Goal: Information Seeking & Learning: Learn about a topic

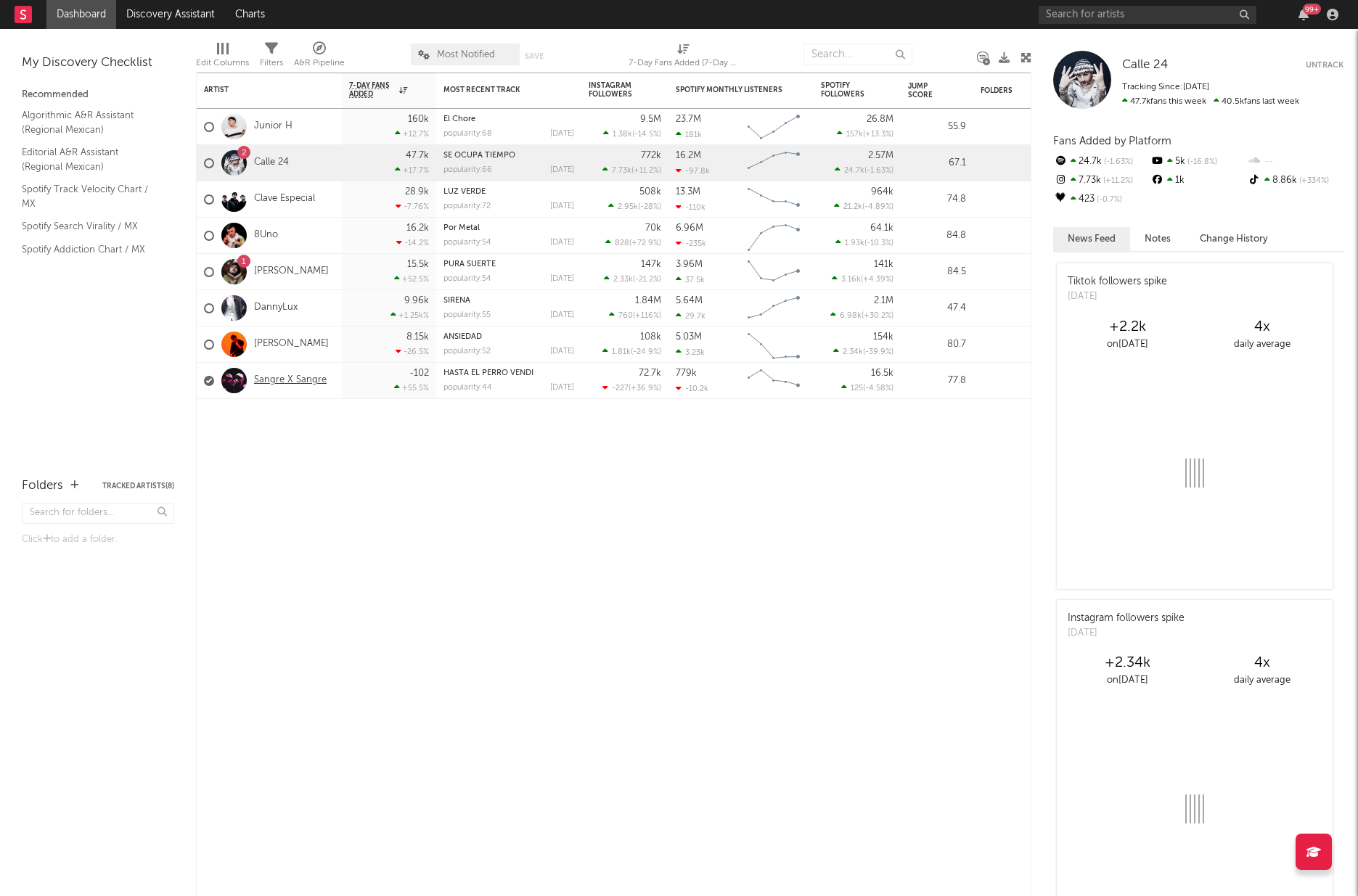
click at [272, 386] on link "Sangre X Sangre" at bounding box center [290, 380] width 73 height 12
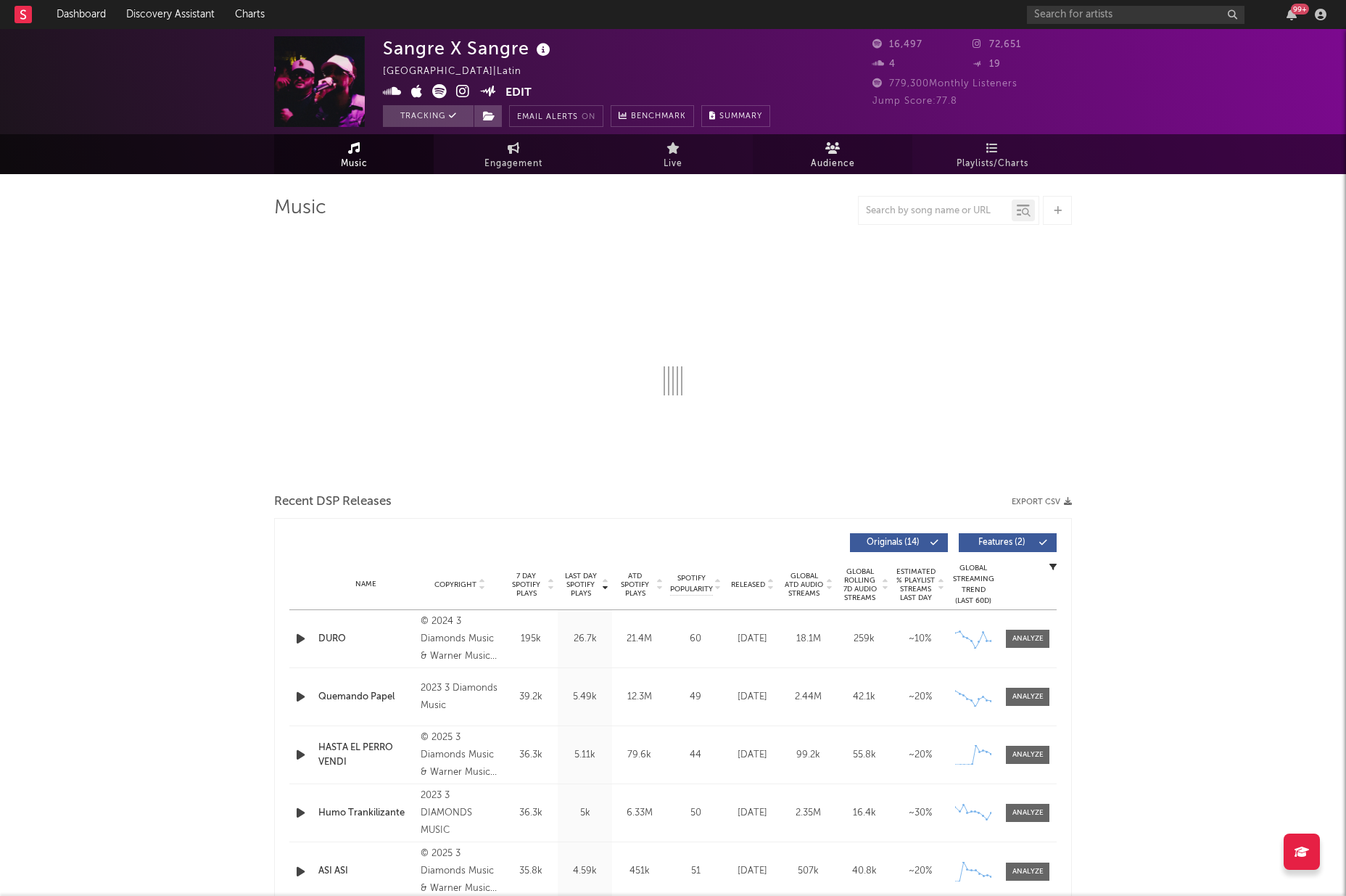
select select "6m"
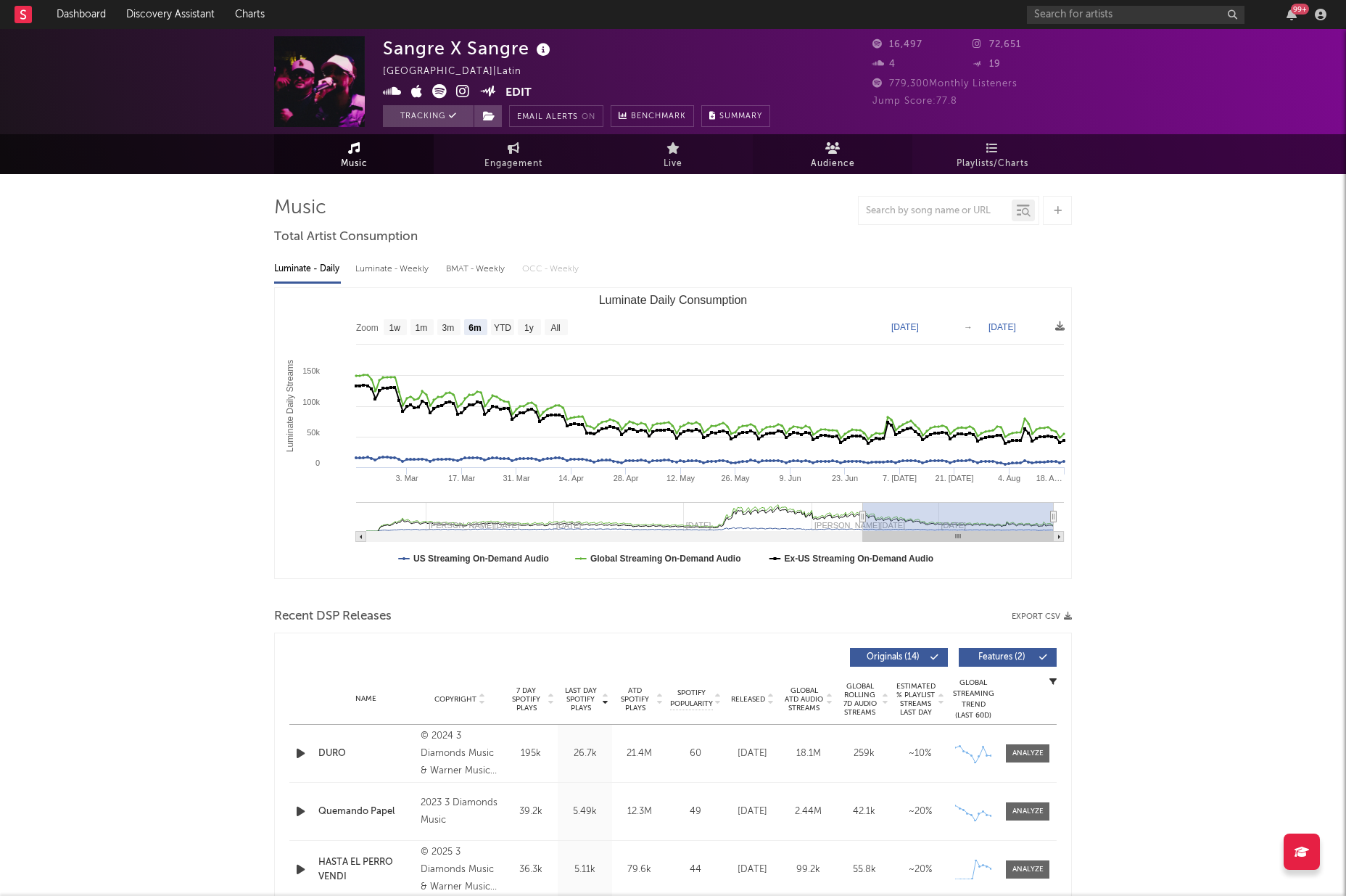
click at [846, 158] on span "Audience" at bounding box center [833, 163] width 44 height 17
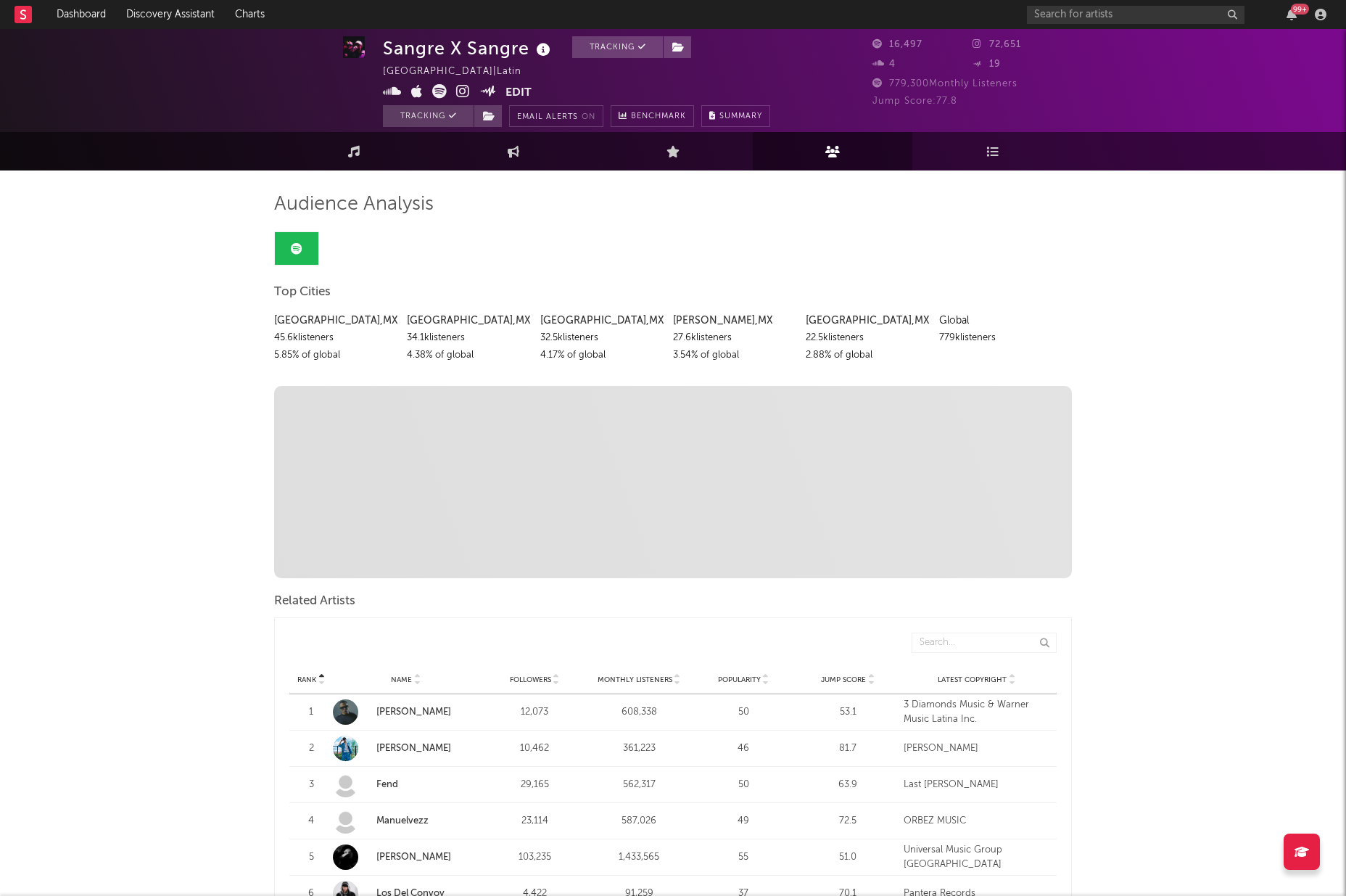
scroll to position [3, 0]
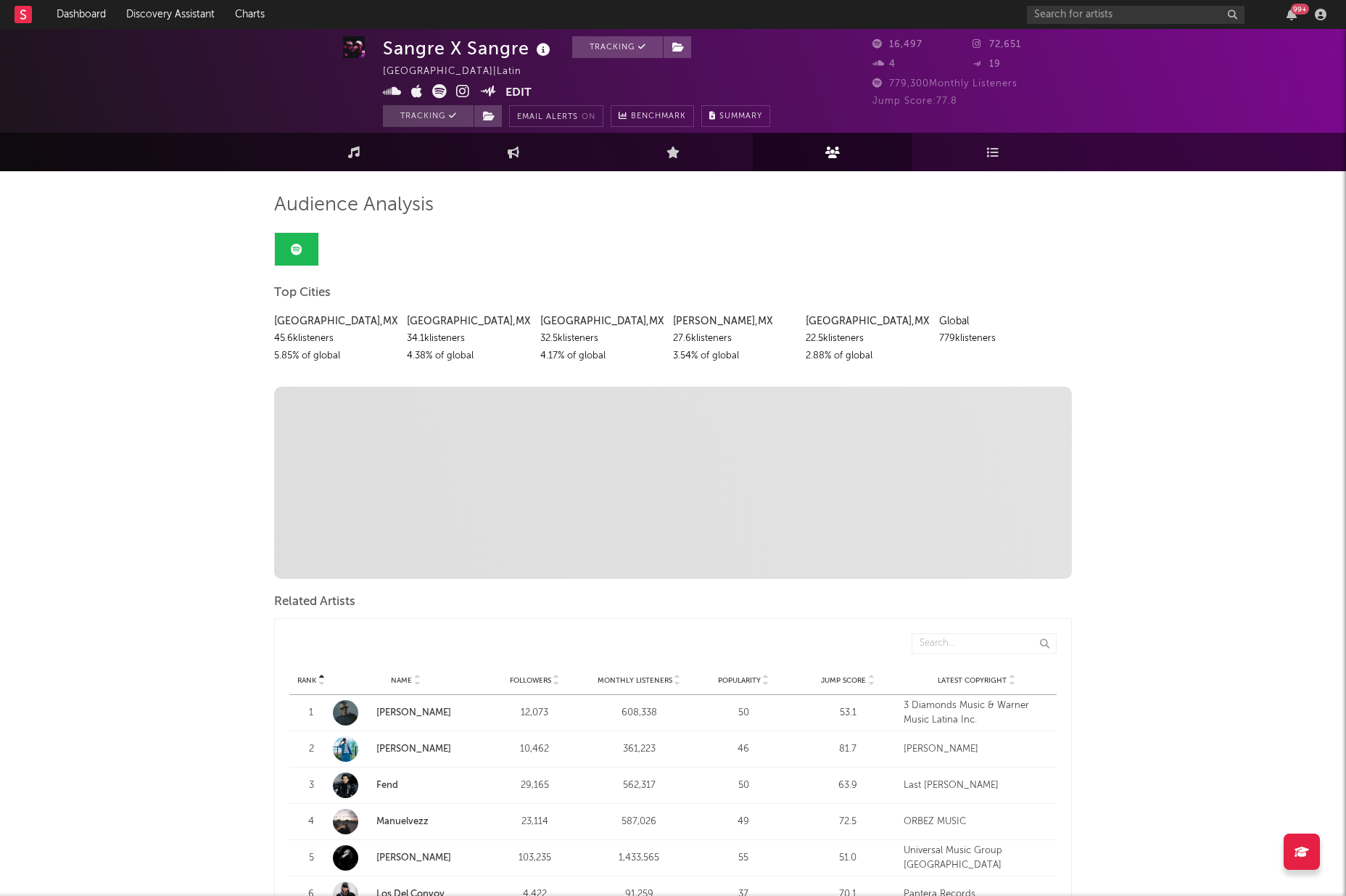
click at [917, 60] on div "4" at bounding box center [922, 64] width 100 height 17
click at [987, 152] on icon at bounding box center [992, 152] width 12 height 11
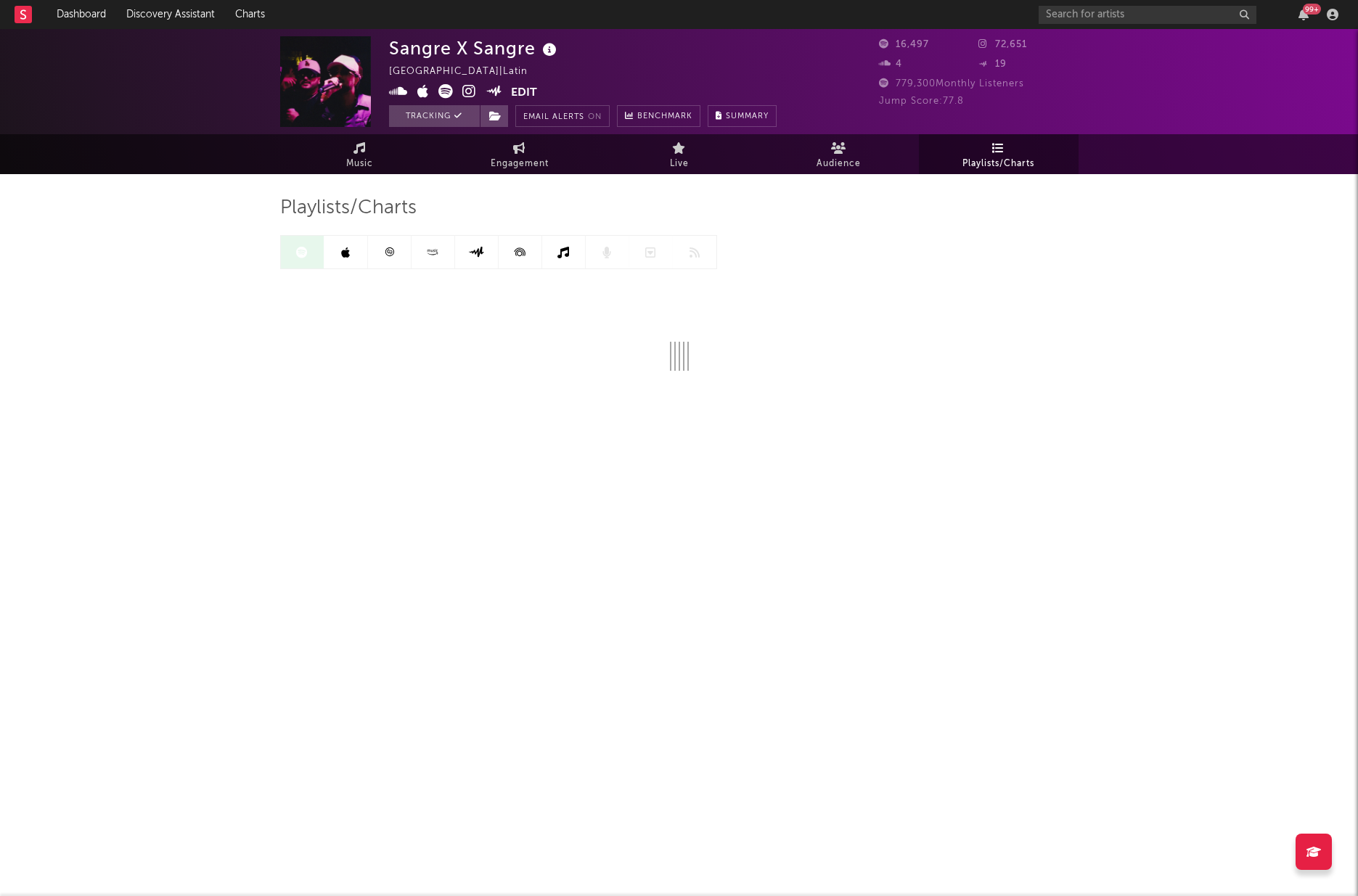
click at [987, 152] on link "Playlists/Charts" at bounding box center [998, 154] width 159 height 40
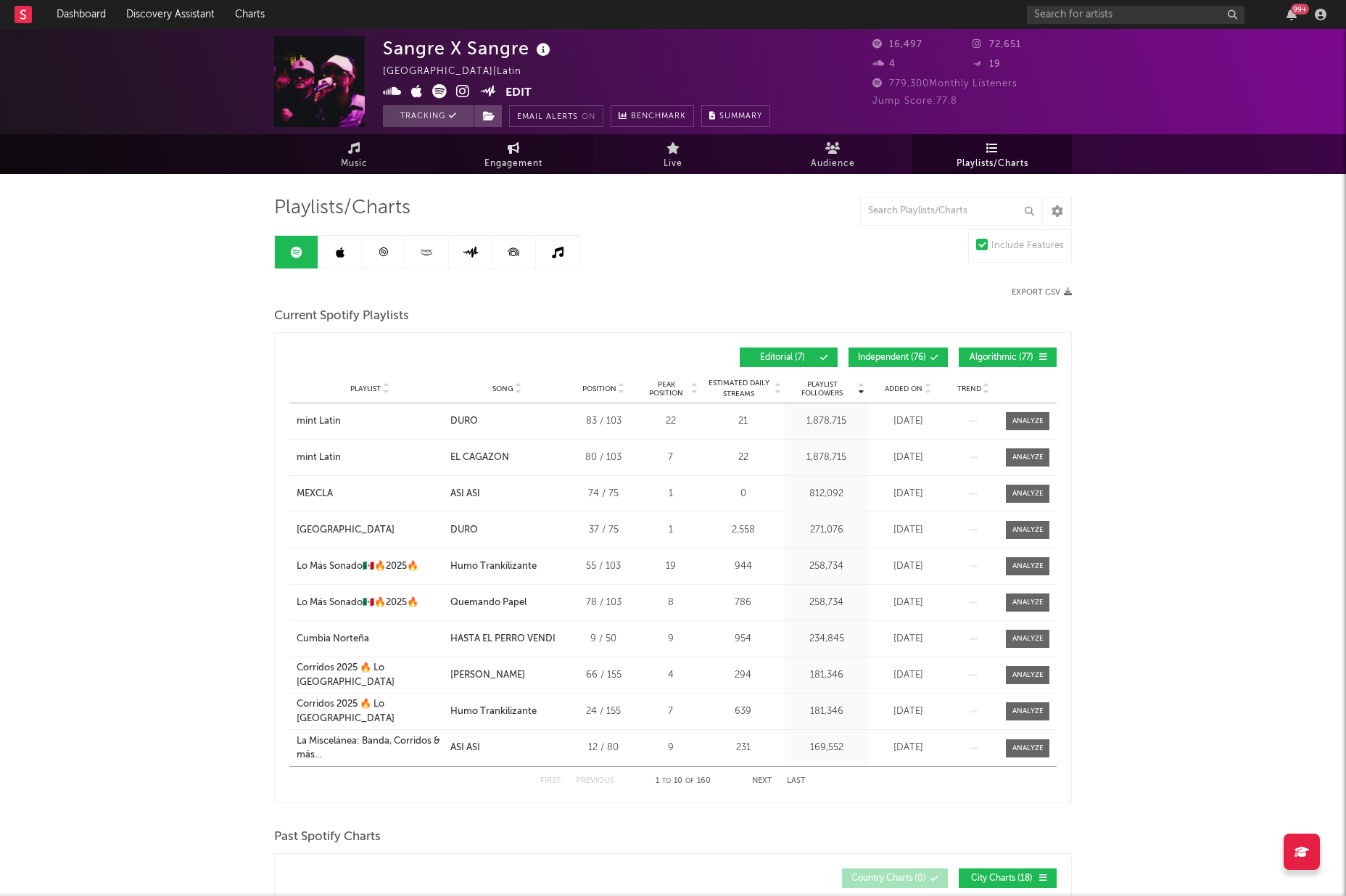
click at [519, 160] on span "Engagement" at bounding box center [513, 163] width 58 height 17
select select "1w"
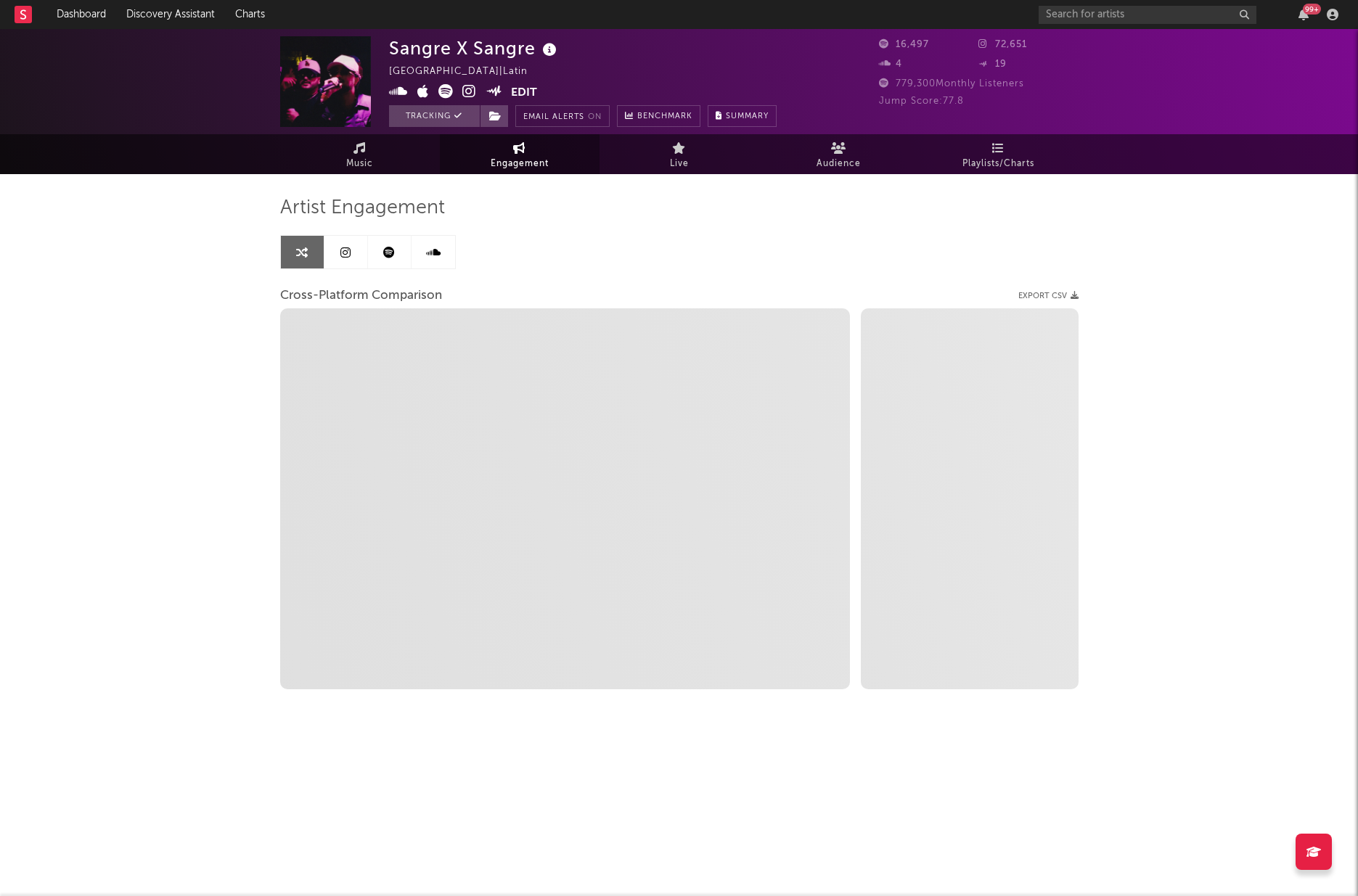
select select "1m"
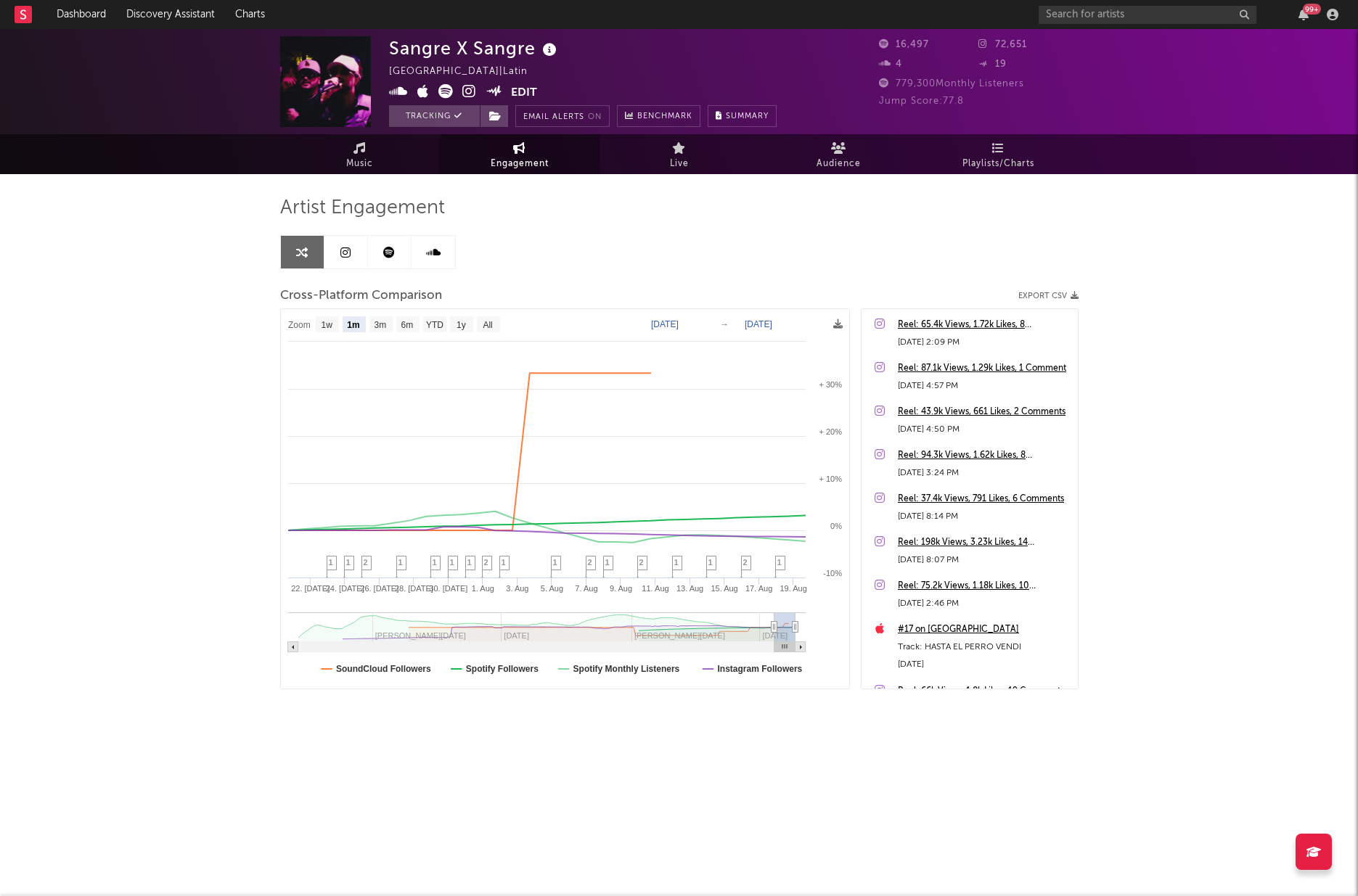
click at [355, 261] on link at bounding box center [346, 252] width 43 height 33
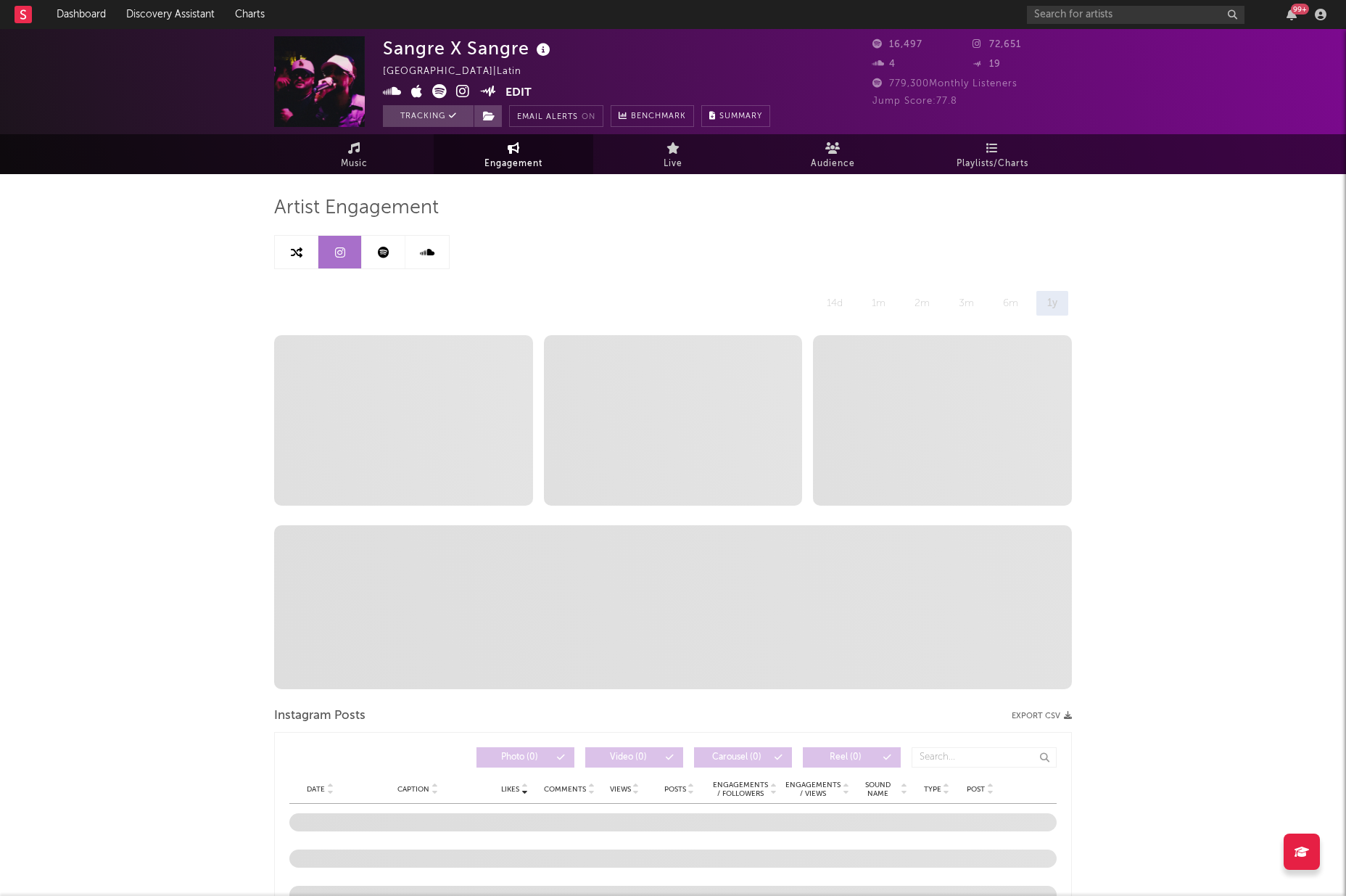
select select "6m"
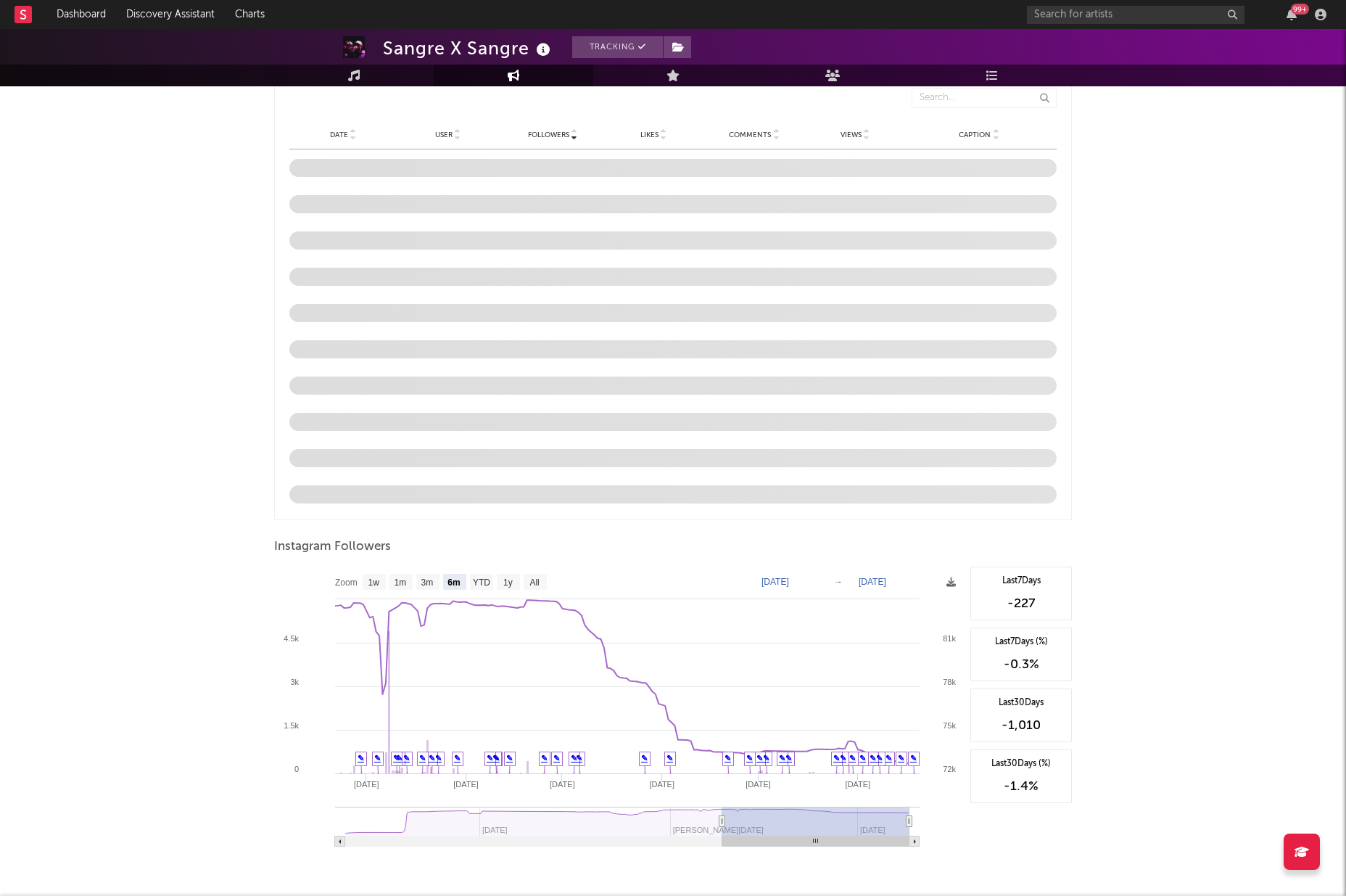
scroll to position [1243, 0]
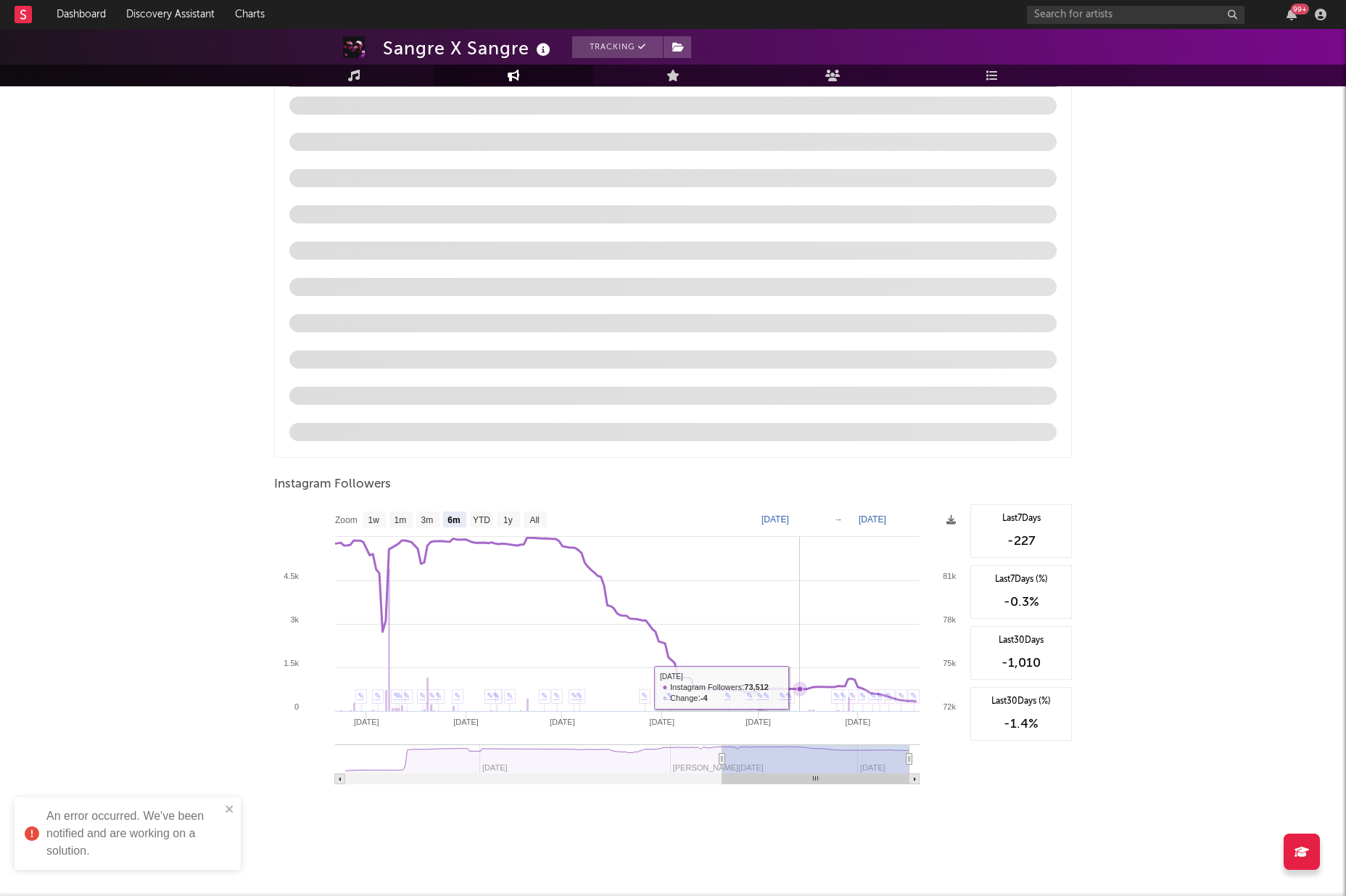
click at [800, 689] on icon at bounding box center [800, 689] width 6 height 6
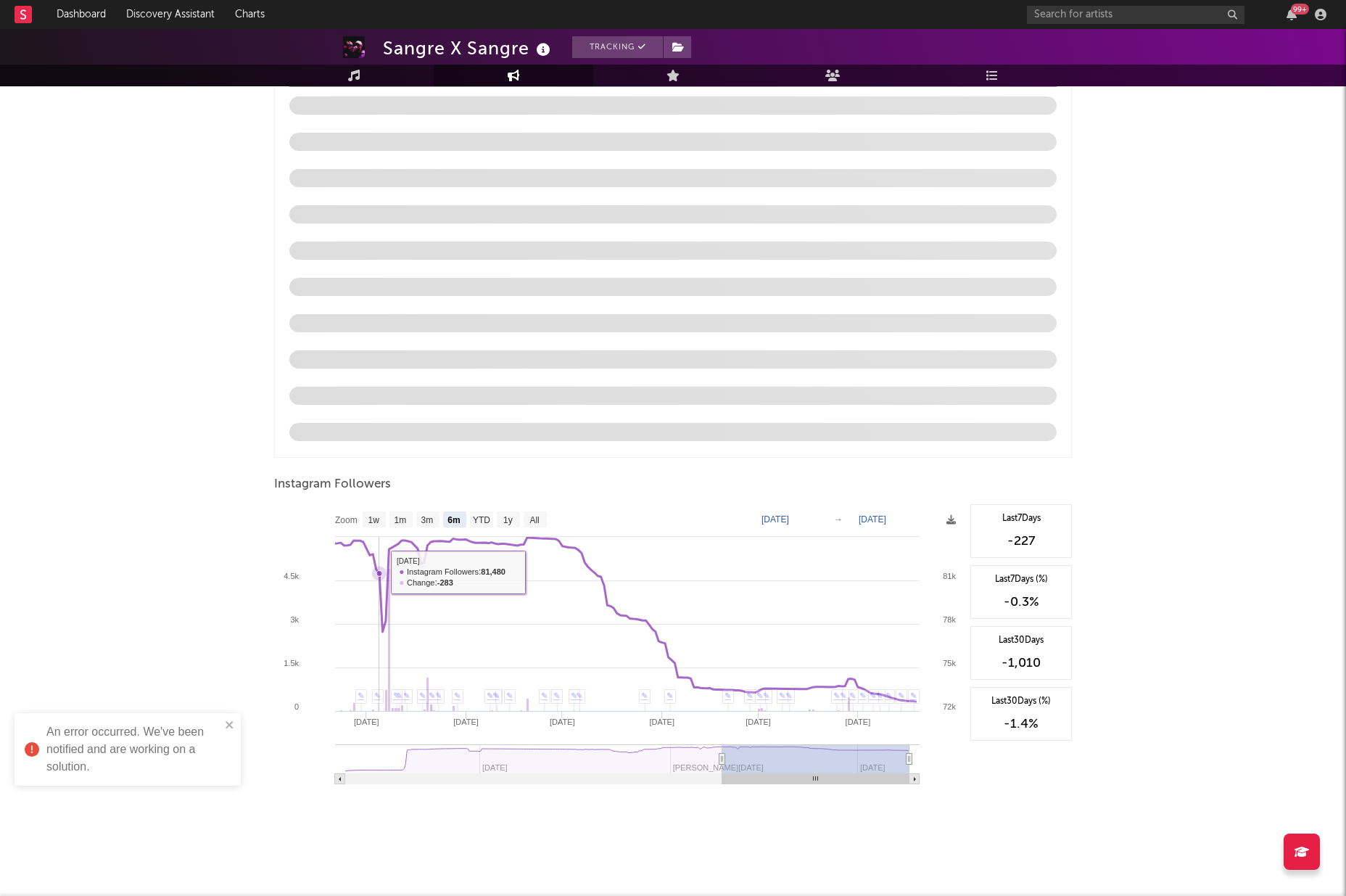
click at [379, 572] on icon at bounding box center [379, 573] width 6 height 6
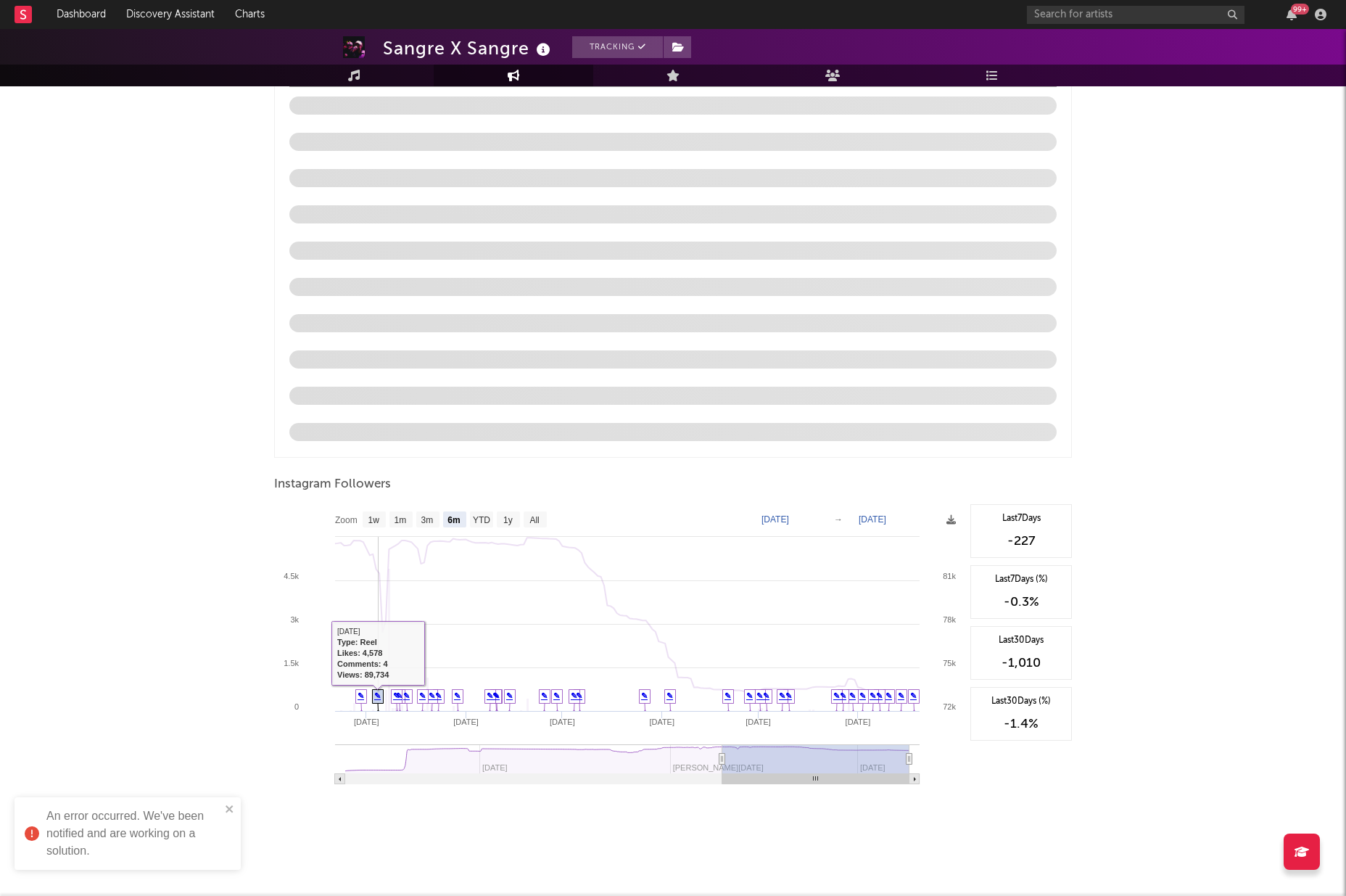
click at [380, 701] on icon at bounding box center [377, 702] width 11 height 23
click at [378, 698] on link "✎" at bounding box center [377, 695] width 7 height 9
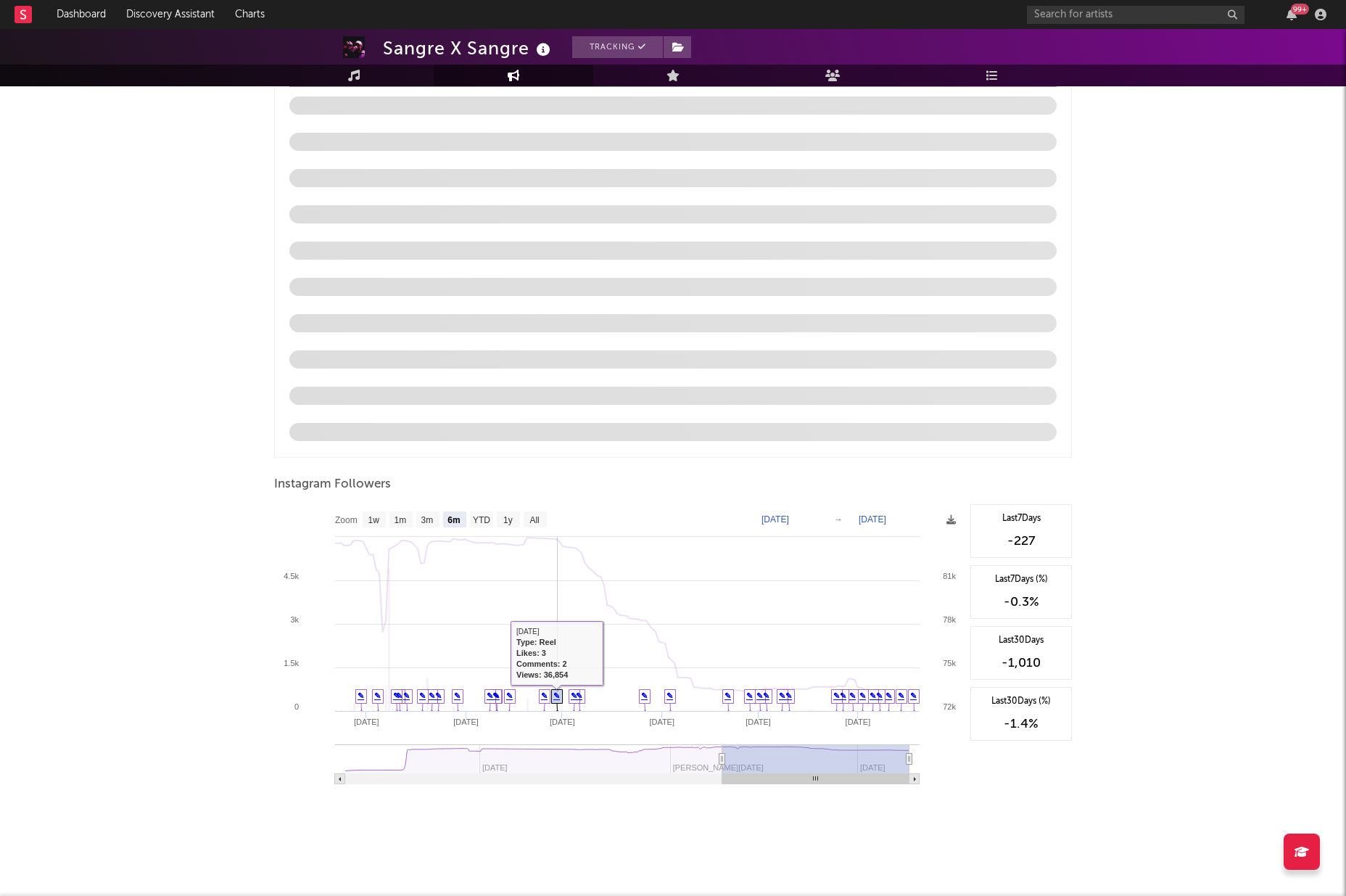
click at [559, 695] on link "✎" at bounding box center [557, 695] width 7 height 9
click at [789, 516] on text "[DATE]" at bounding box center [776, 519] width 28 height 10
click at [818, 519] on input "[DATE]" at bounding box center [784, 519] width 68 height 15
type input "2025-07-01"
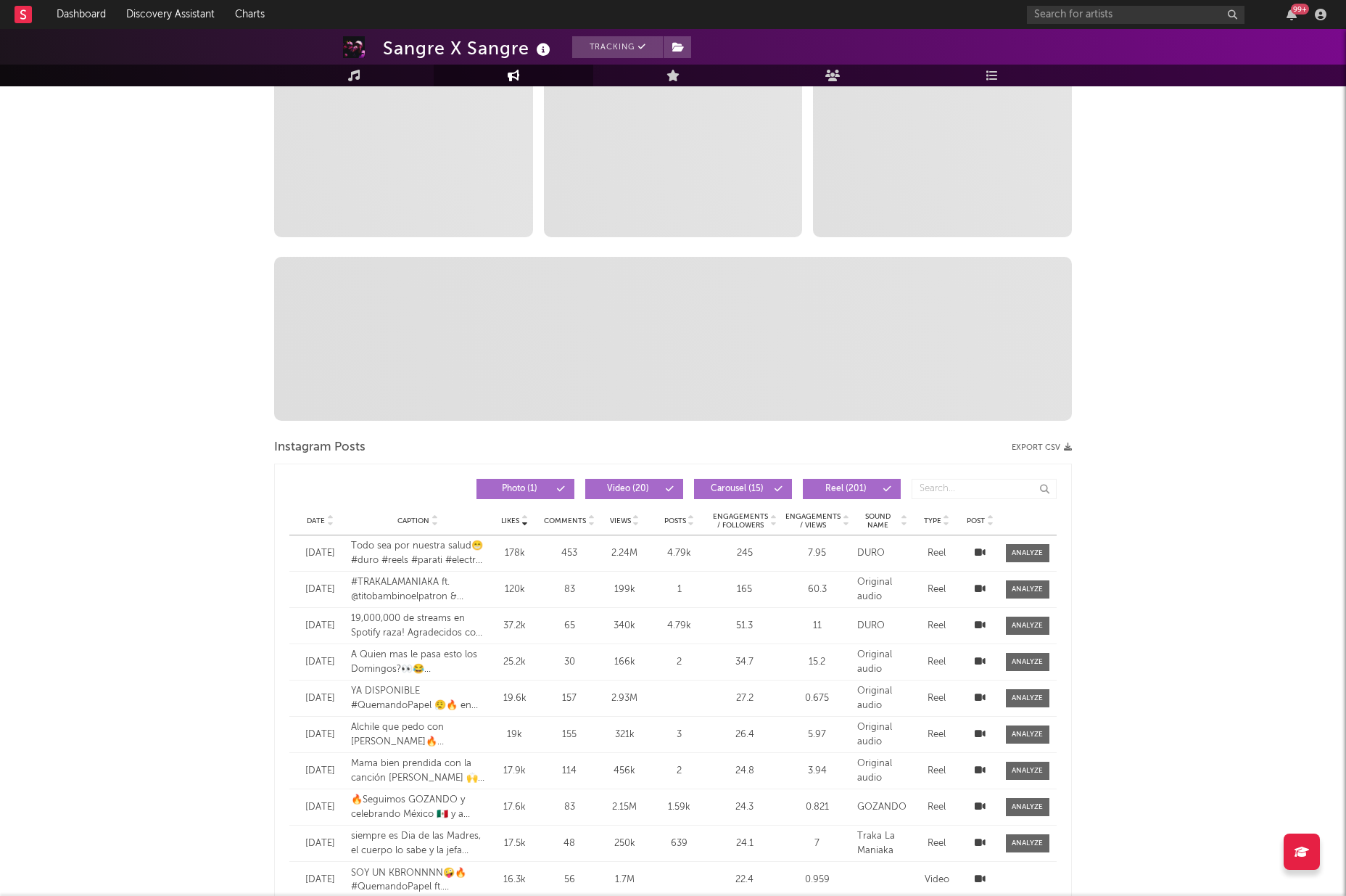
scroll to position [0, 0]
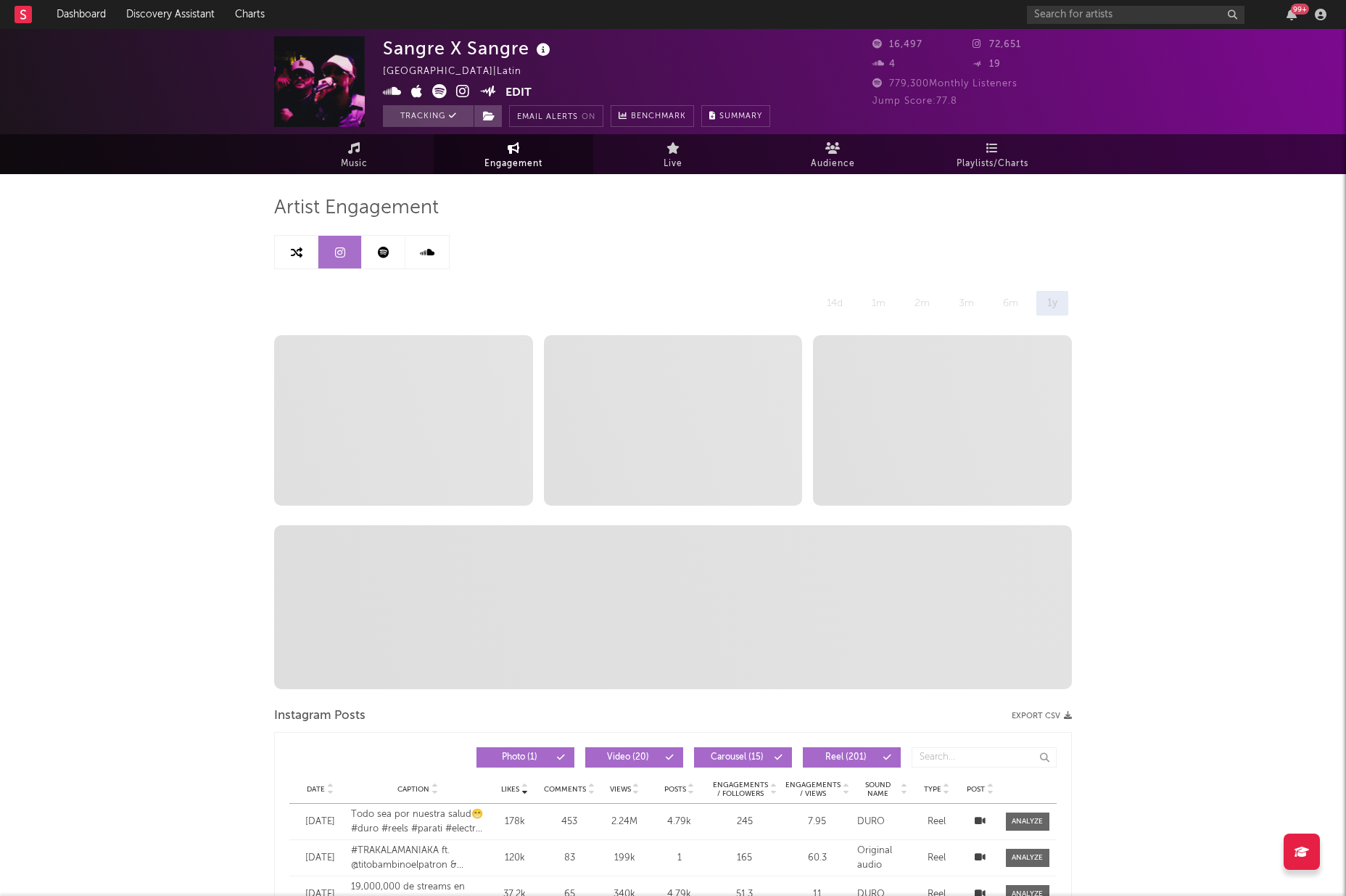
click at [392, 257] on link at bounding box center [383, 252] width 43 height 33
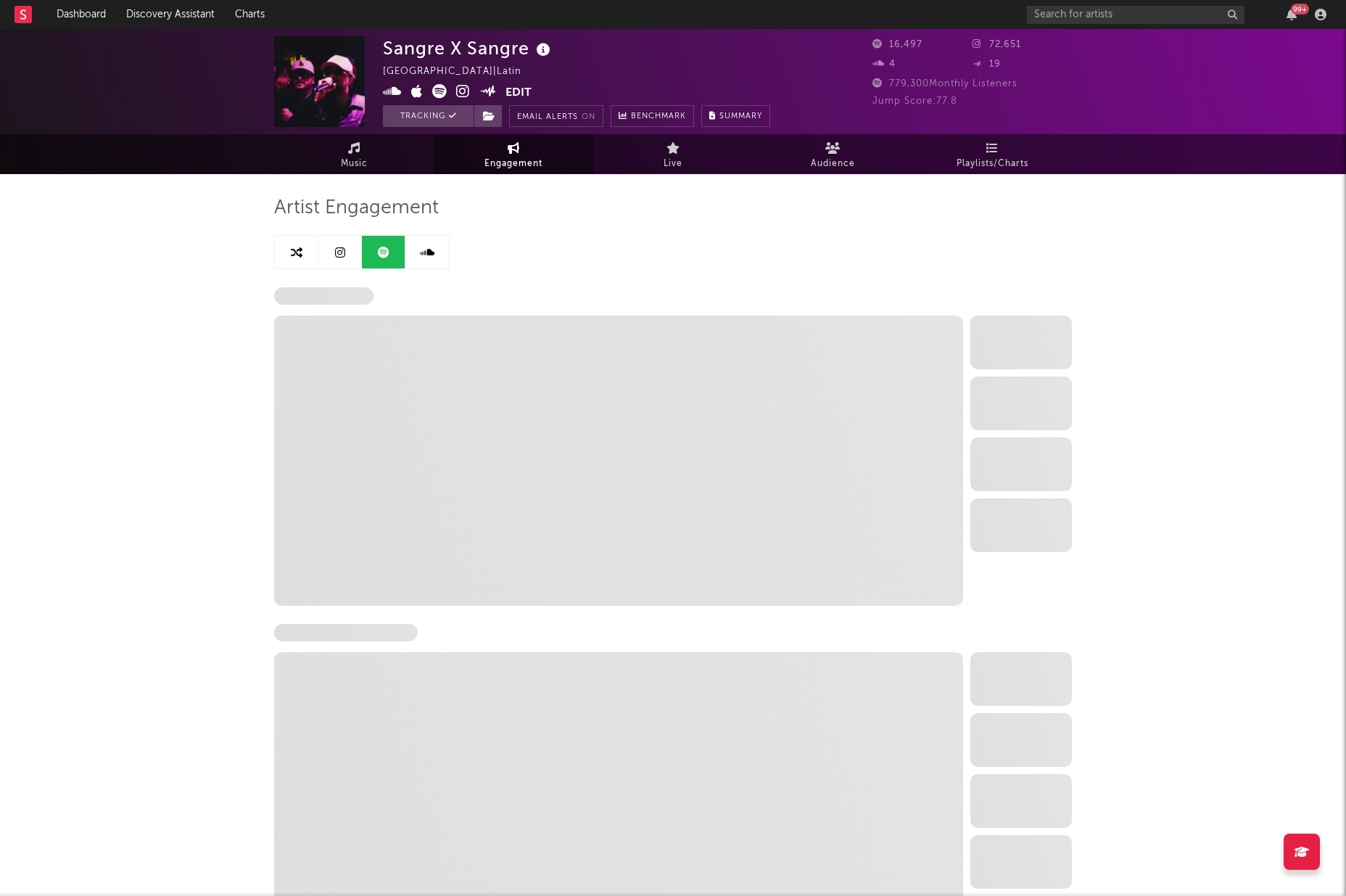
select select "6m"
select select "1w"
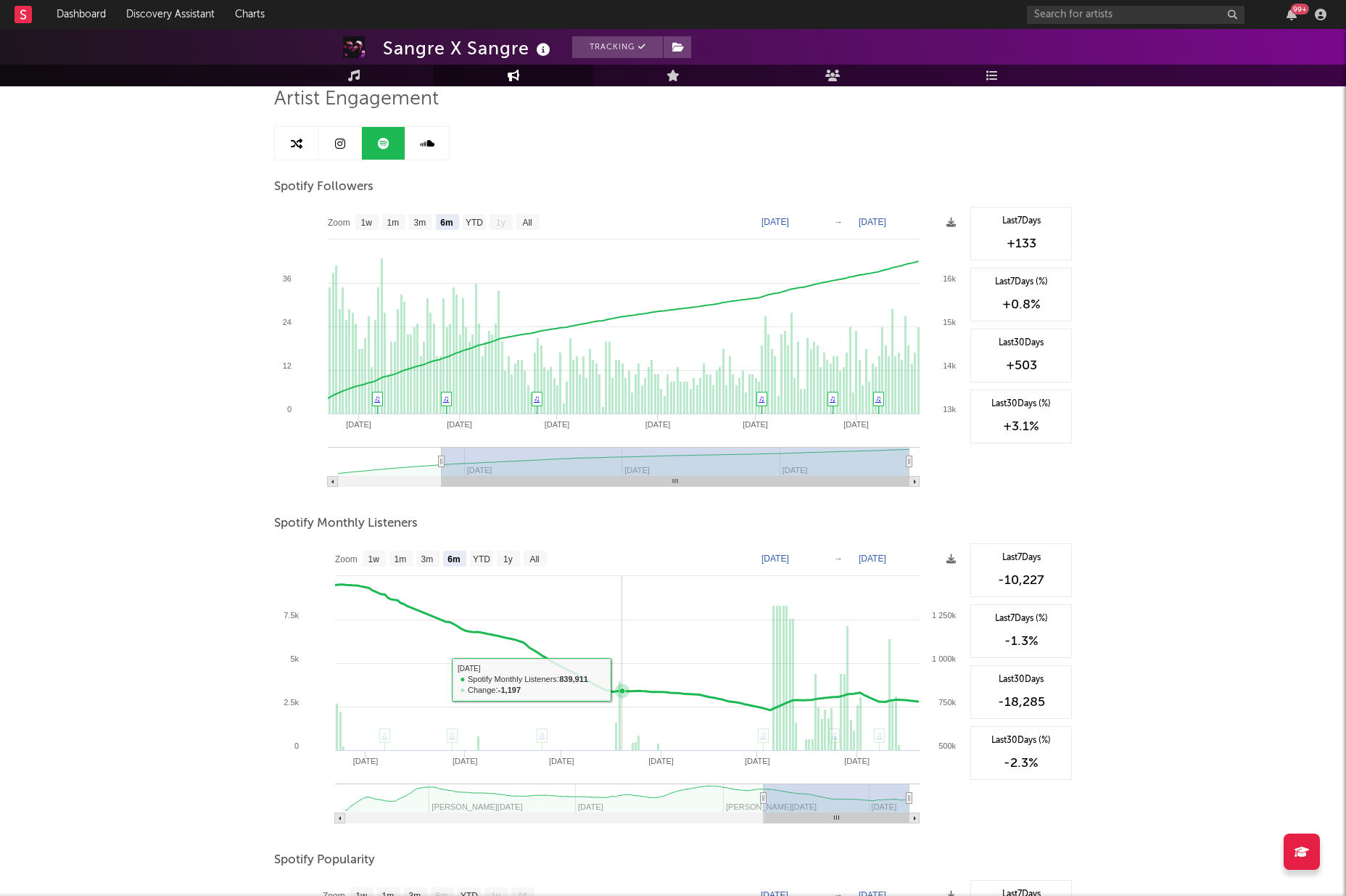
scroll to position [116, 0]
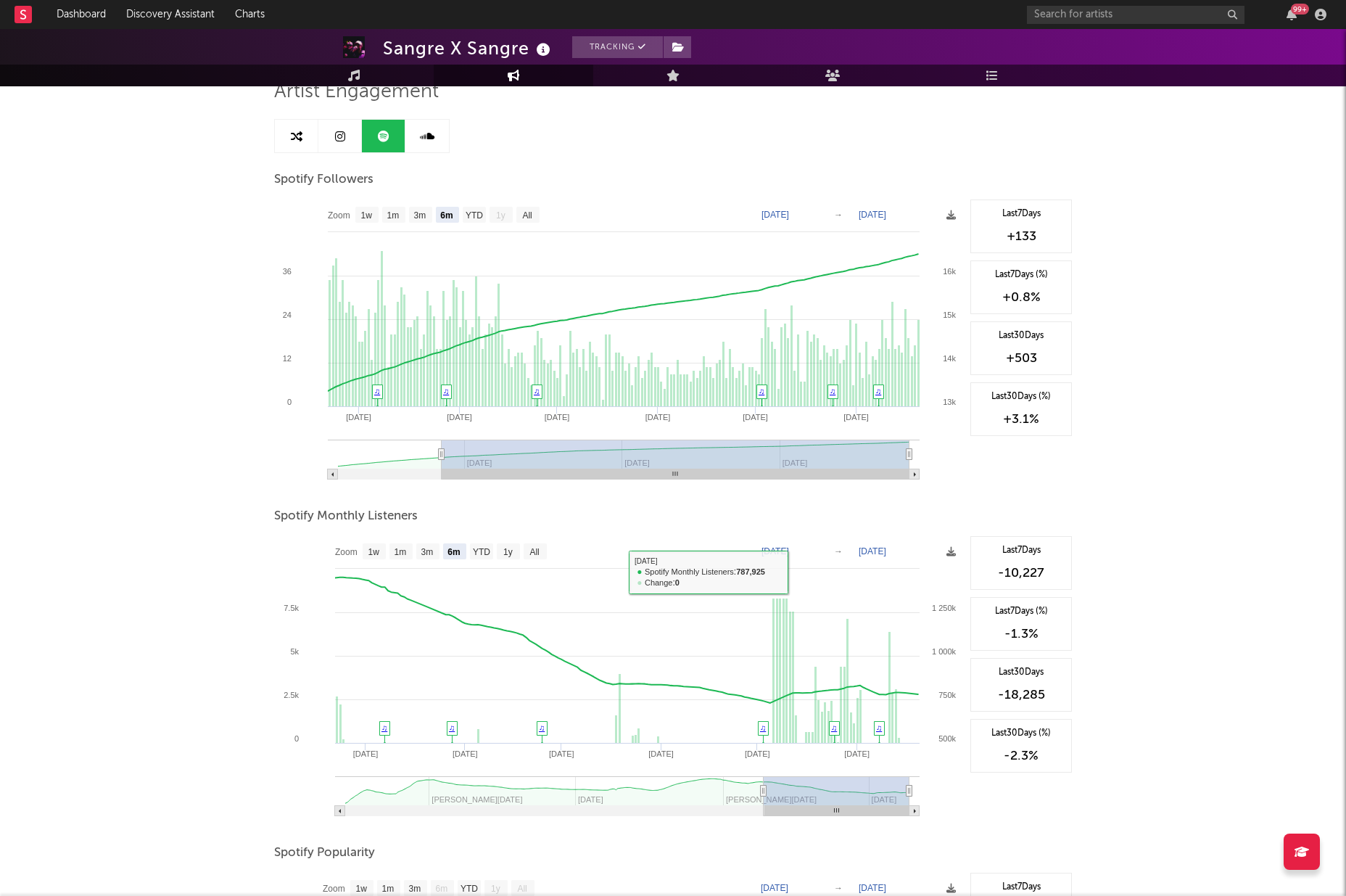
click at [789, 548] on text "Feb 20, 2025" at bounding box center [776, 551] width 28 height 10
click at [818, 552] on input "2025-02-20" at bounding box center [784, 551] width 68 height 15
type input "2025-07-01"
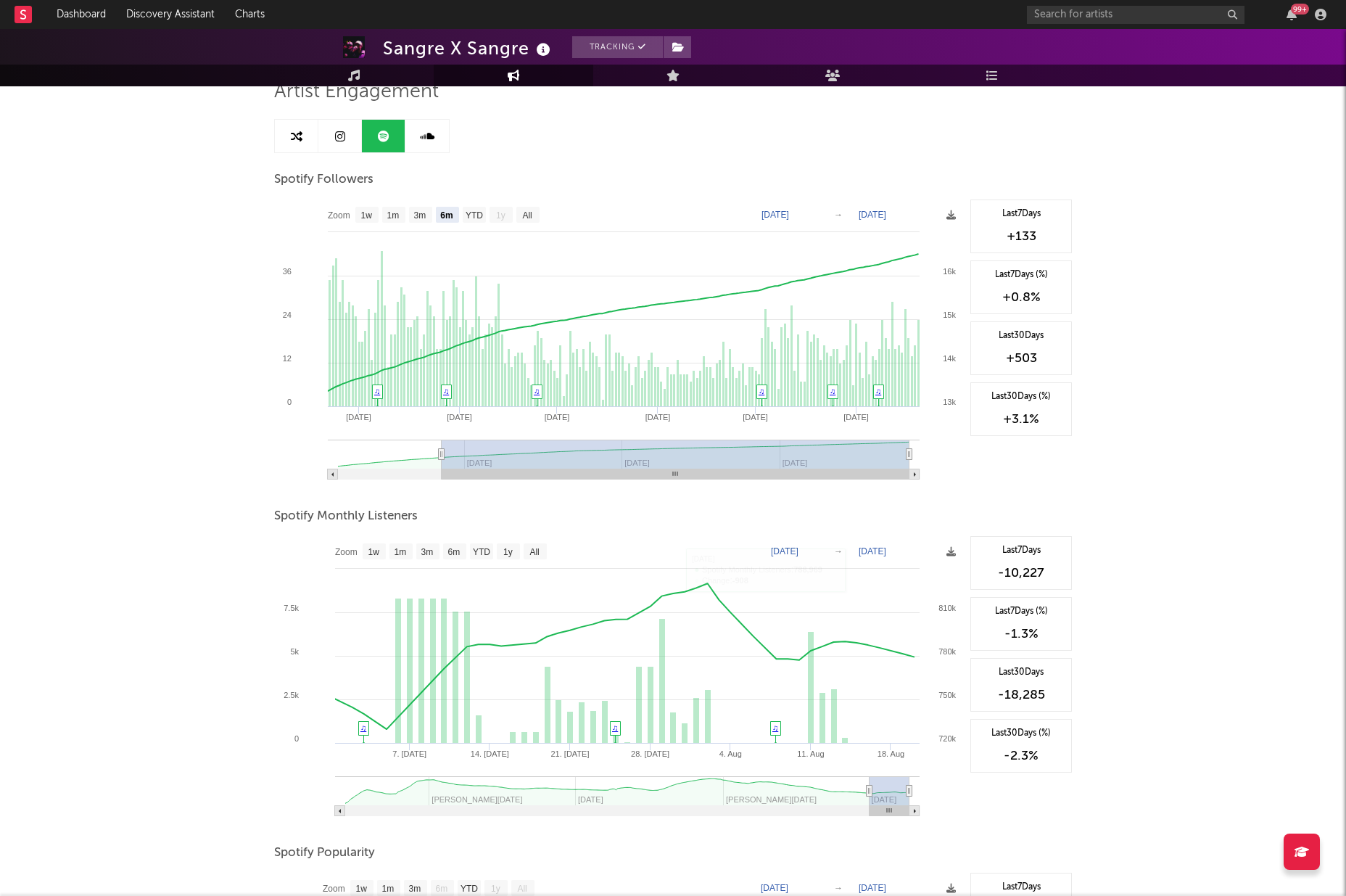
click at [872, 551] on text "[DATE]" at bounding box center [873, 551] width 28 height 10
click at [930, 491] on div "Artist Engagement Spotify Followers Zoom 1w 1m 3m 6m YTD 1y All 2025-02-20 2025…" at bounding box center [673, 622] width 798 height 1083
click at [1144, 536] on div "Sangre X Sangre Tracking Mexico | Latin Edit Tracking Email Alerts On Benchmark…" at bounding box center [673, 588] width 1346 height 1352
click at [335, 701] on icon at bounding box center [616, 656] width 596 height 146
click at [158, 696] on div "Sangre X Sangre Tracking Mexico | Latin Edit Tracking Email Alerts On Benchmark…" at bounding box center [673, 588] width 1346 height 1352
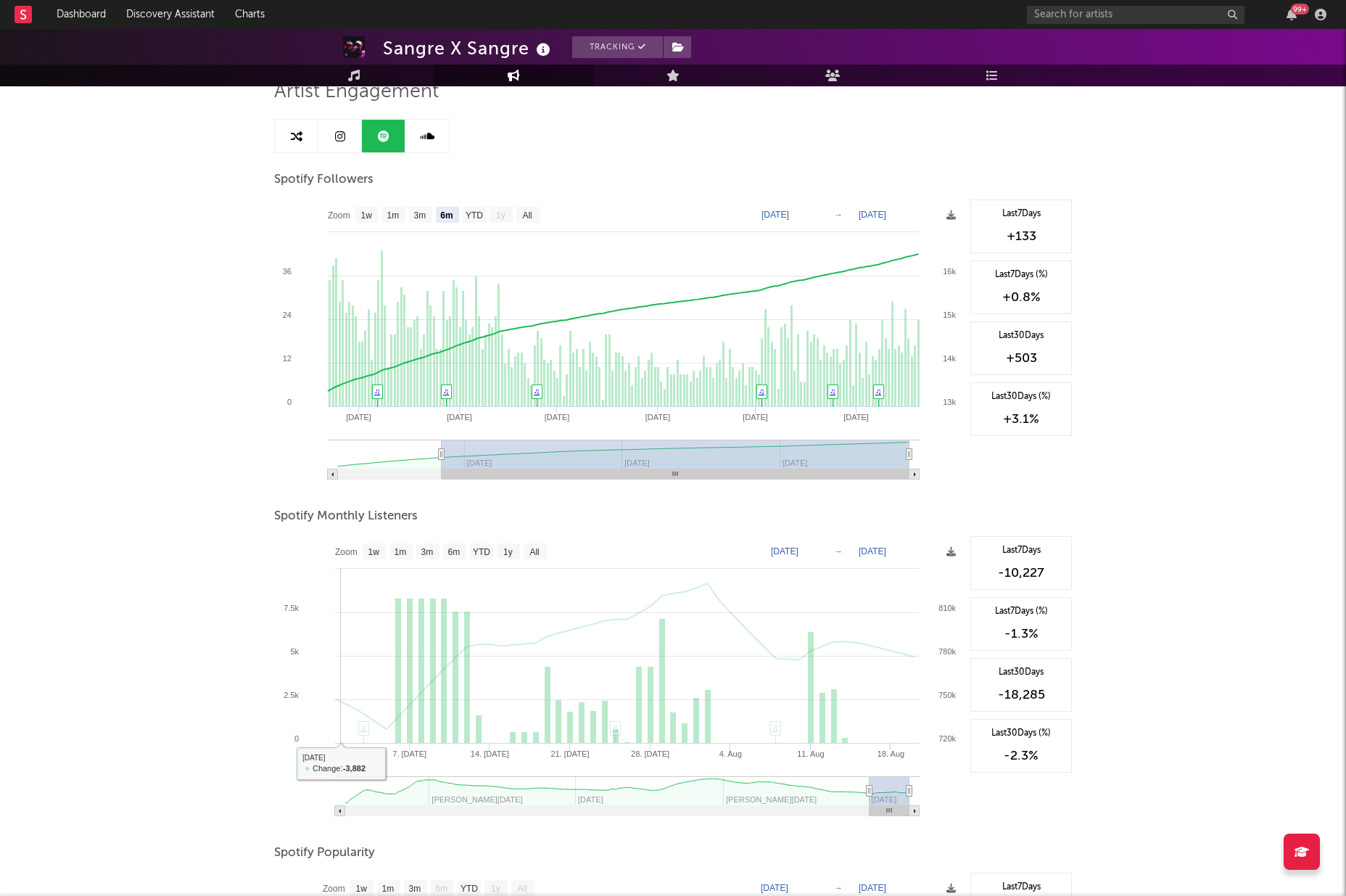
click at [340, 697] on icon at bounding box center [616, 656] width 596 height 146
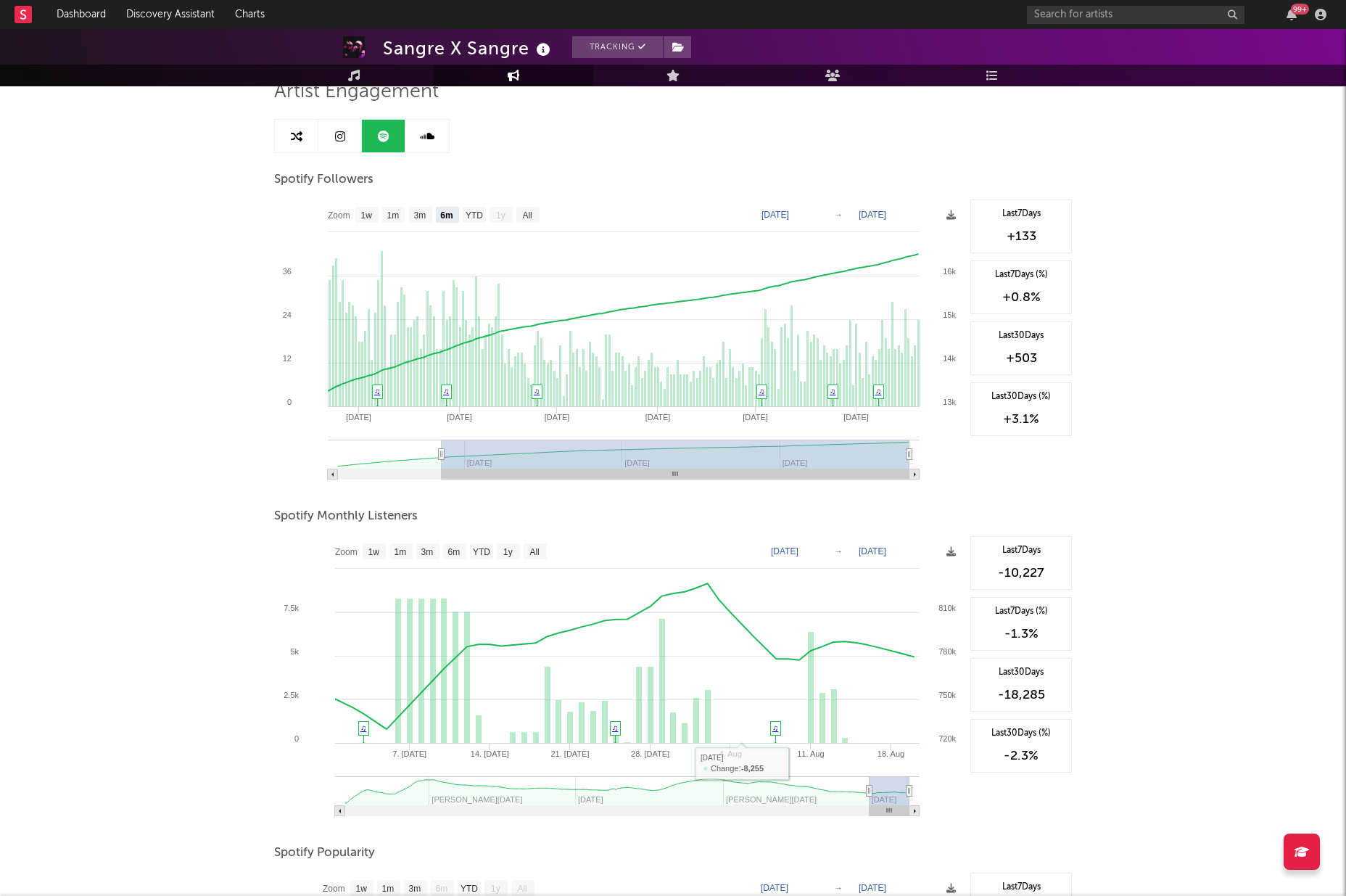
click at [878, 551] on text "[DATE]" at bounding box center [873, 551] width 28 height 10
click at [917, 551] on input "[DATE]" at bounding box center [883, 551] width 68 height 15
type input "2025-08-01"
select select "1m"
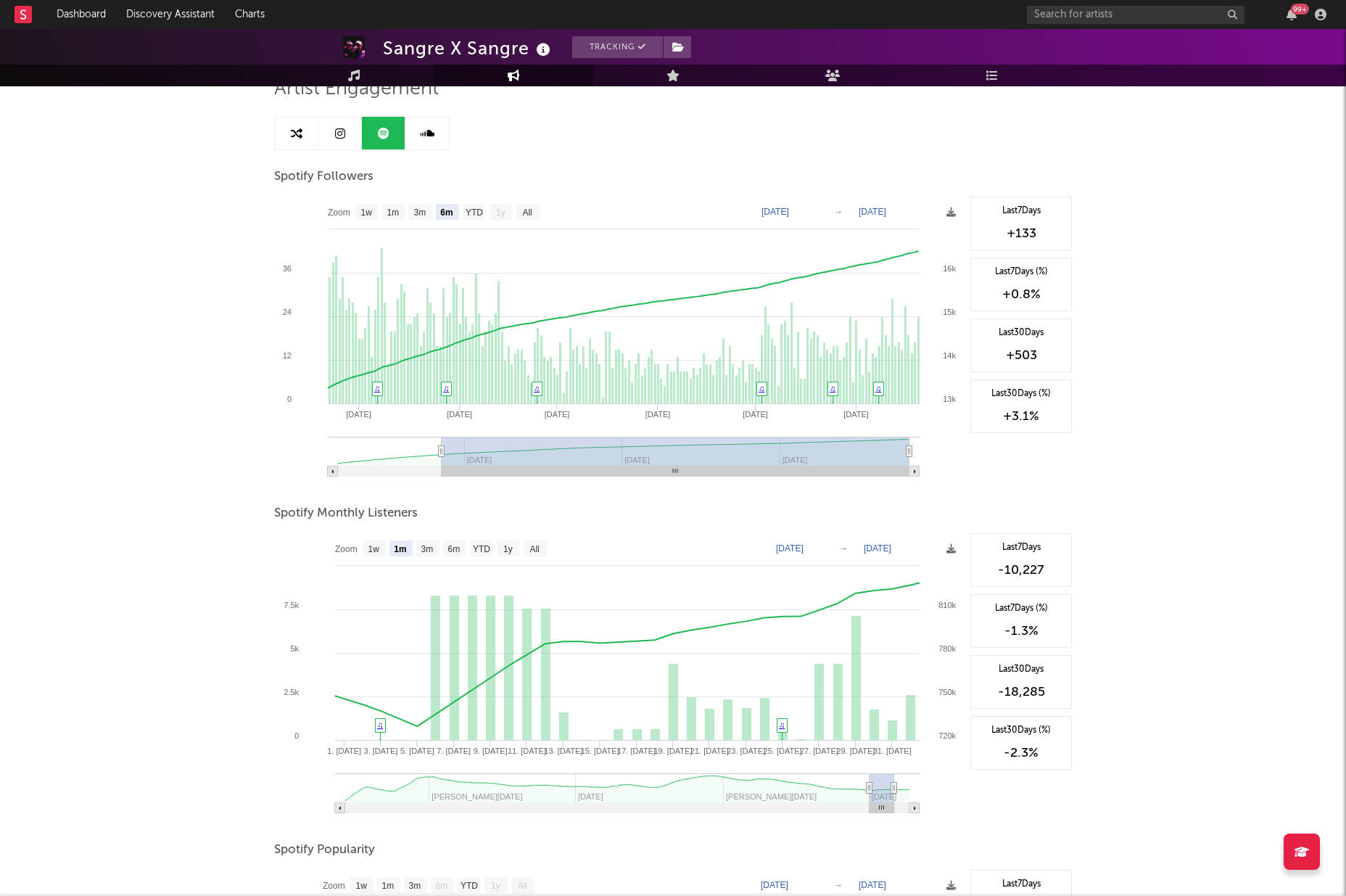
scroll to position [123, 0]
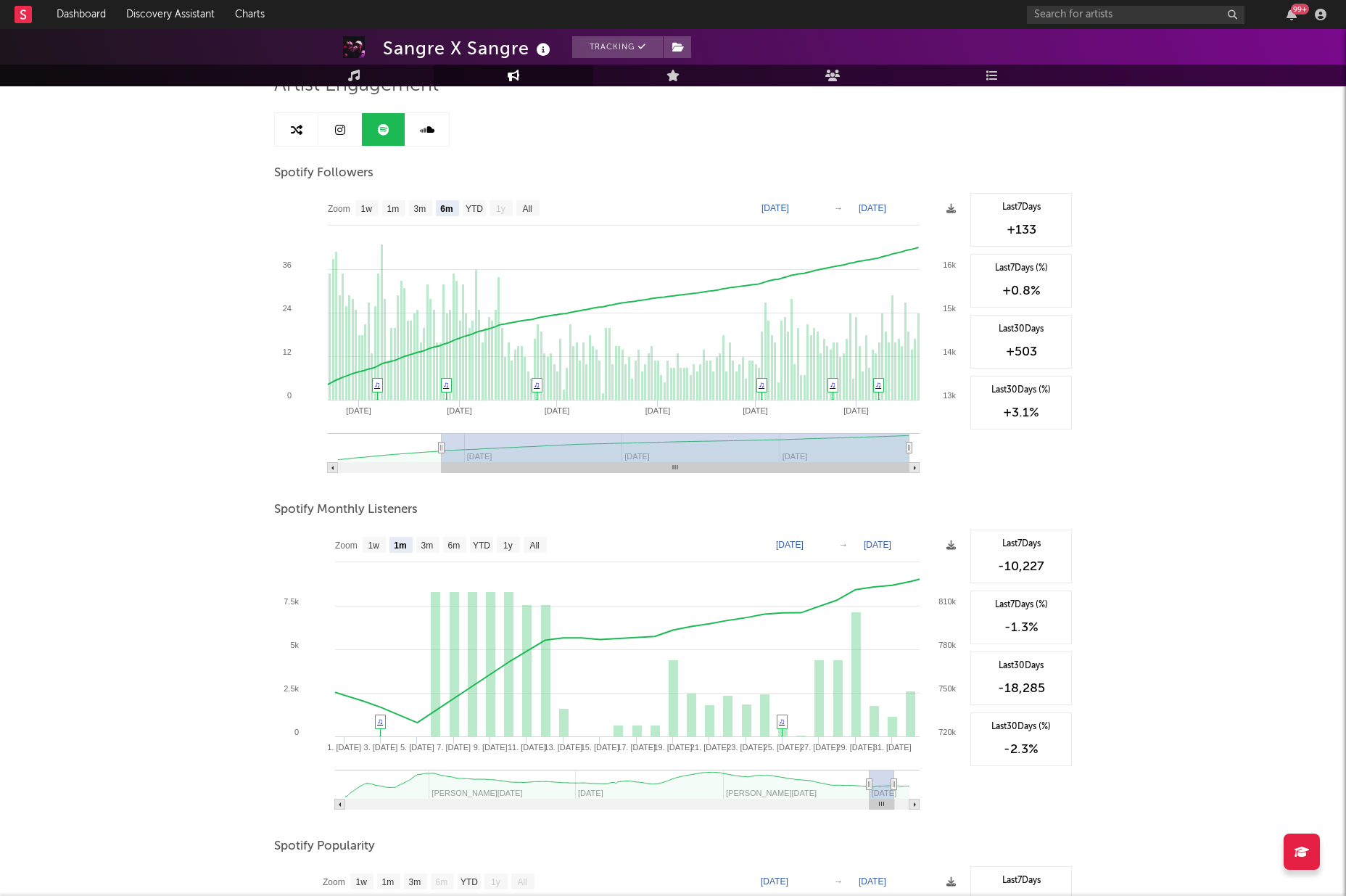
click at [1127, 694] on div "Sangre X Sangre Tracking Mexico | Latin Edit Tracking Email Alerts On Benchmark…" at bounding box center [673, 582] width 1346 height 1352
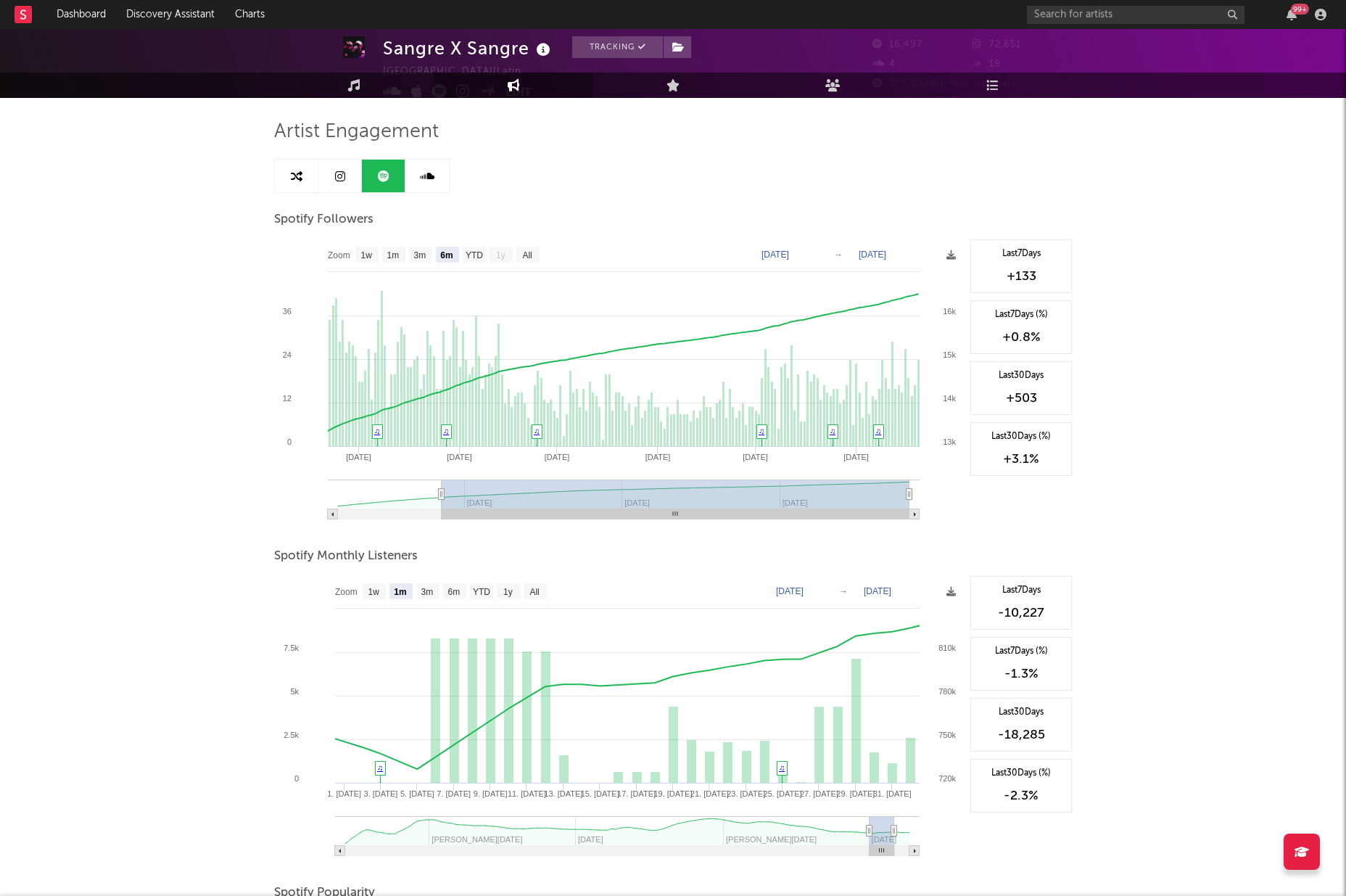
scroll to position [82, 0]
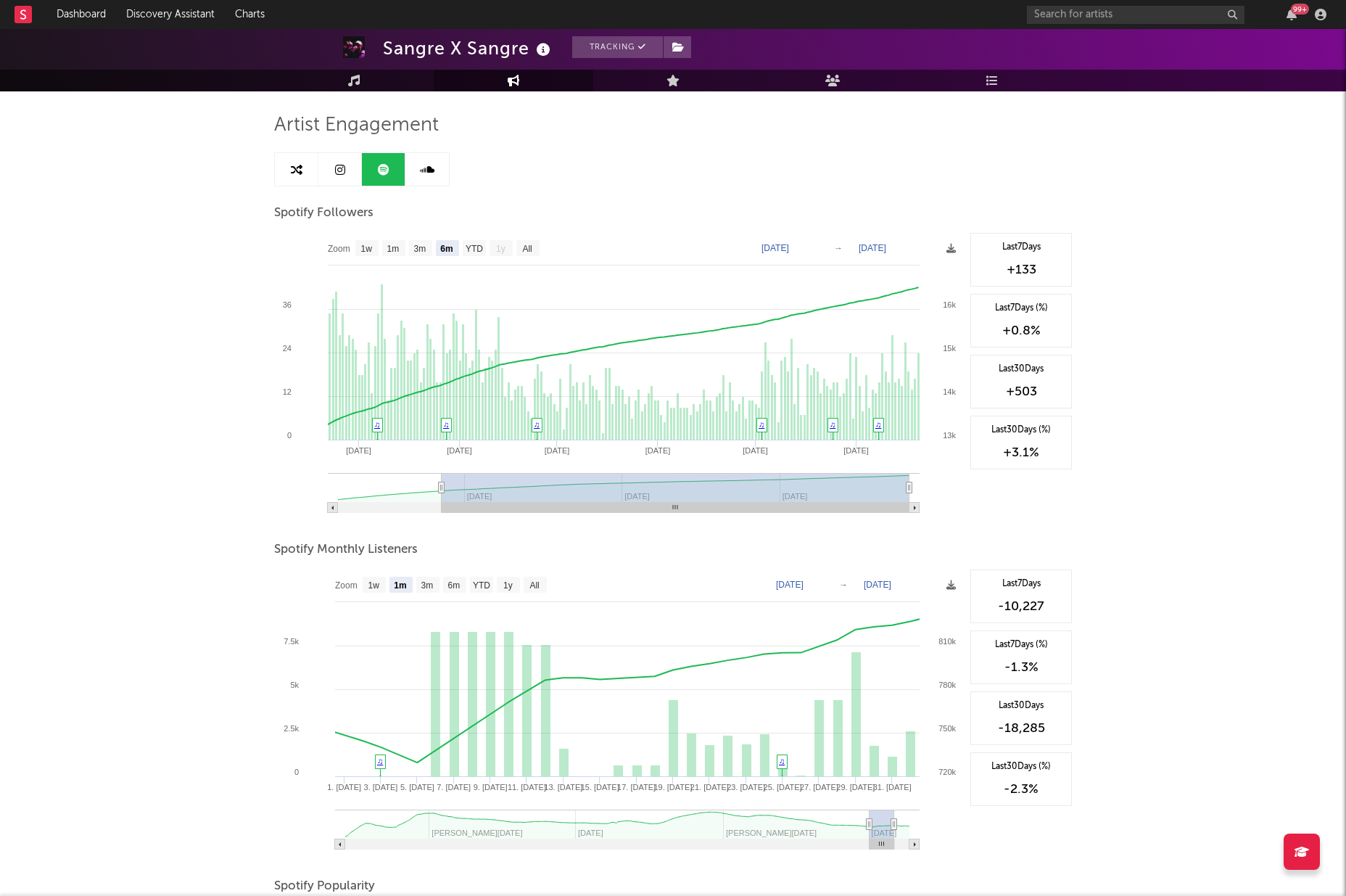
click at [1018, 598] on div "-10,227" at bounding box center [1021, 606] width 86 height 17
click at [1023, 608] on div "-10,227" at bounding box center [1021, 606] width 86 height 17
click at [1023, 608] on div "-10,227" at bounding box center [1021, 606] width 86 height 17
click at [1027, 724] on div "-18,285" at bounding box center [1021, 728] width 86 height 17
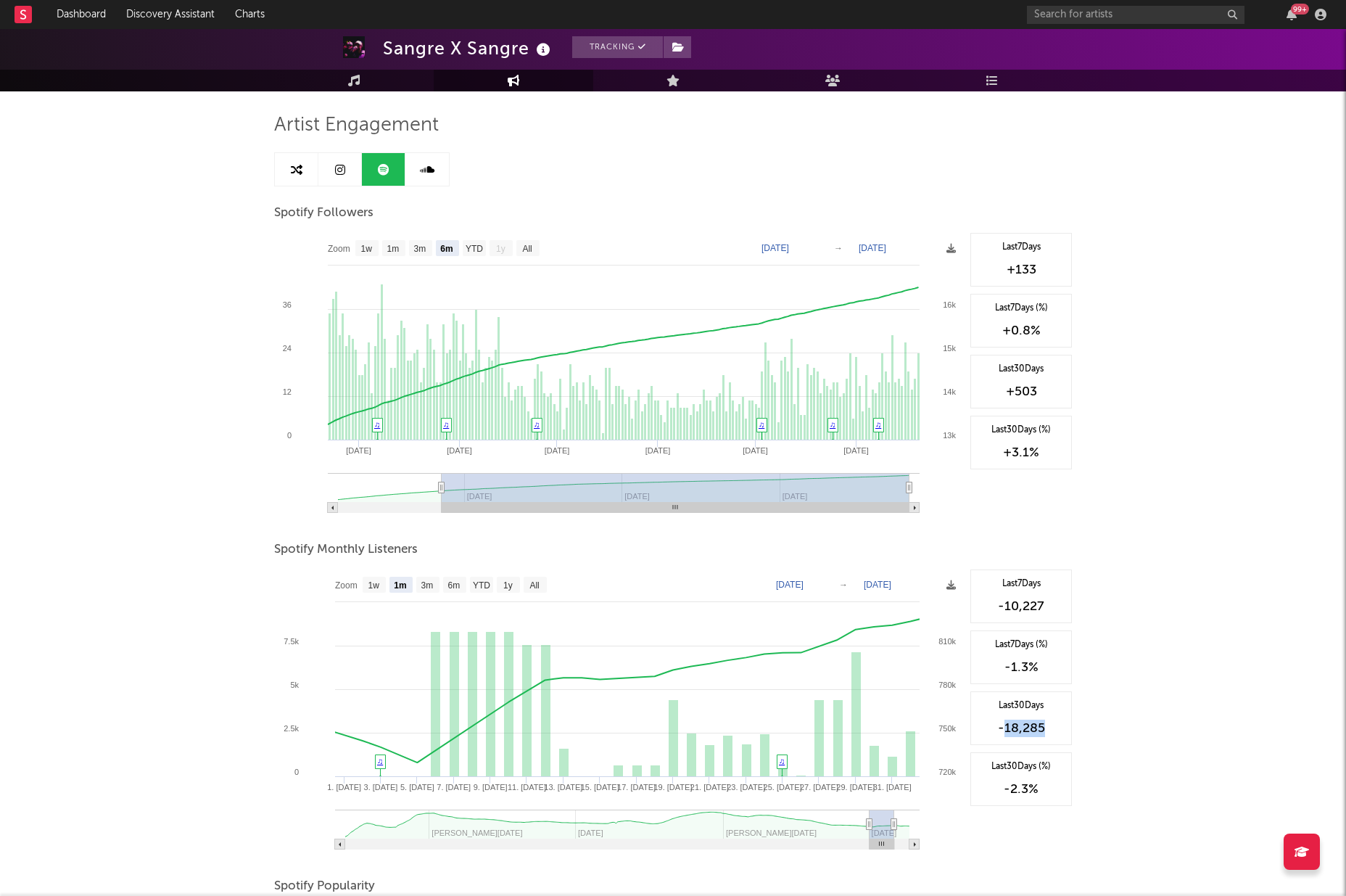
click at [1027, 724] on div "-18,285" at bounding box center [1021, 728] width 86 height 17
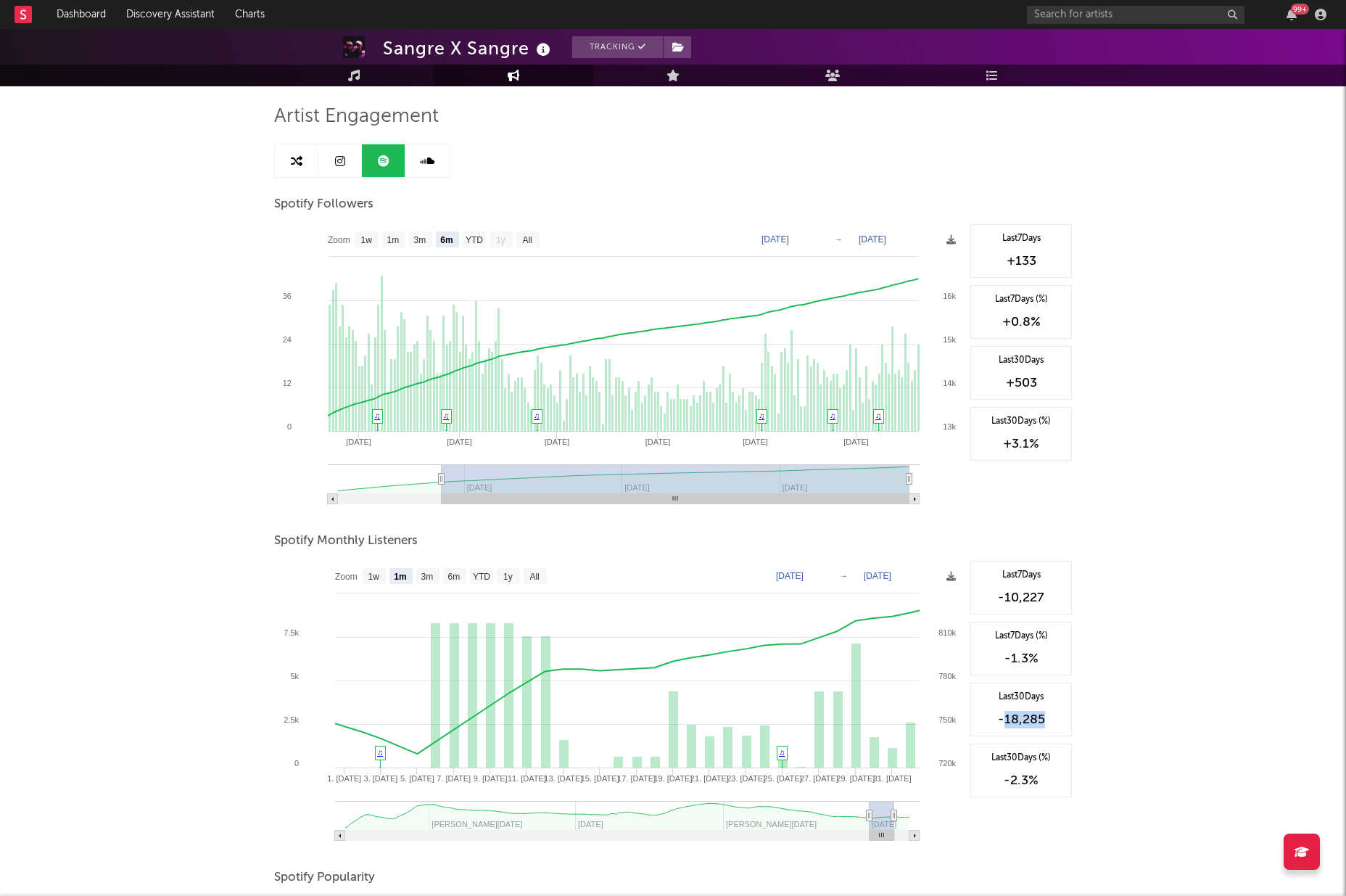
scroll to position [328, 0]
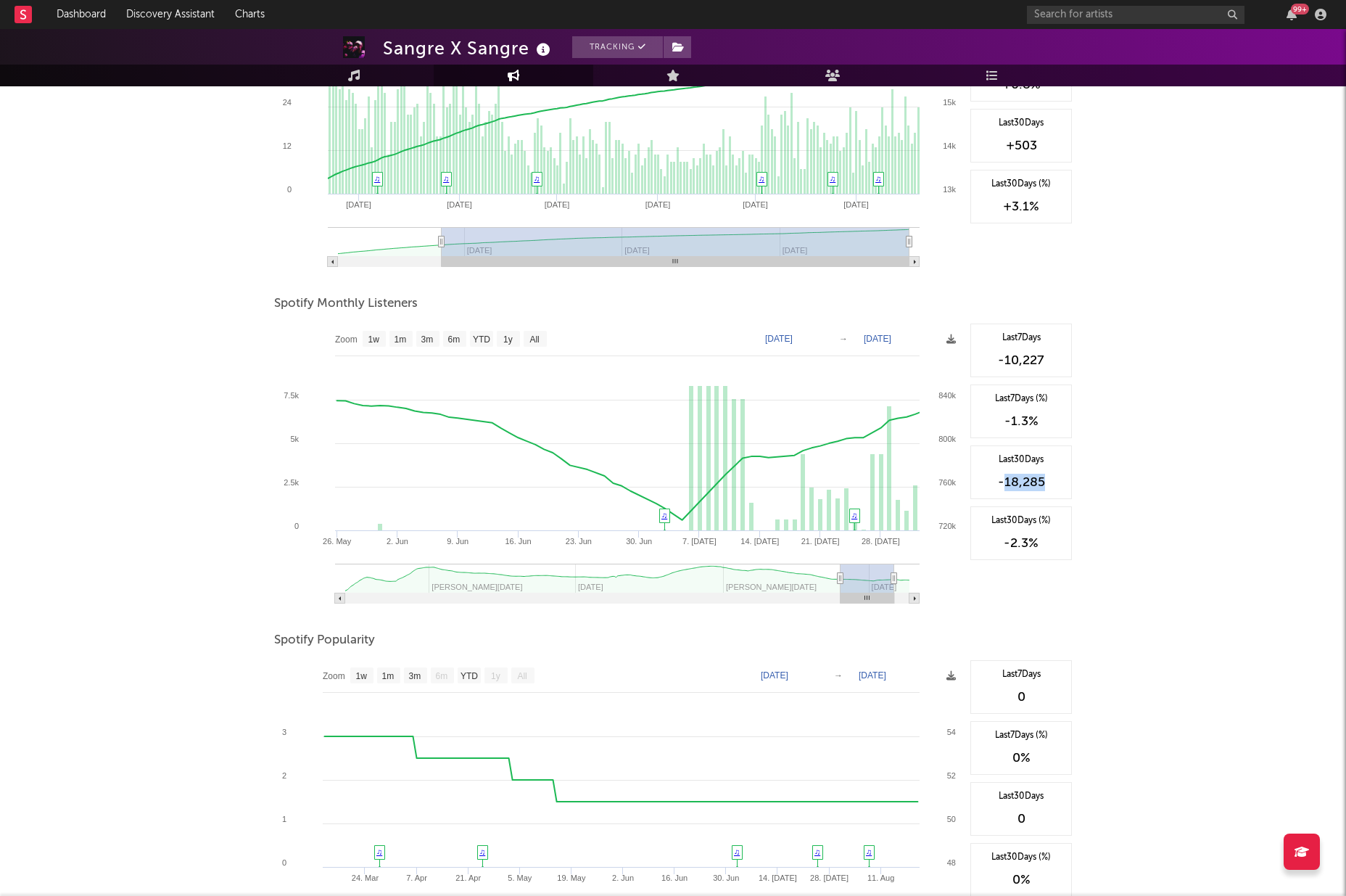
type input "2025-05-11"
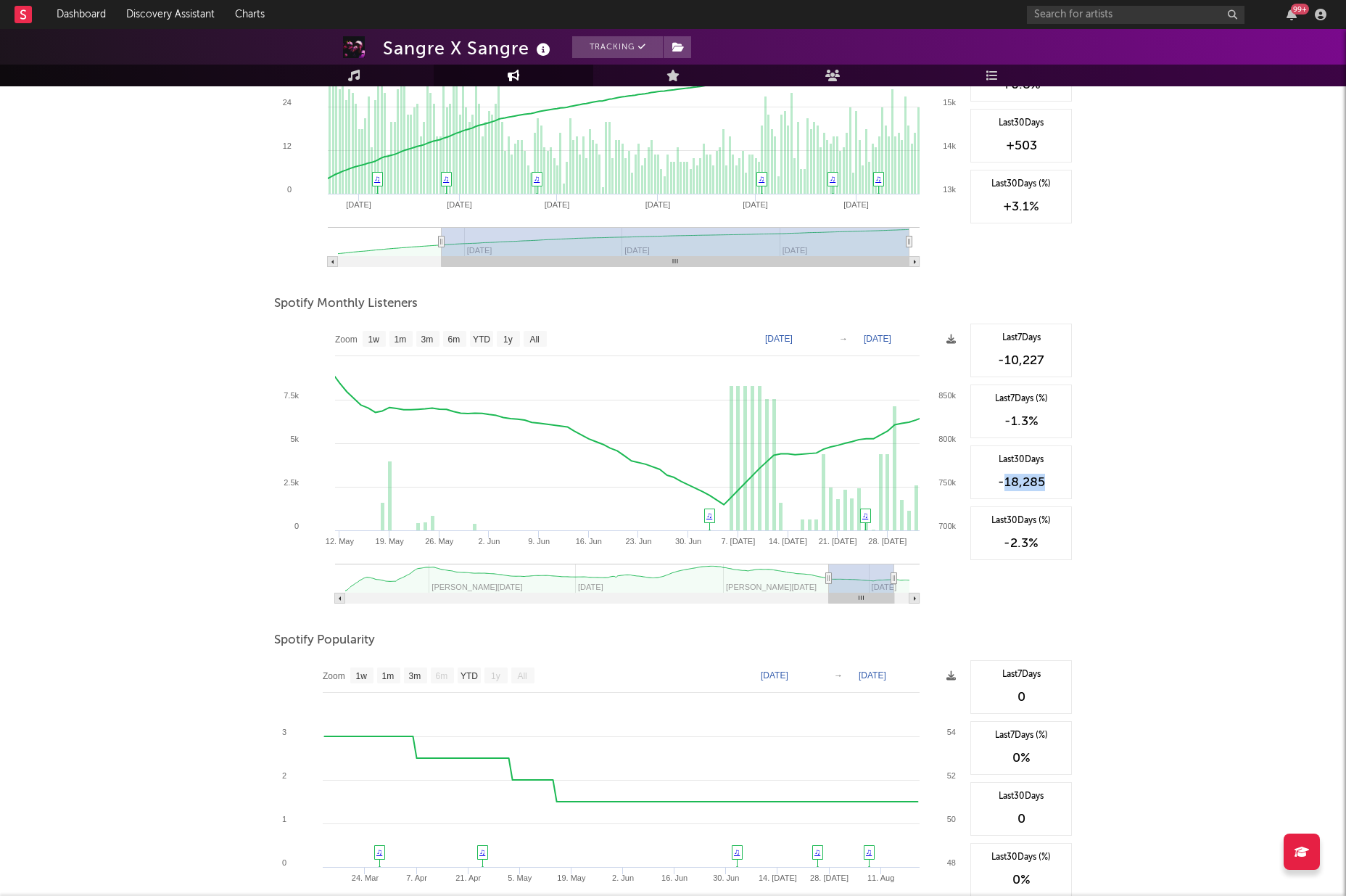
select select "3m"
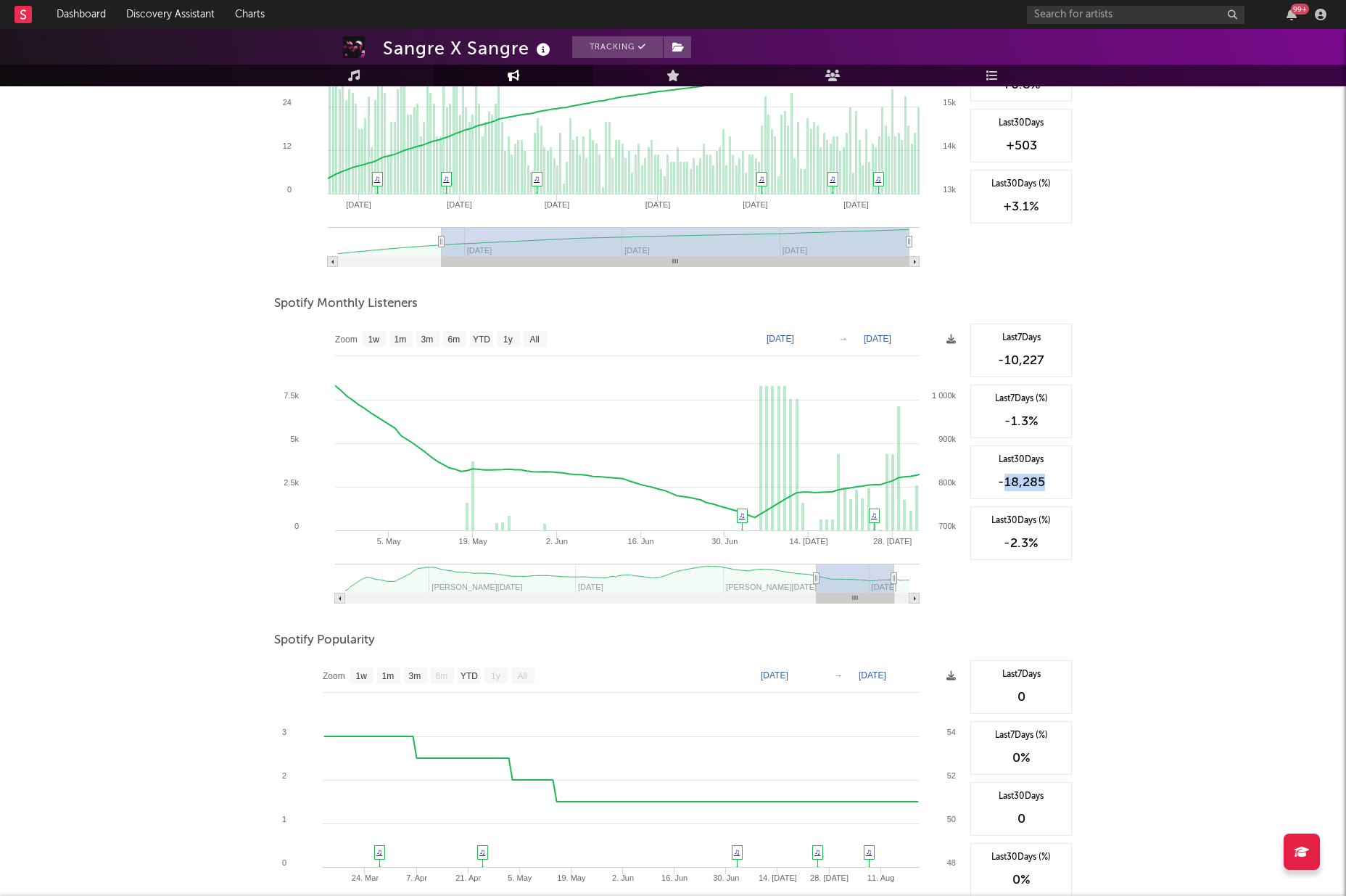
type input "2025-04-29"
select select "3m"
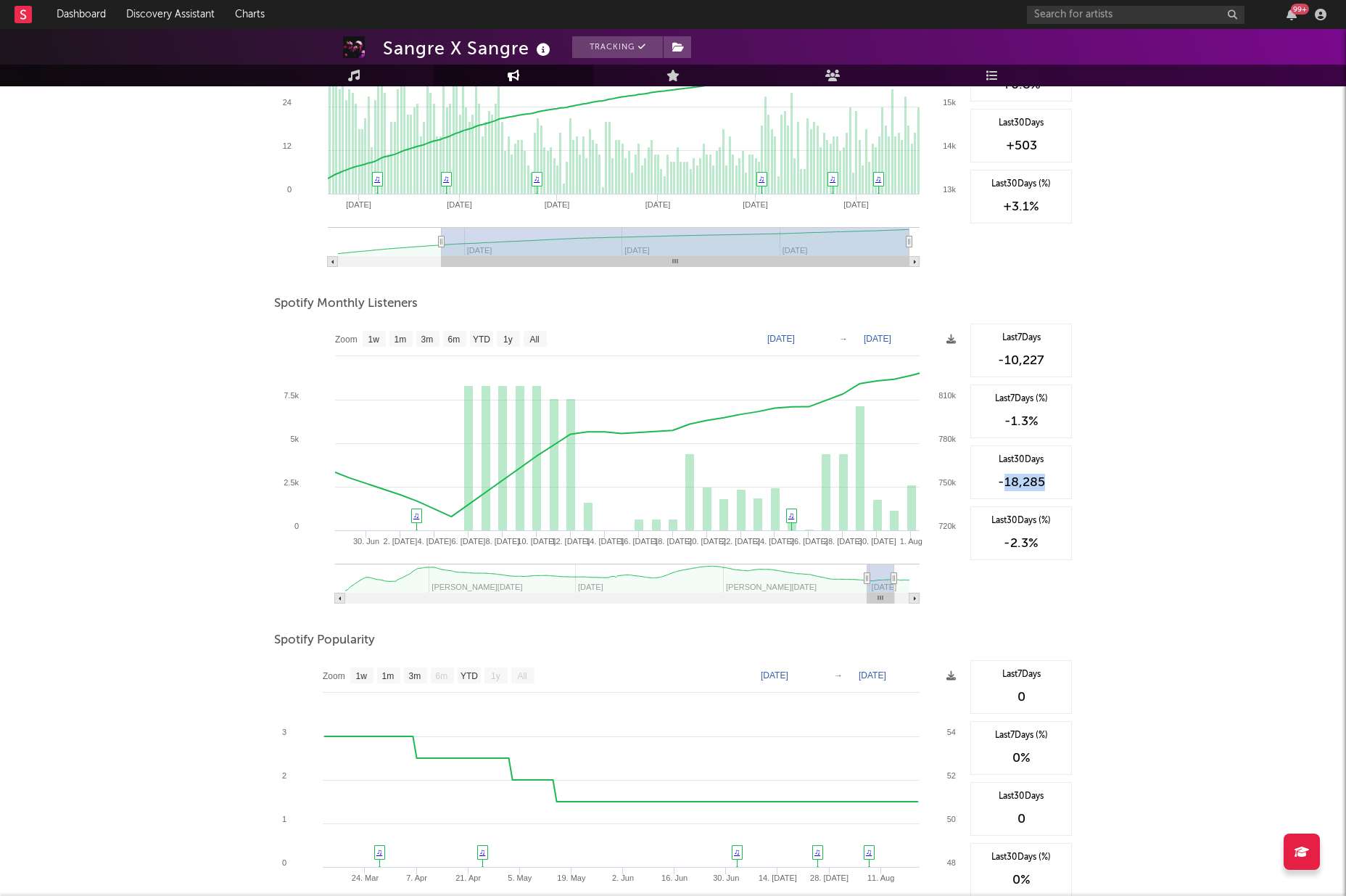
type input "2025-06-30"
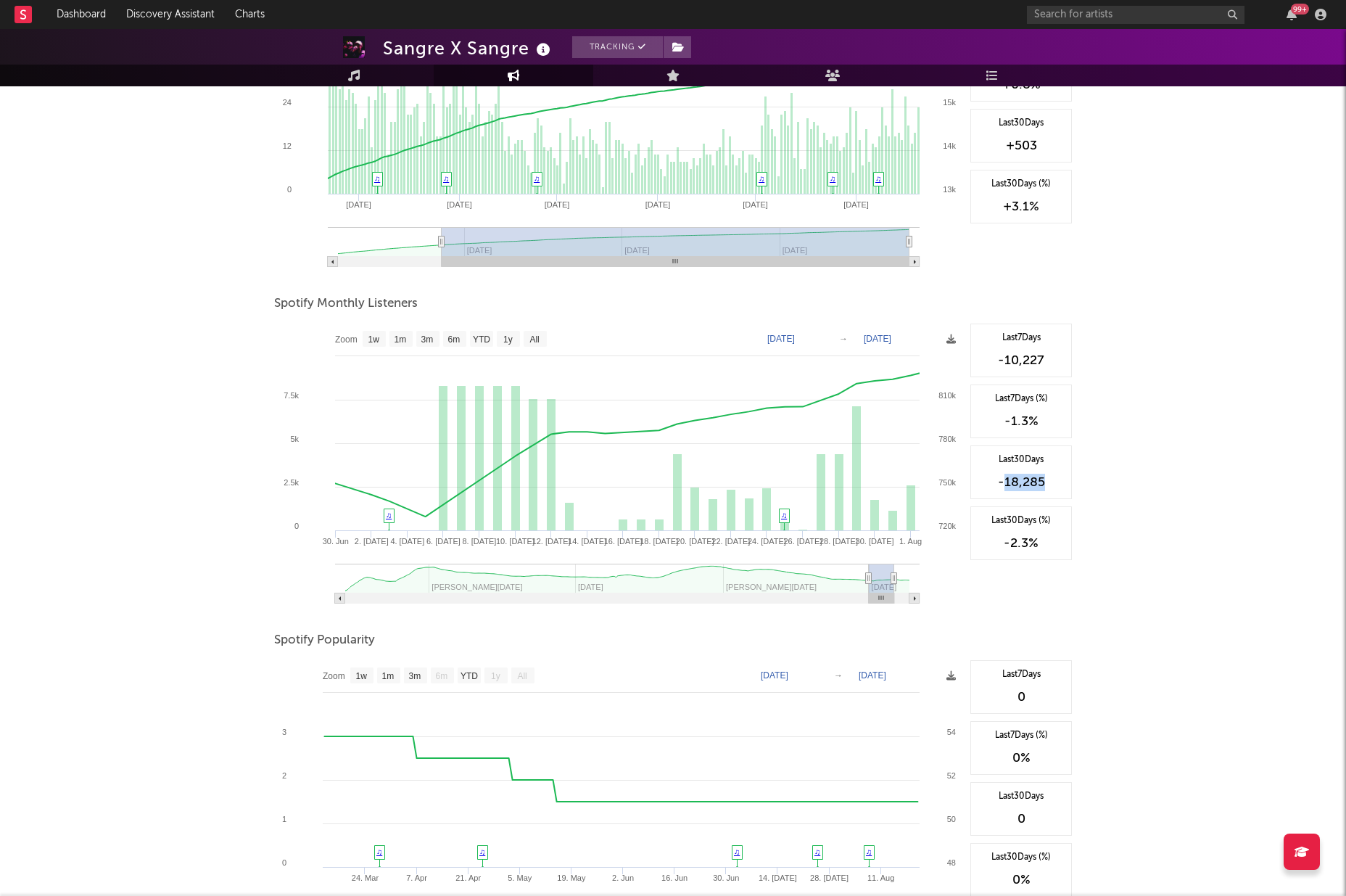
select select "1m"
type input "2025-07-04"
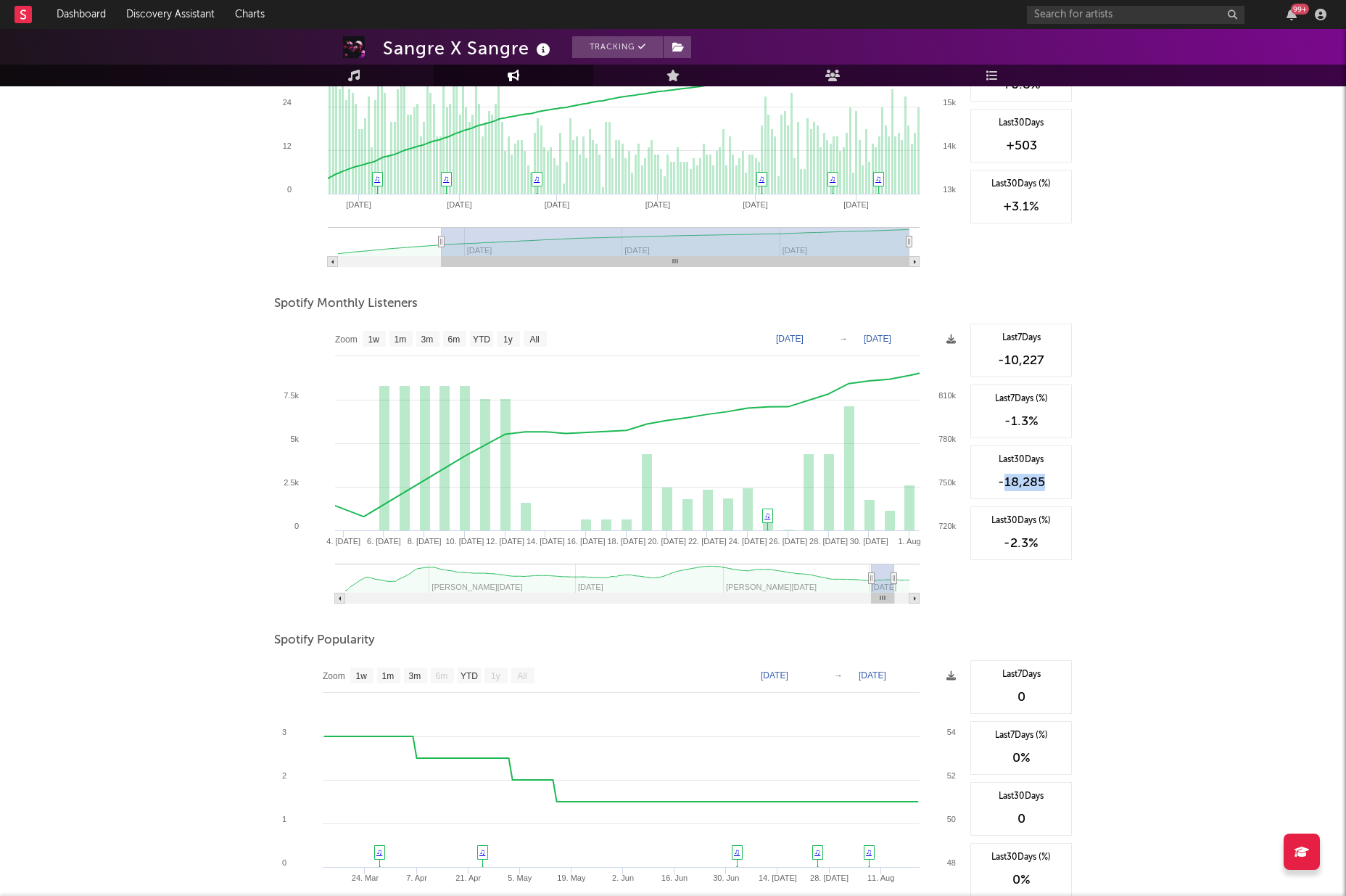
click at [872, 575] on icon at bounding box center [871, 578] width 6 height 11
click at [1049, 501] on div "Last 7 Days -10,227 Last 7 Days (%) -1.3 % Last 30 Days -18,285 Last 30 Days (%…" at bounding box center [1017, 468] width 109 height 290
select select "1m"
type input "[DATE]"
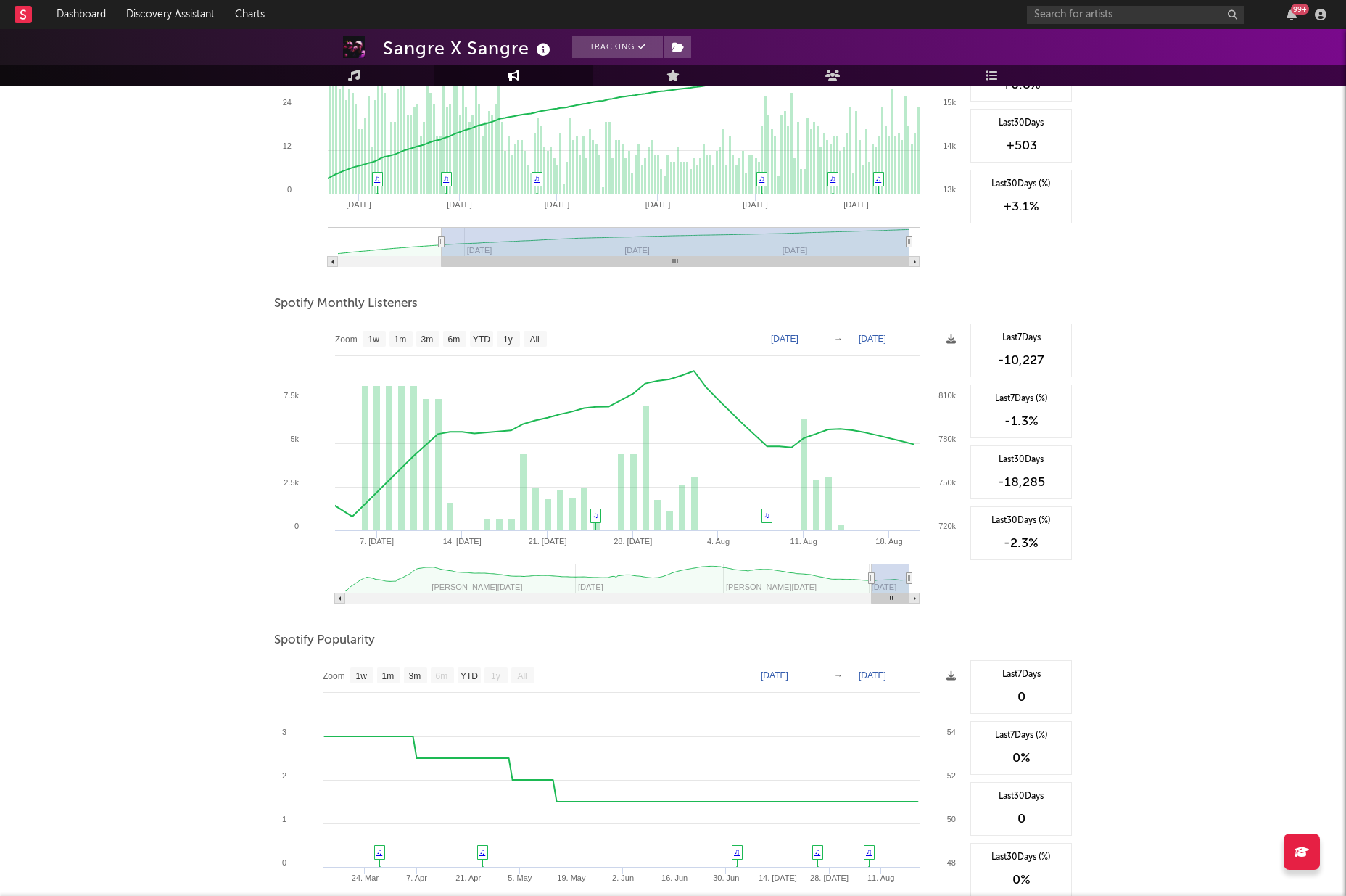
drag, startPoint x: 895, startPoint y: 575, endPoint x: 951, endPoint y: 579, distance: 56.1
click at [951, 579] on icon "Created with Highcharts 10.3.3 14. Jul 28. Jul 7. Jul 21. Jul 4. Aug 11. Aug 18…" at bounding box center [619, 468] width 689 height 290
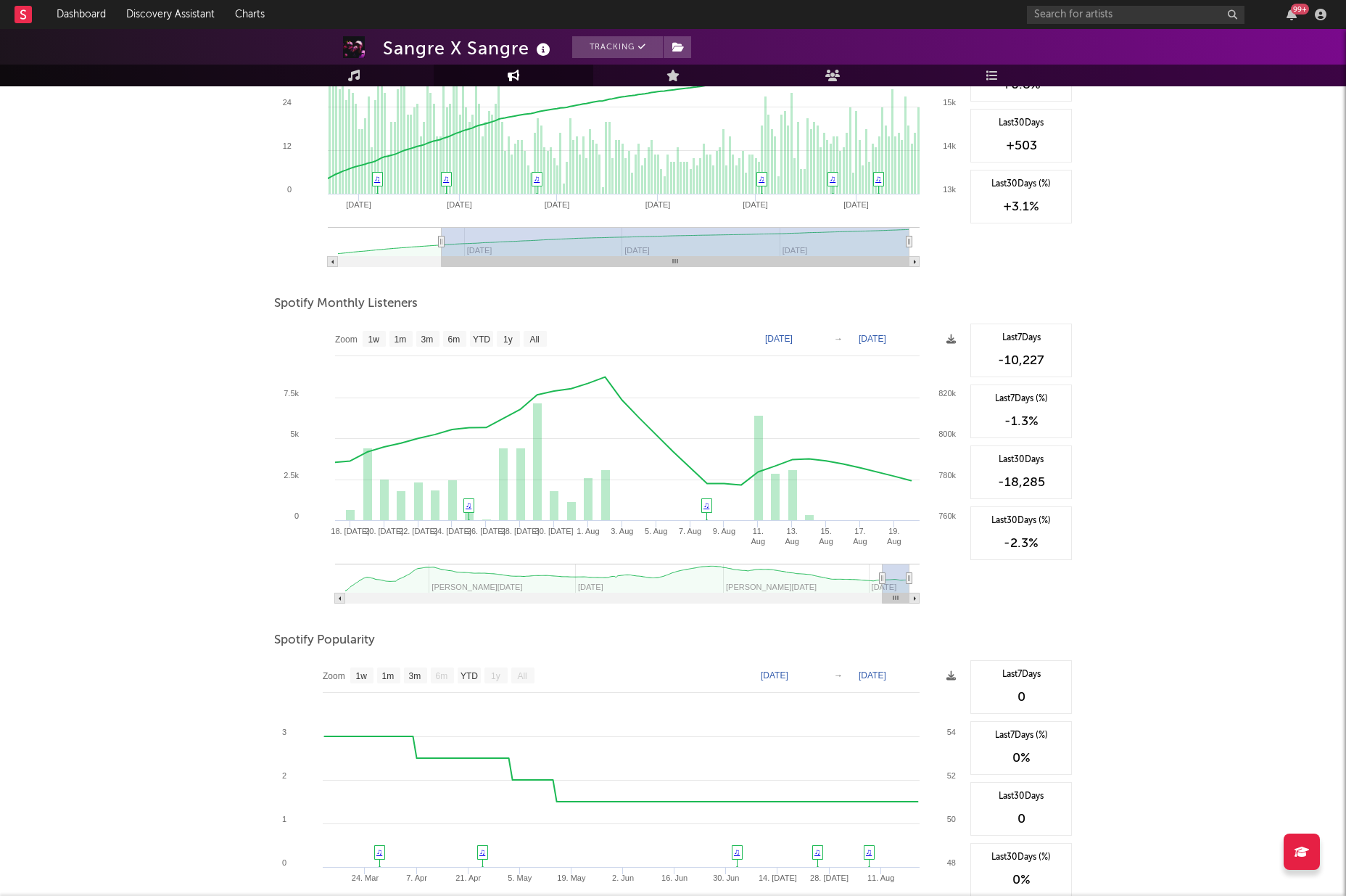
type input "[DATE]"
select select "1m"
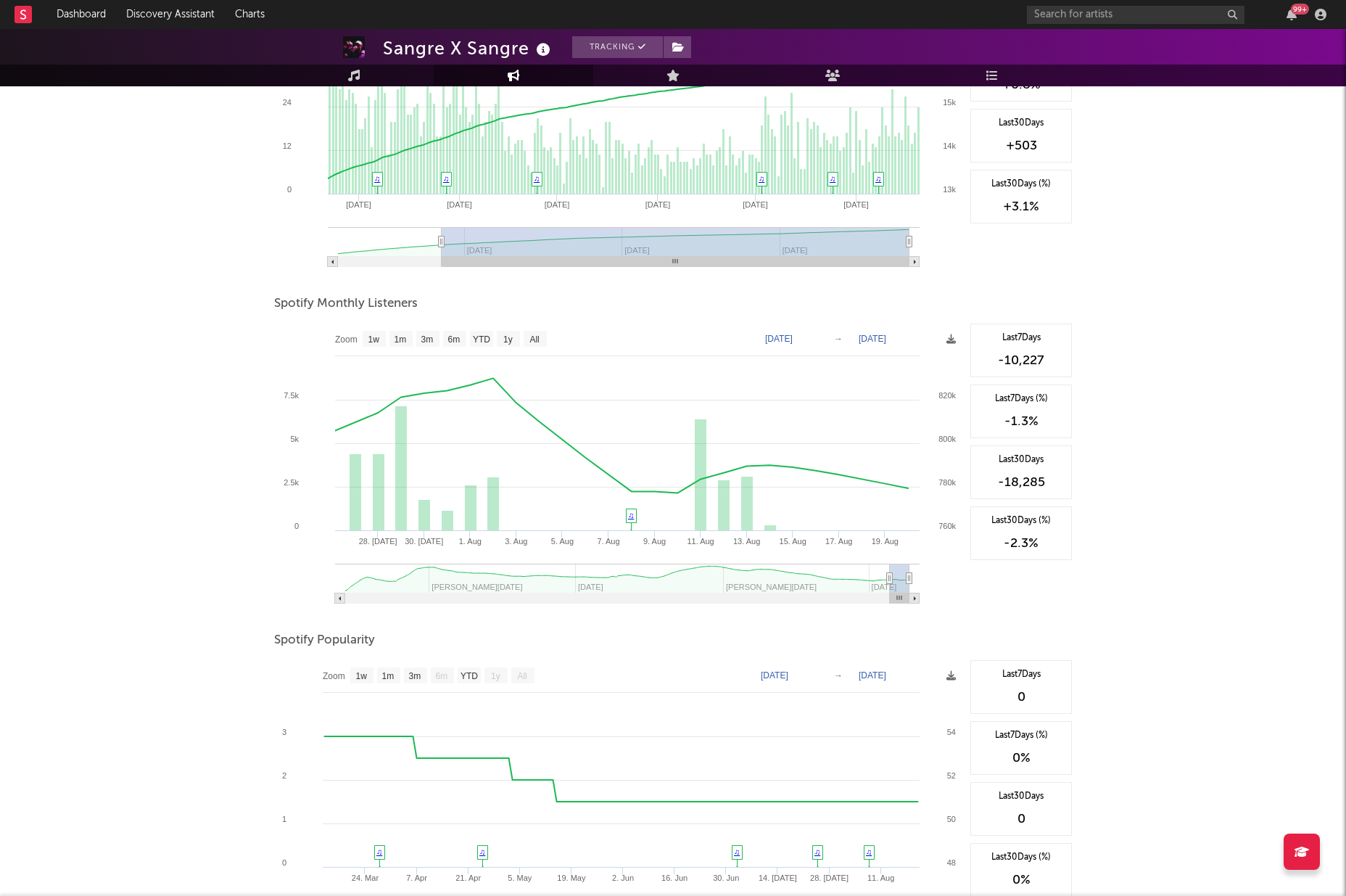
type input "2025-07-23"
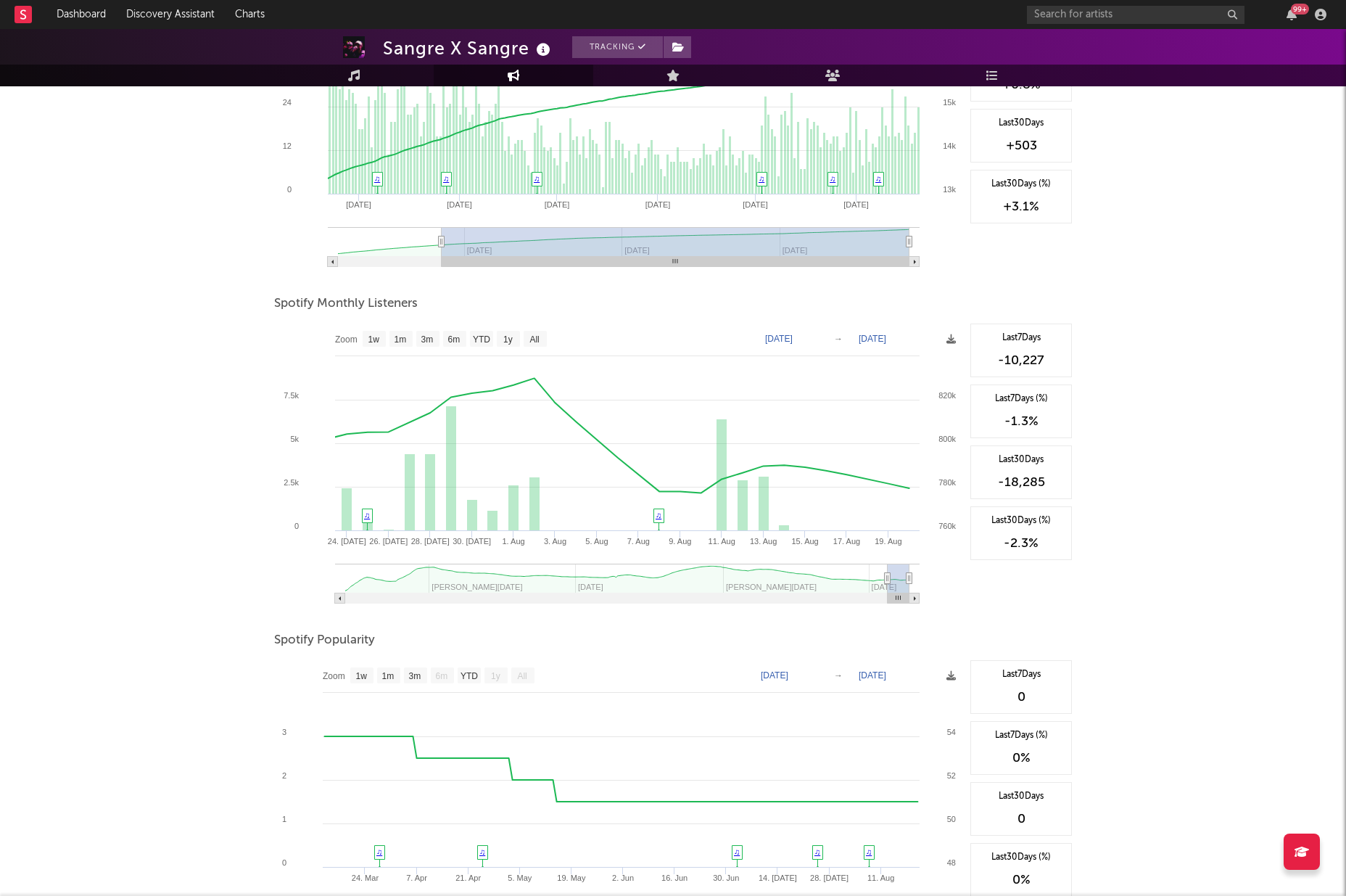
select select "1m"
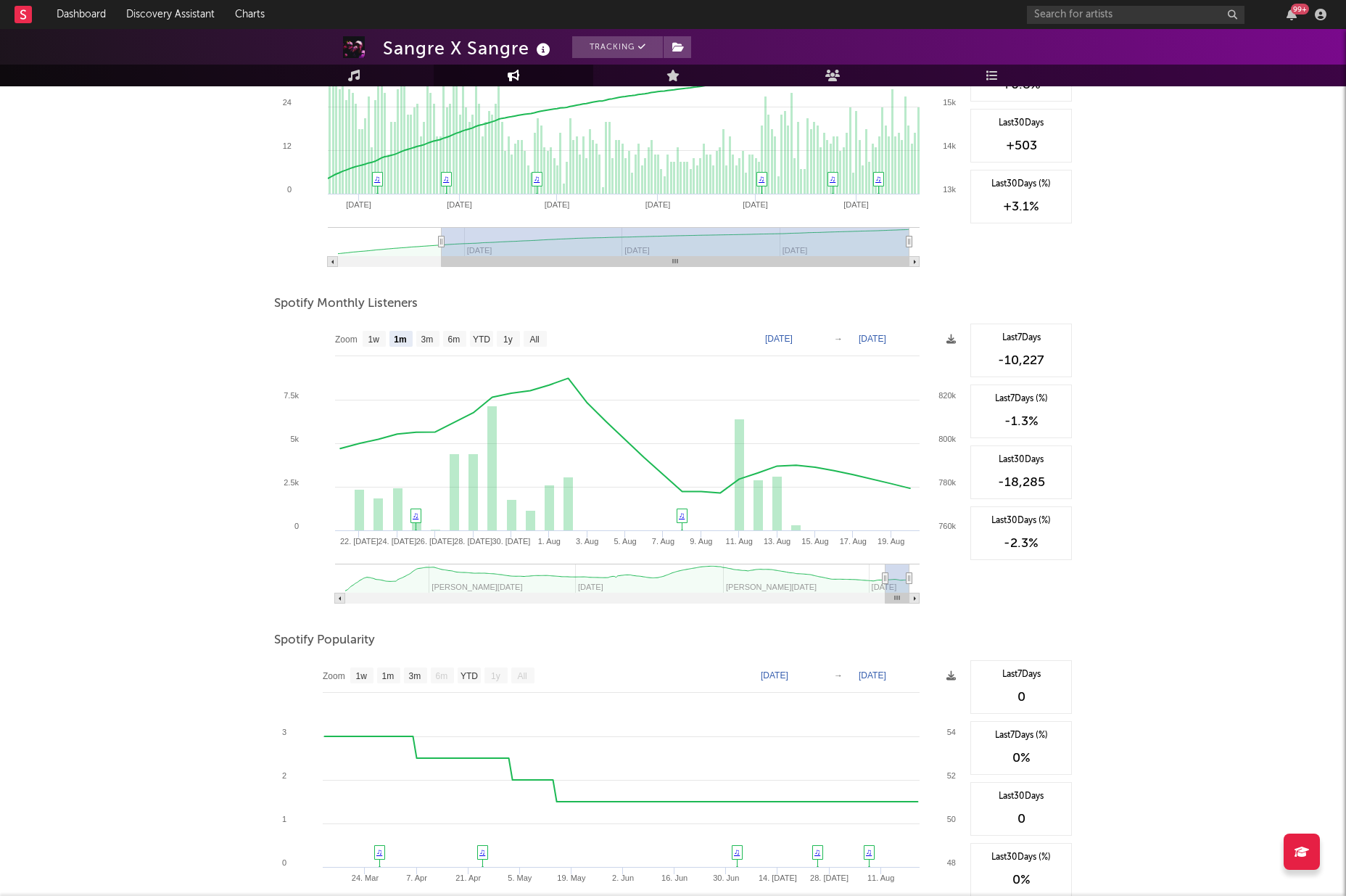
type input "[DATE]"
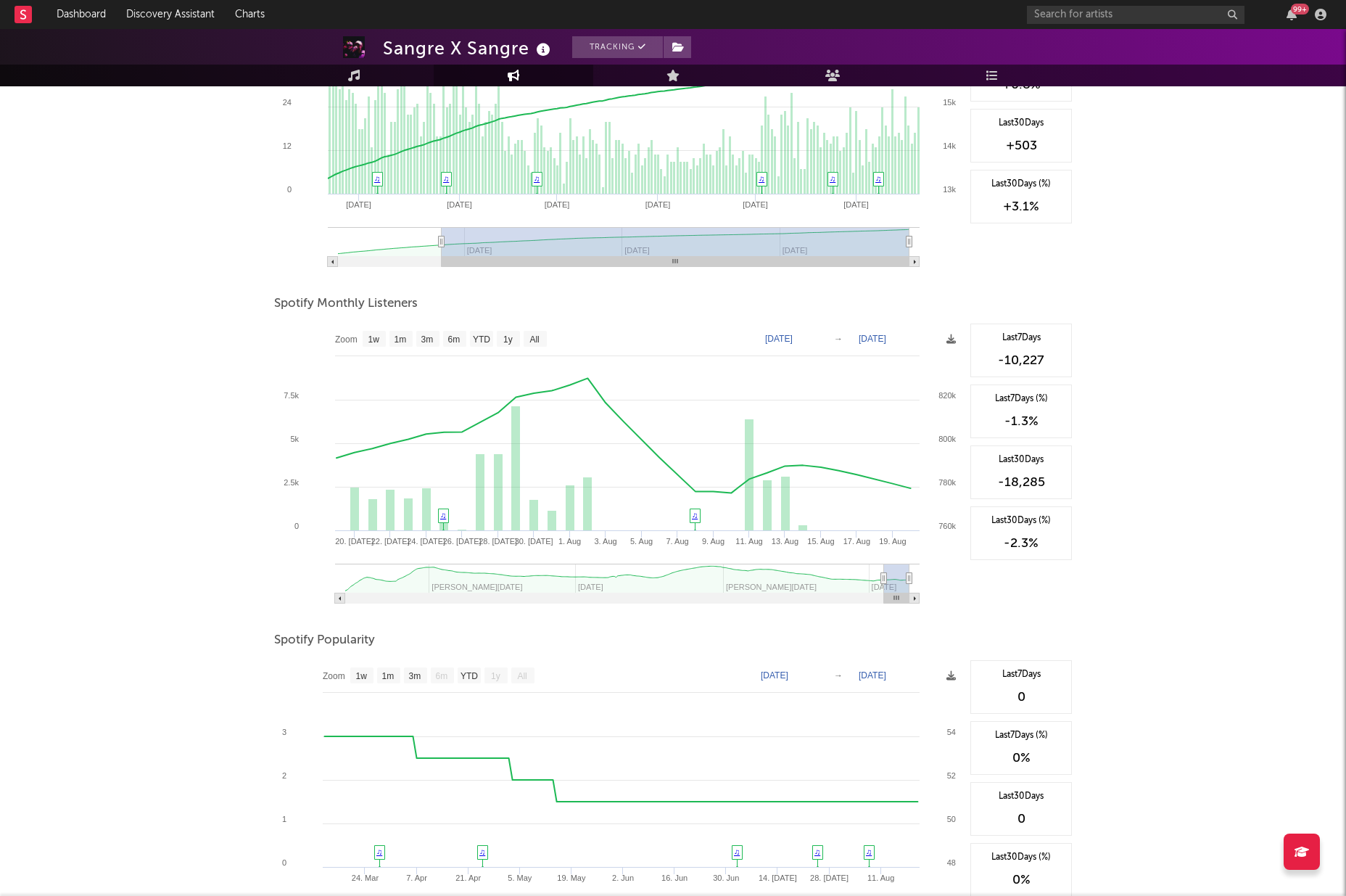
drag, startPoint x: 870, startPoint y: 576, endPoint x: 885, endPoint y: 575, distance: 15.0
click at [885, 575] on icon at bounding box center [884, 578] width 6 height 11
select select "1m"
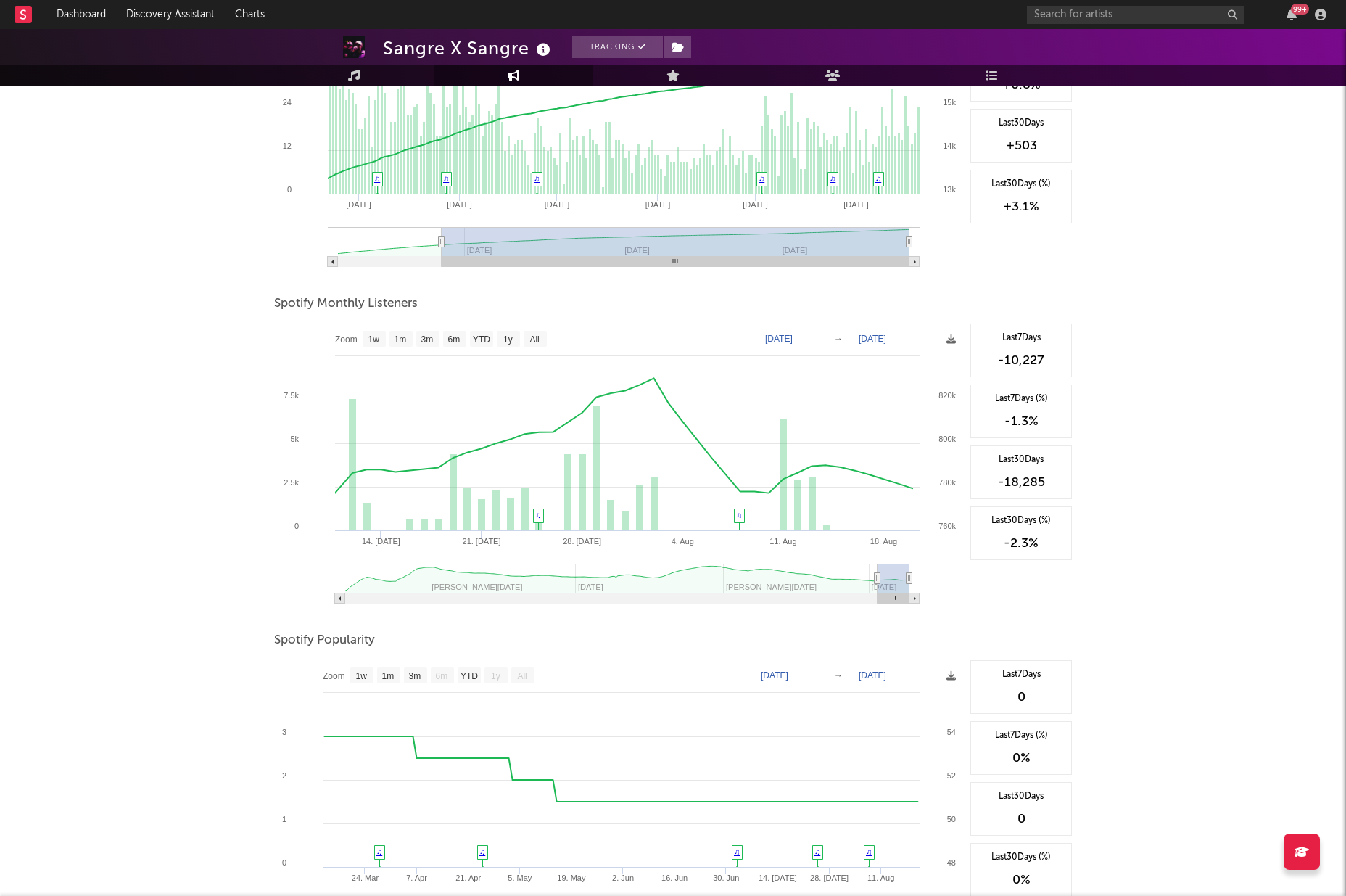
drag, startPoint x: 886, startPoint y: 577, endPoint x: 878, endPoint y: 578, distance: 8.1
click at [878, 578] on icon at bounding box center [877, 578] width 6 height 11
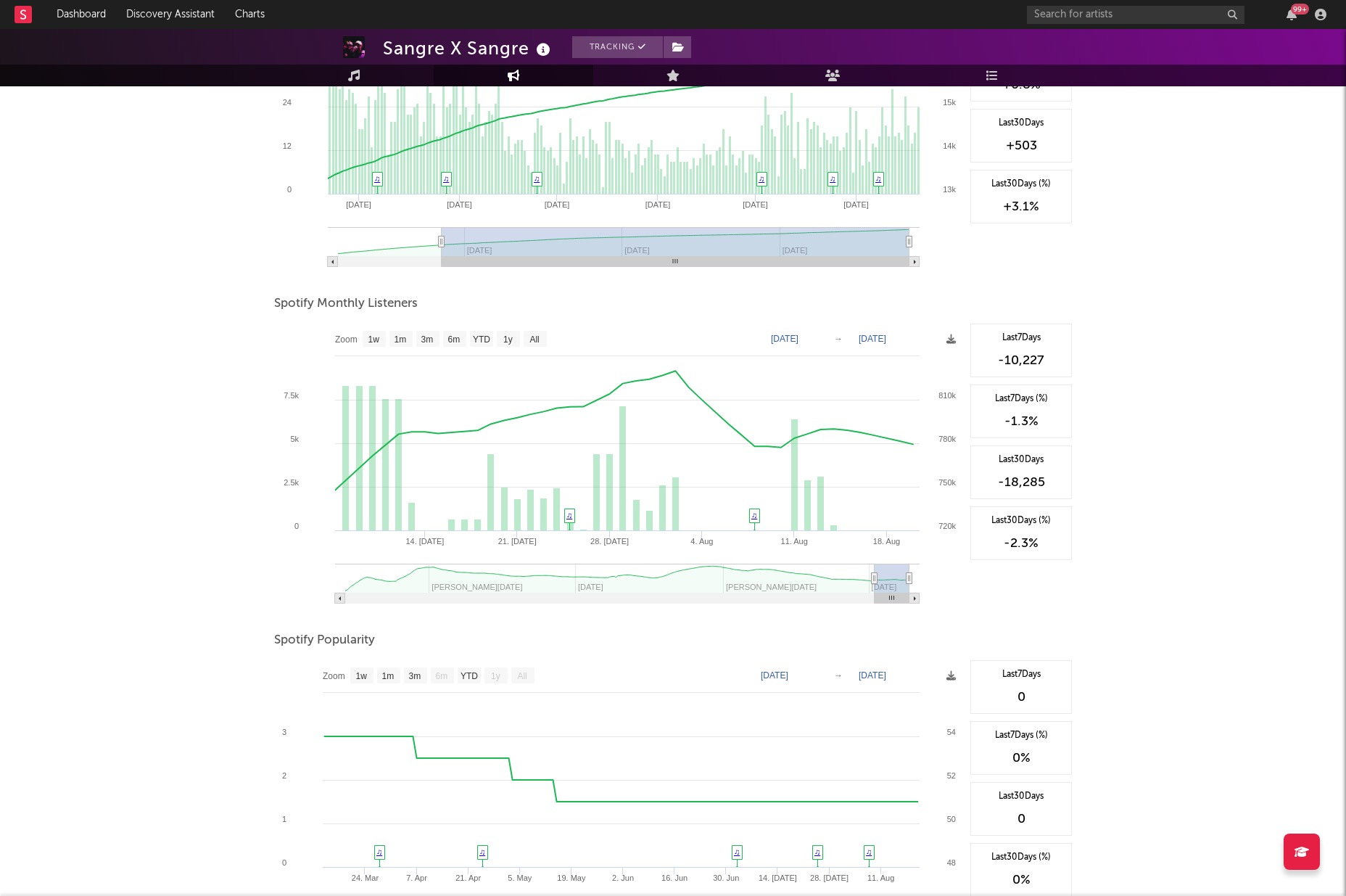
type input "2025-07-08"
click at [876, 580] on icon at bounding box center [875, 578] width 6 height 11
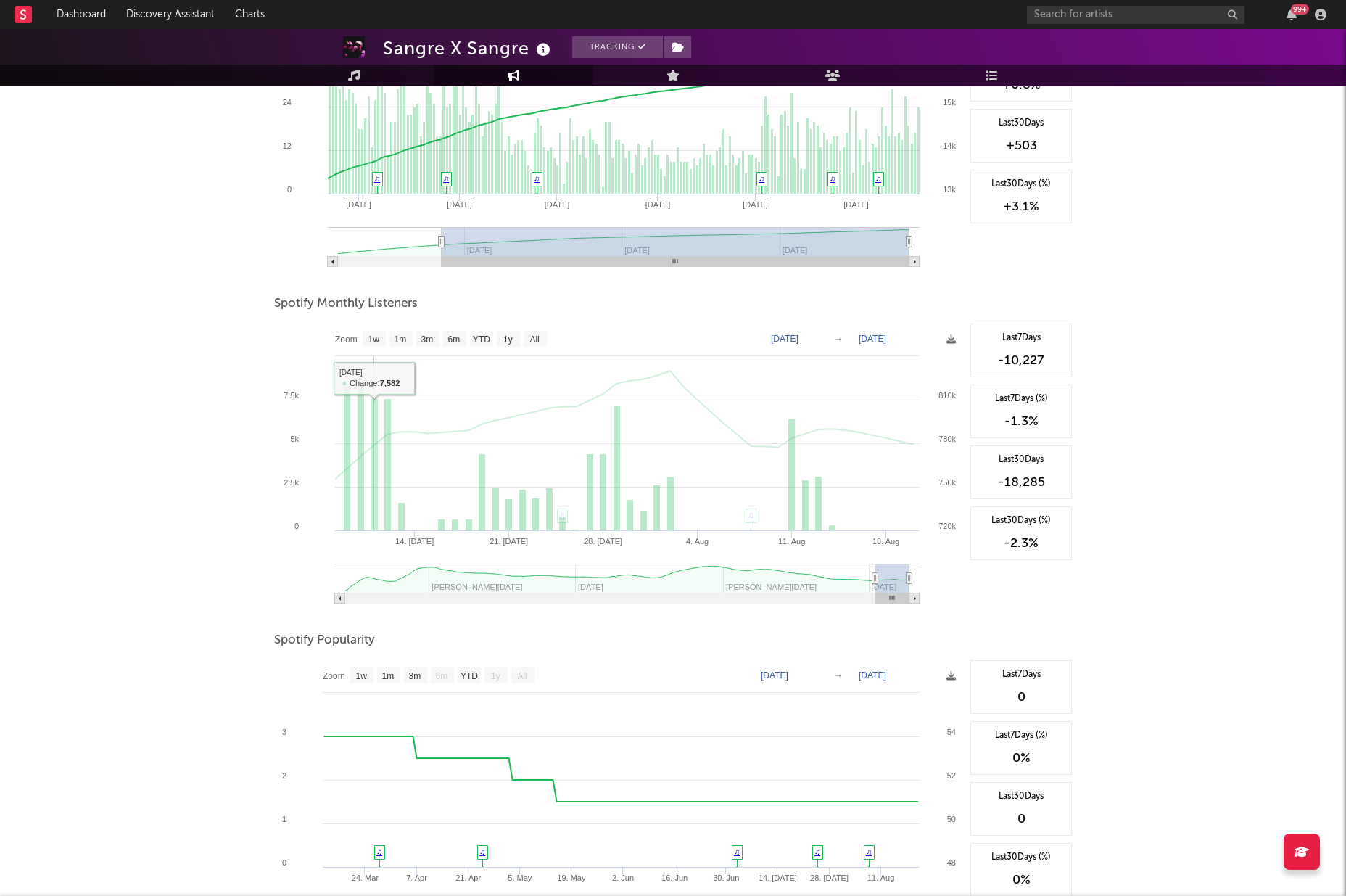
click at [379, 440] on icon at bounding box center [604, 444] width 619 height 146
click at [372, 442] on rect at bounding box center [375, 465] width 7 height 132
click at [347, 470] on rect at bounding box center [347, 458] width 7 height 145
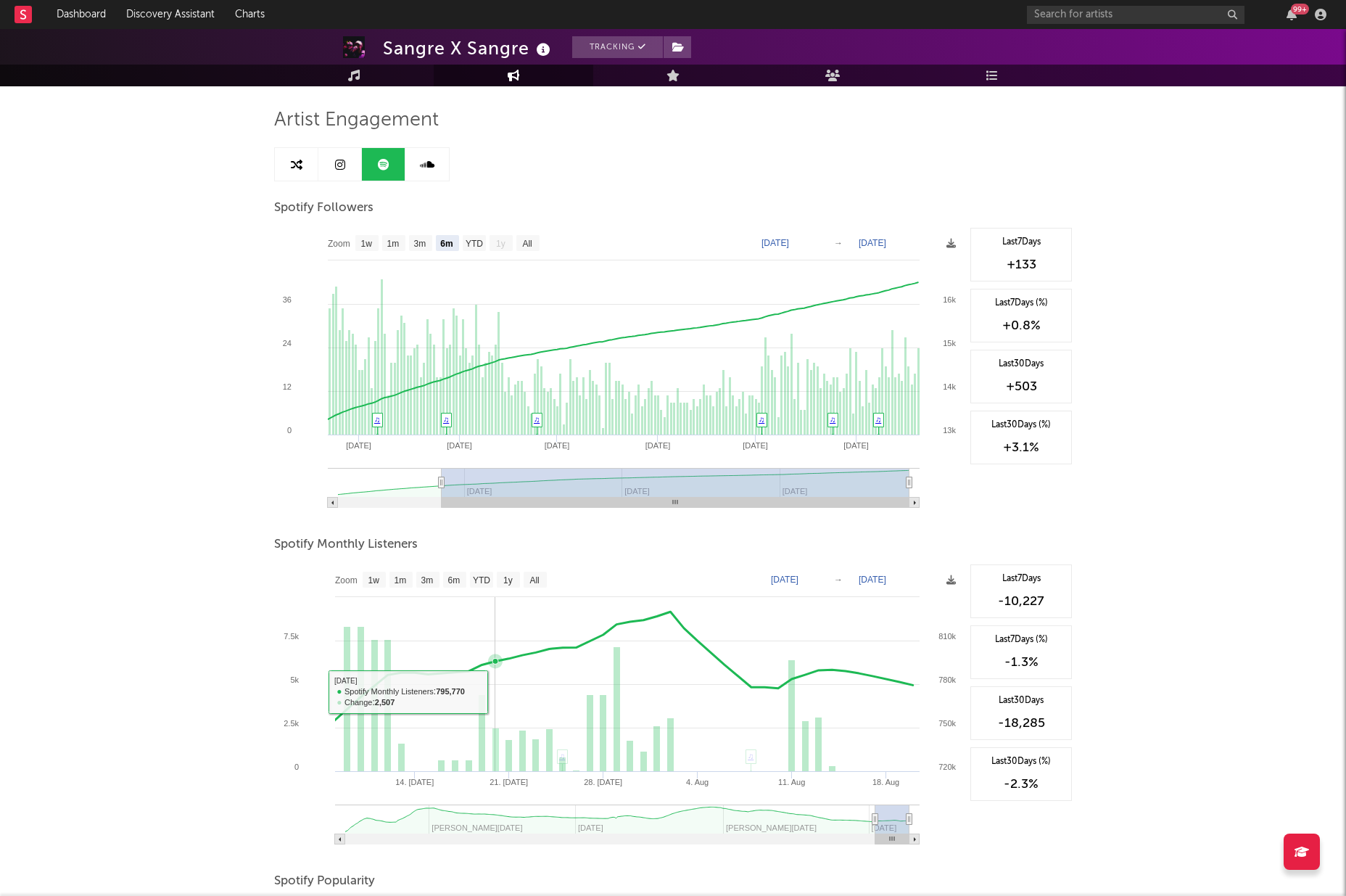
scroll to position [0, 0]
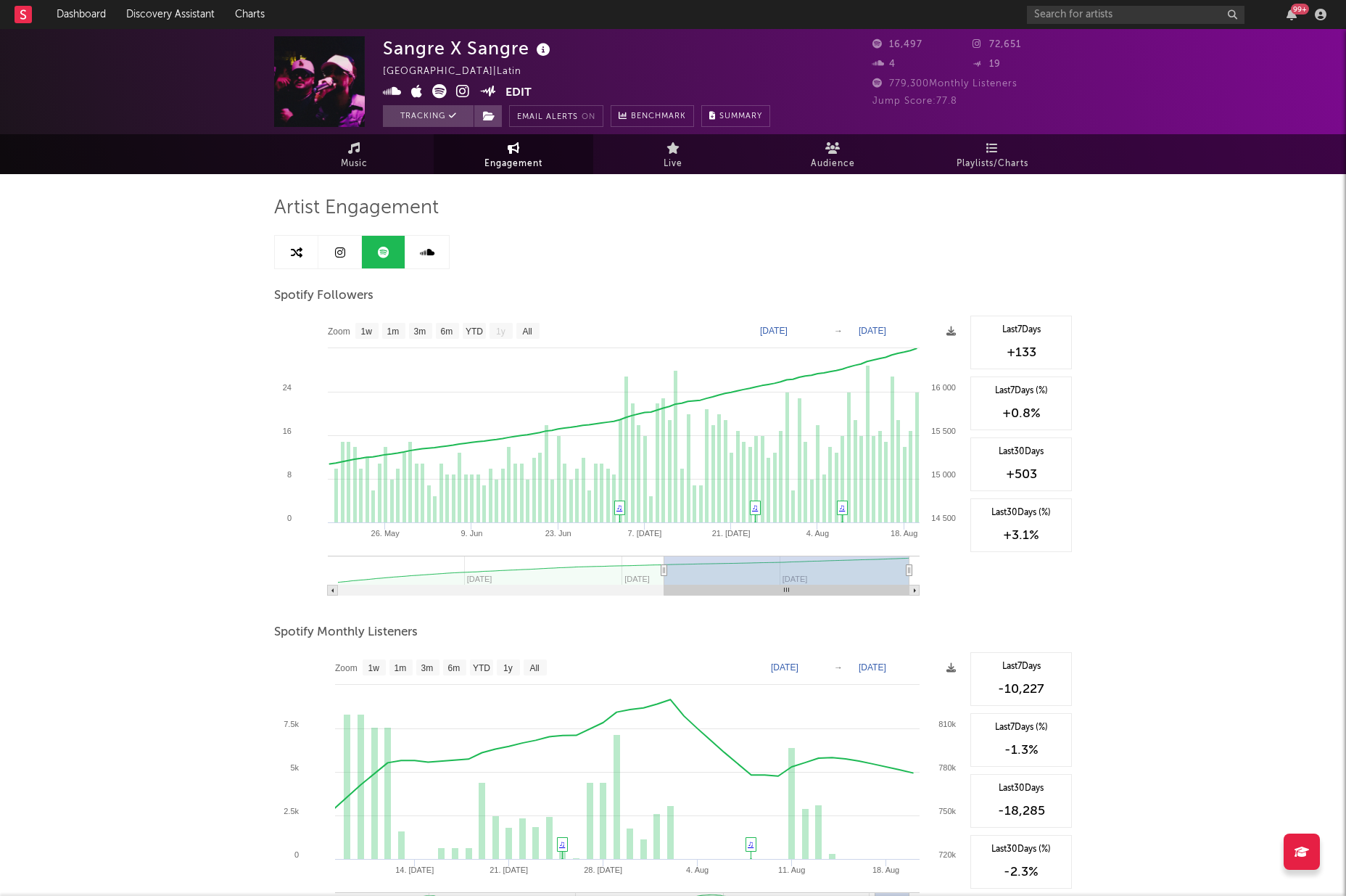
type input "2025-05-18"
select select "3m"
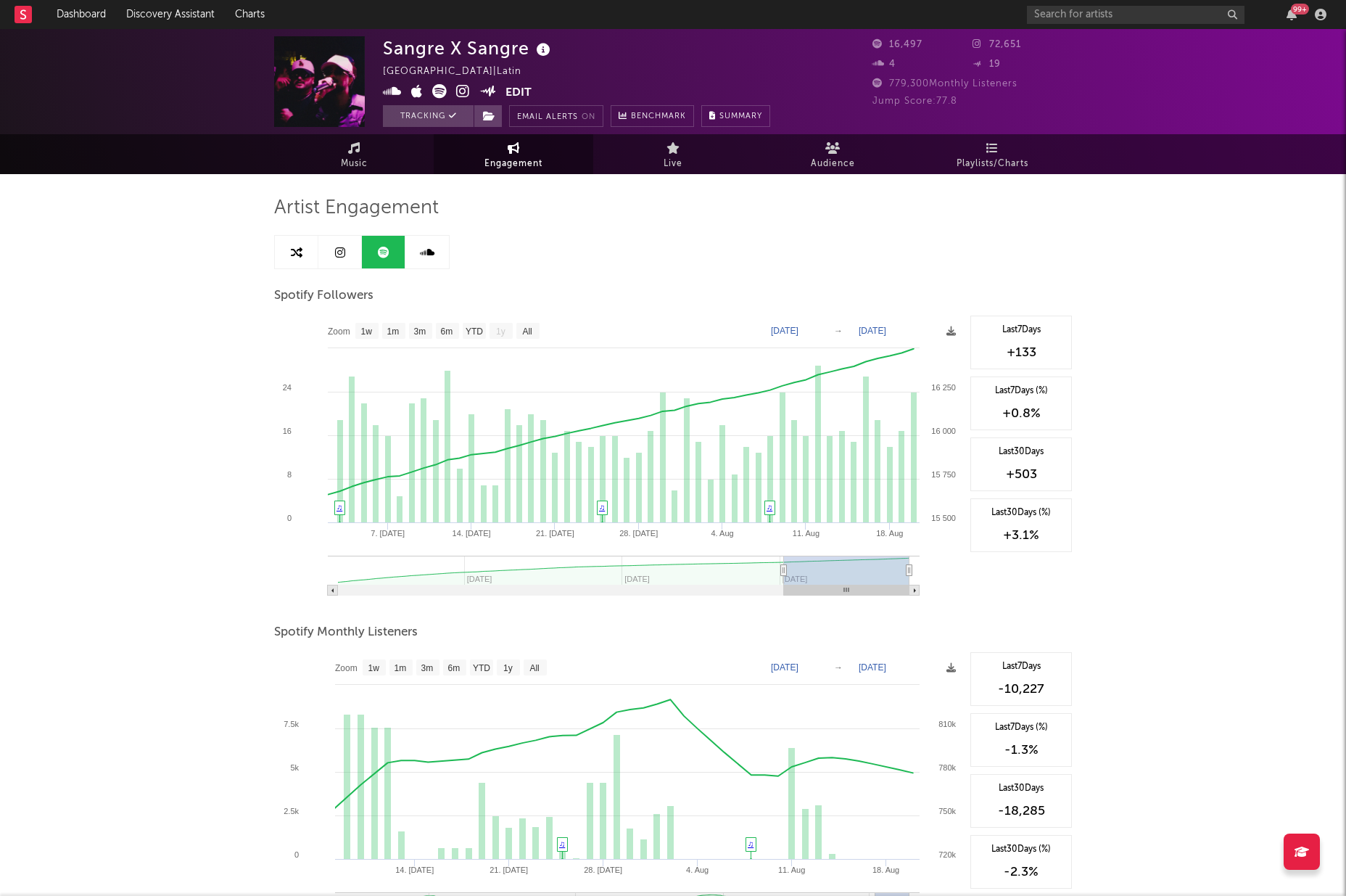
drag, startPoint x: 443, startPoint y: 571, endPoint x: 784, endPoint y: 568, distance: 341.0
click at [784, 568] on icon at bounding box center [784, 570] width 6 height 11
click at [912, 569] on rect at bounding box center [619, 460] width 689 height 290
type input "2025-07-01"
click at [782, 570] on icon at bounding box center [781, 570] width 6 height 11
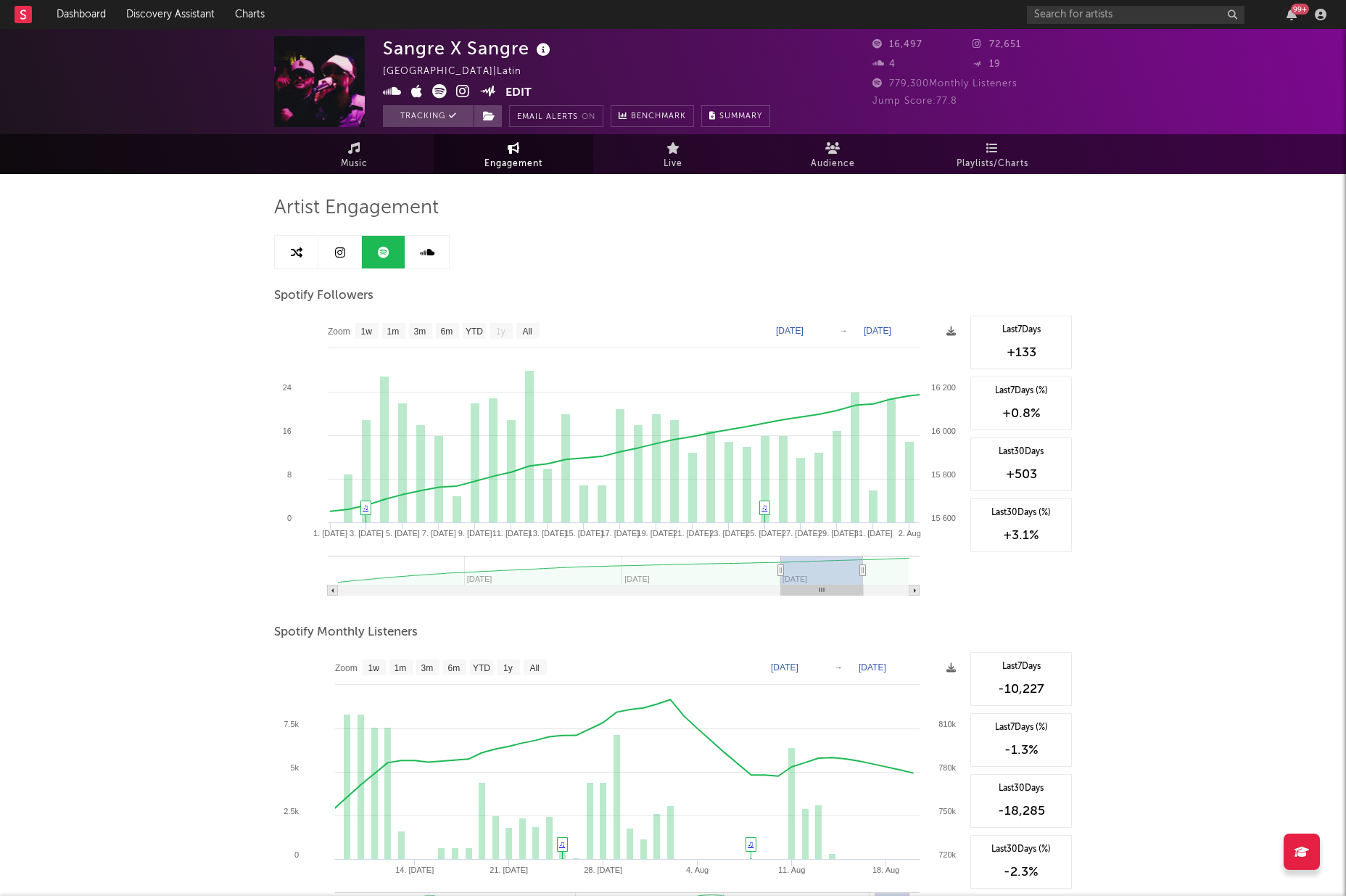
type input "2025-08-01"
drag, startPoint x: 909, startPoint y: 572, endPoint x: 862, endPoint y: 577, distance: 47.3
click at [862, 577] on g at bounding box center [623, 575] width 592 height 40
click at [340, 250] on icon at bounding box center [340, 252] width 10 height 11
select select "6m"
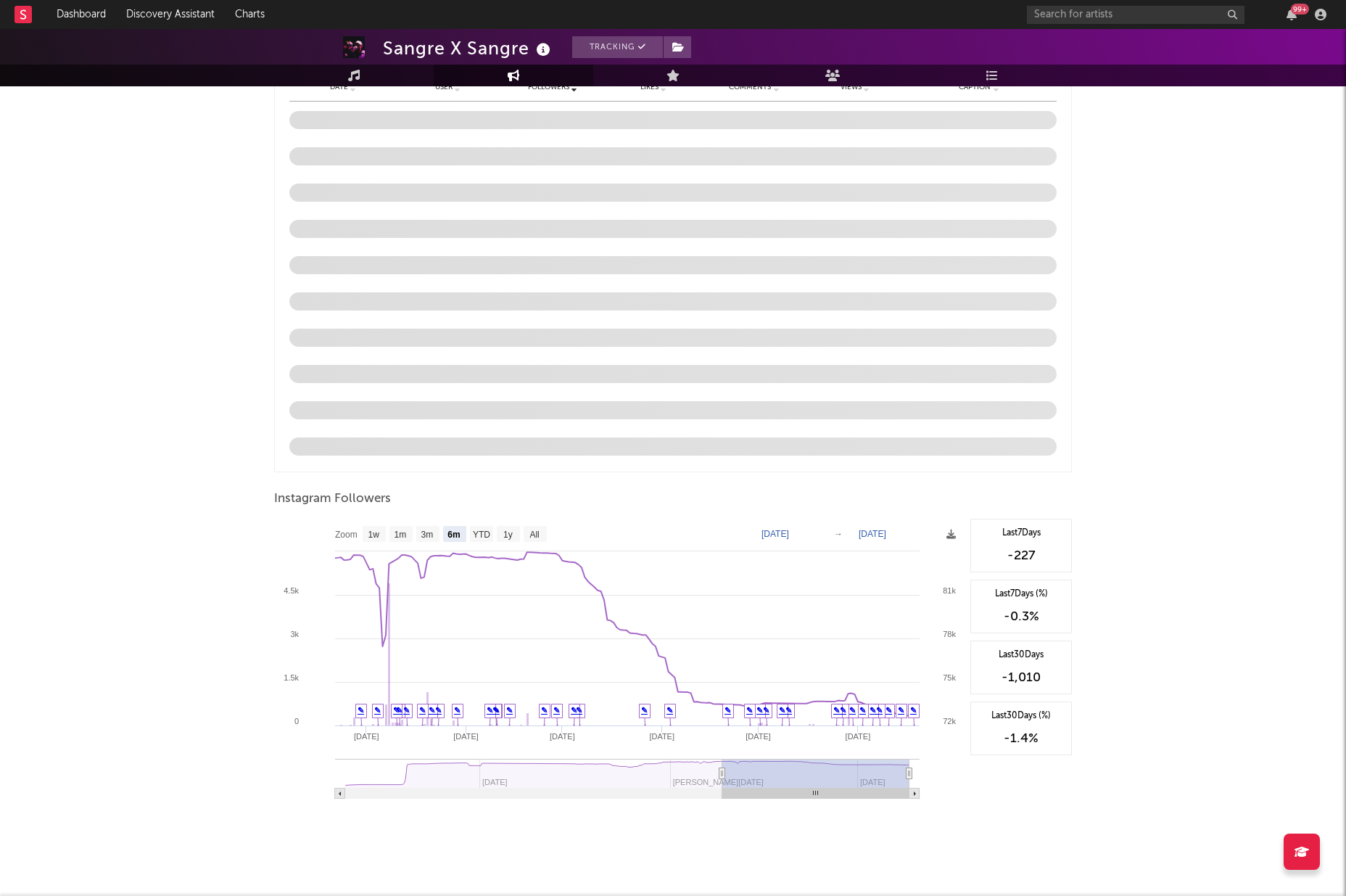
scroll to position [1243, 0]
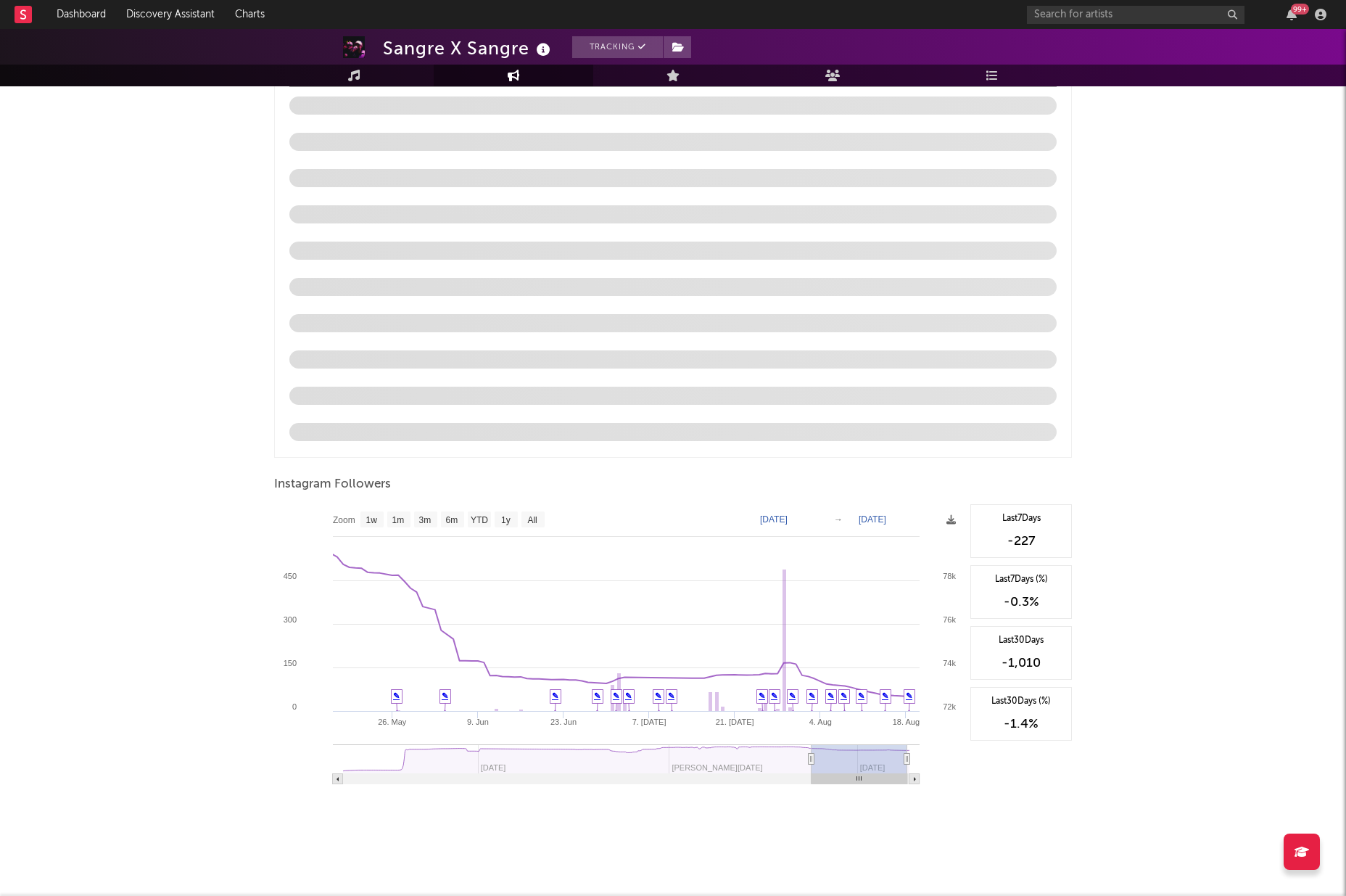
type input "2025-05-18"
select select "3m"
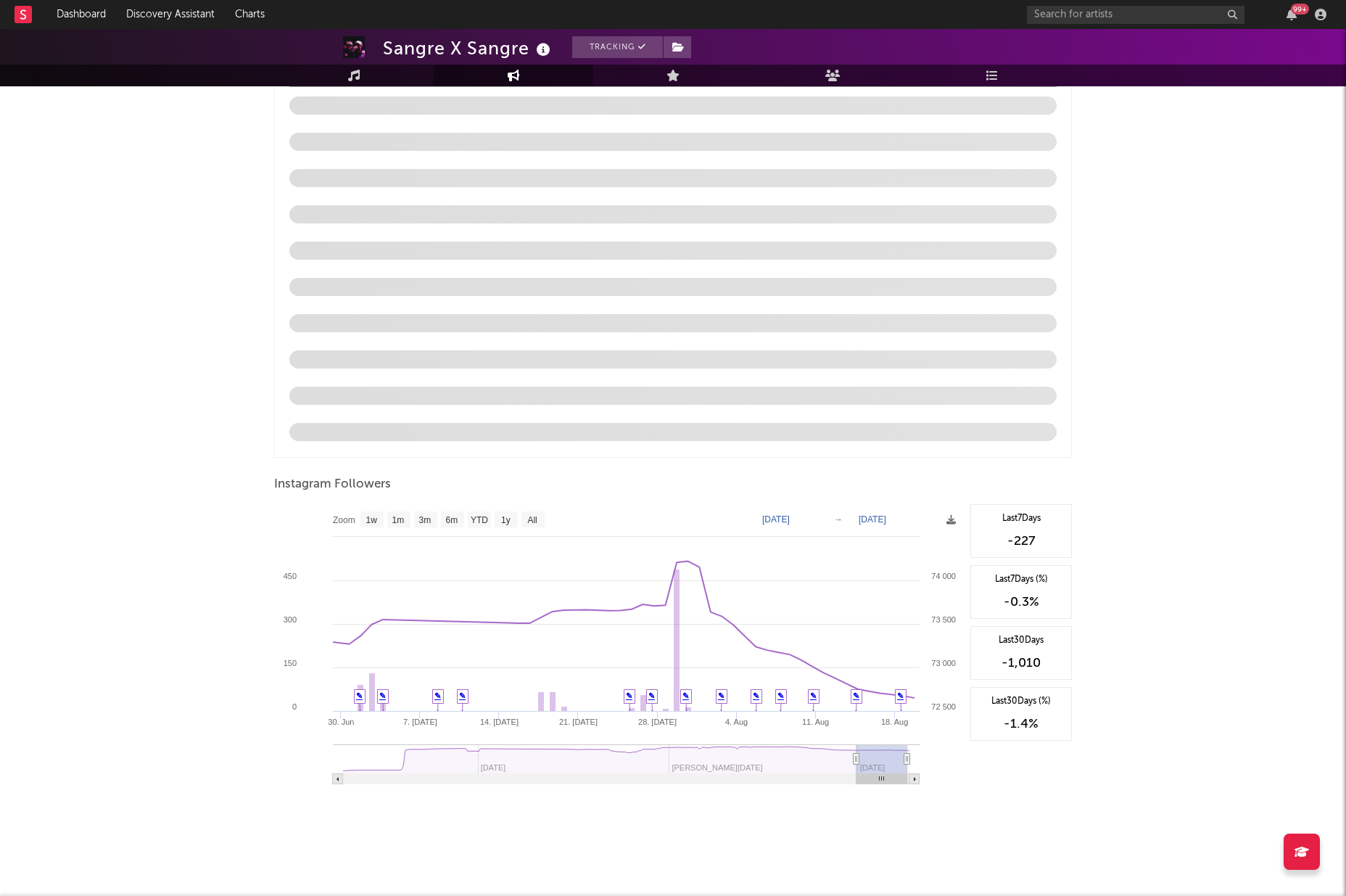
type input "2025-07-01"
drag, startPoint x: 721, startPoint y: 761, endPoint x: 858, endPoint y: 758, distance: 137.0
click at [858, 758] on icon at bounding box center [858, 759] width 6 height 11
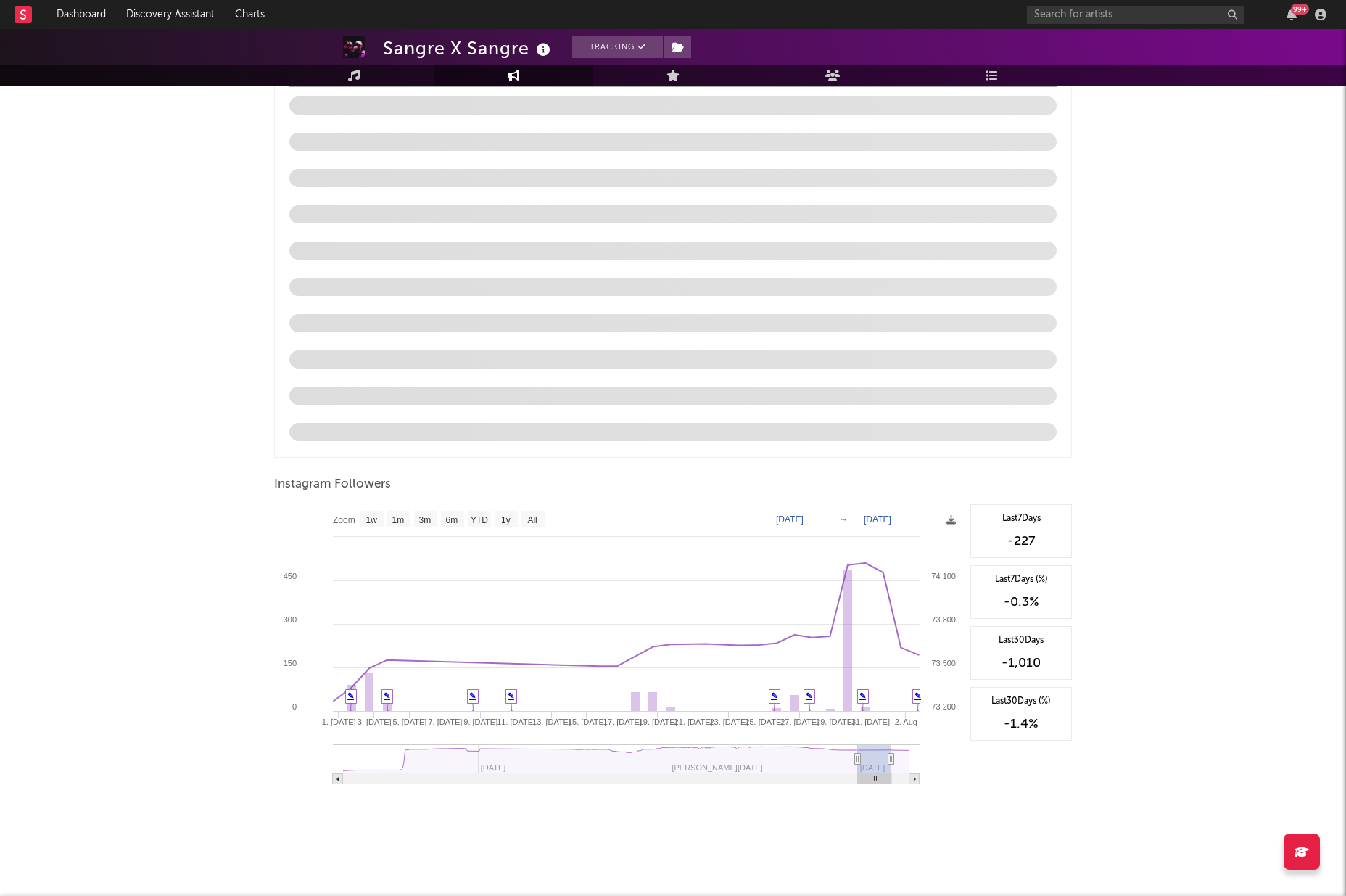
type input "2025-08-01"
drag, startPoint x: 904, startPoint y: 760, endPoint x: 891, endPoint y: 762, distance: 13.2
click at [891, 762] on icon at bounding box center [890, 759] width 6 height 11
click at [877, 698] on icon at bounding box center [874, 702] width 11 height 23
click at [876, 698] on link "✎" at bounding box center [874, 695] width 7 height 9
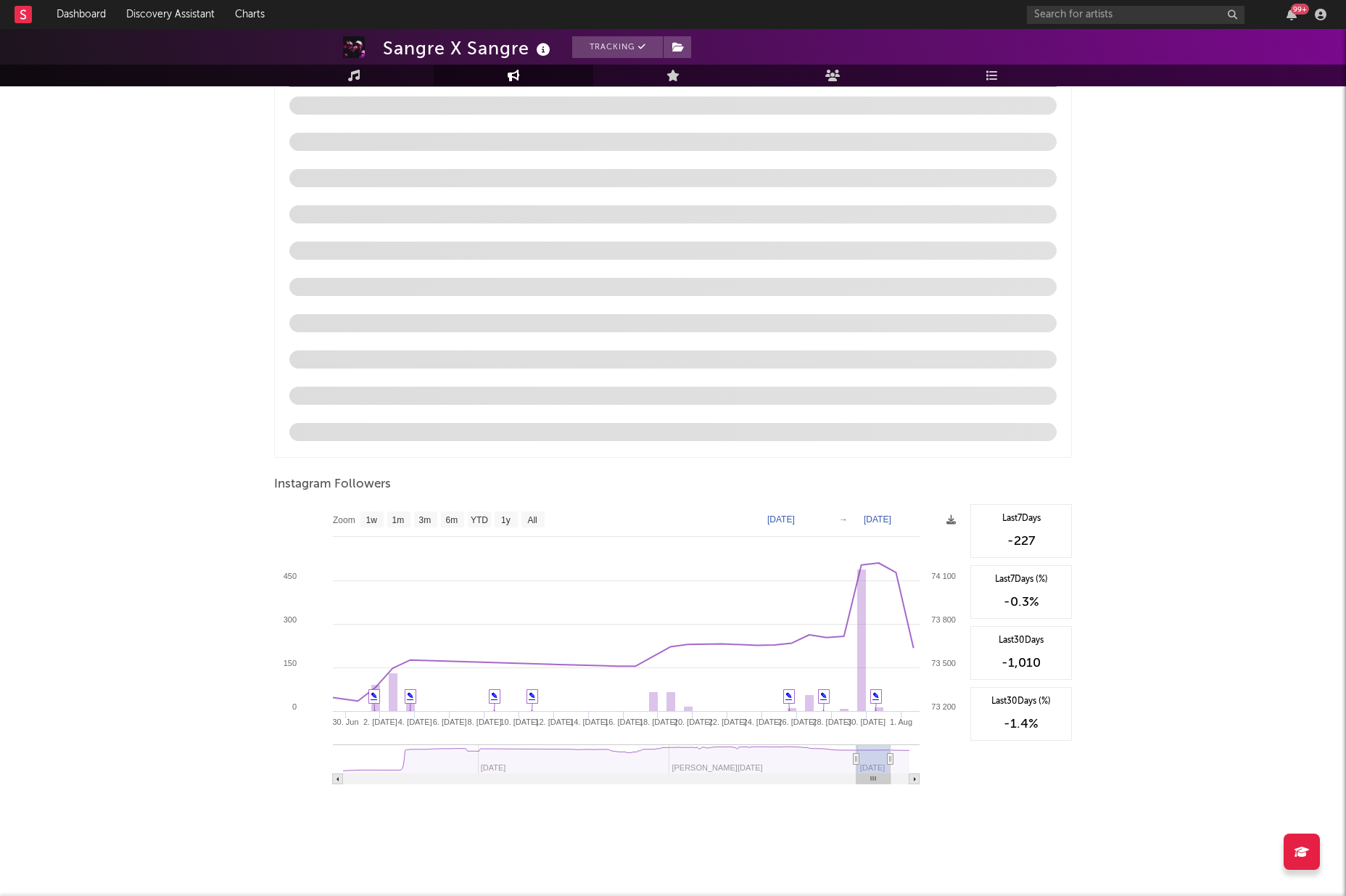
type input "2025-06-30"
click at [858, 756] on icon at bounding box center [857, 759] width 6 height 11
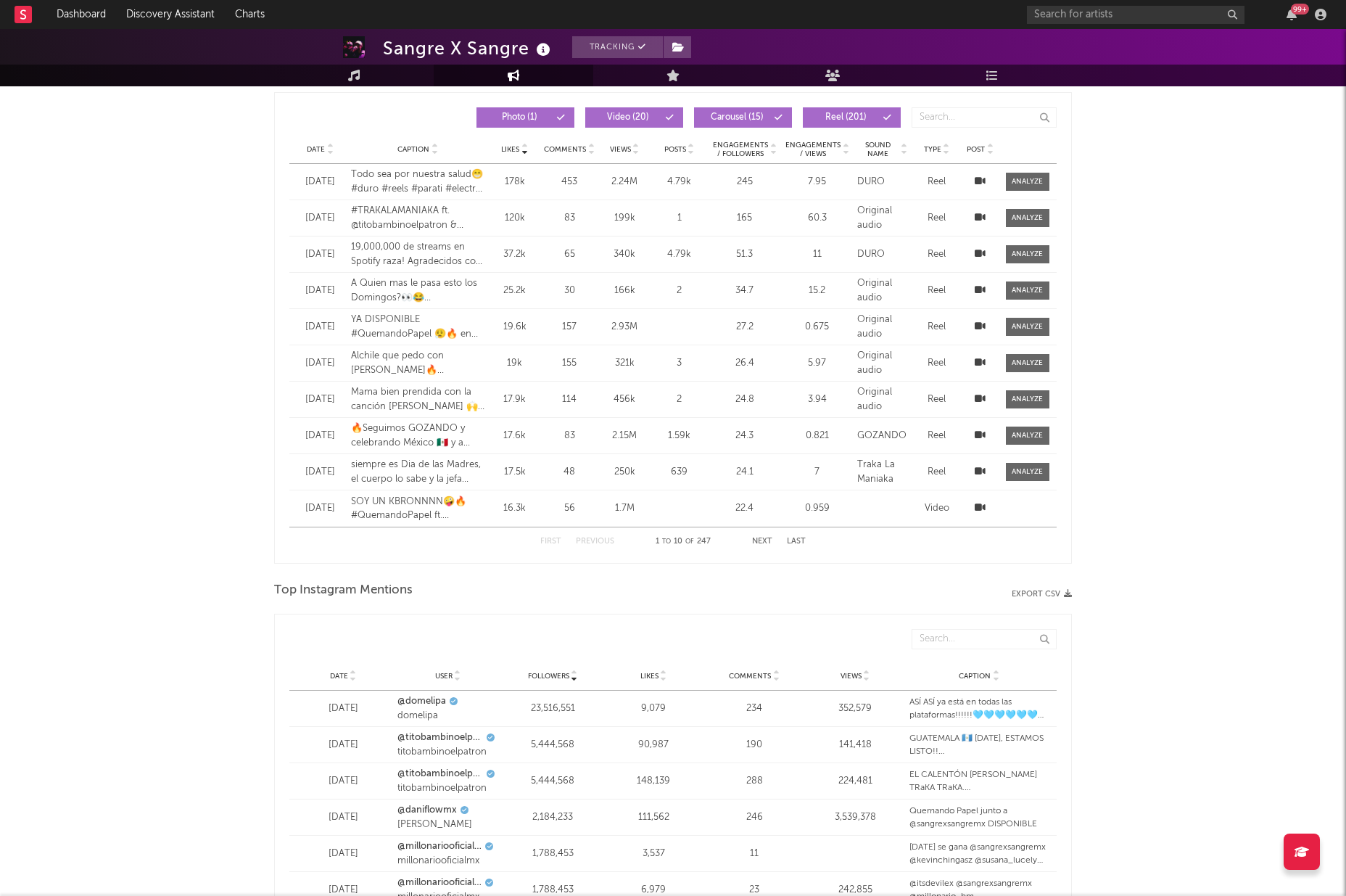
scroll to position [1830, 0]
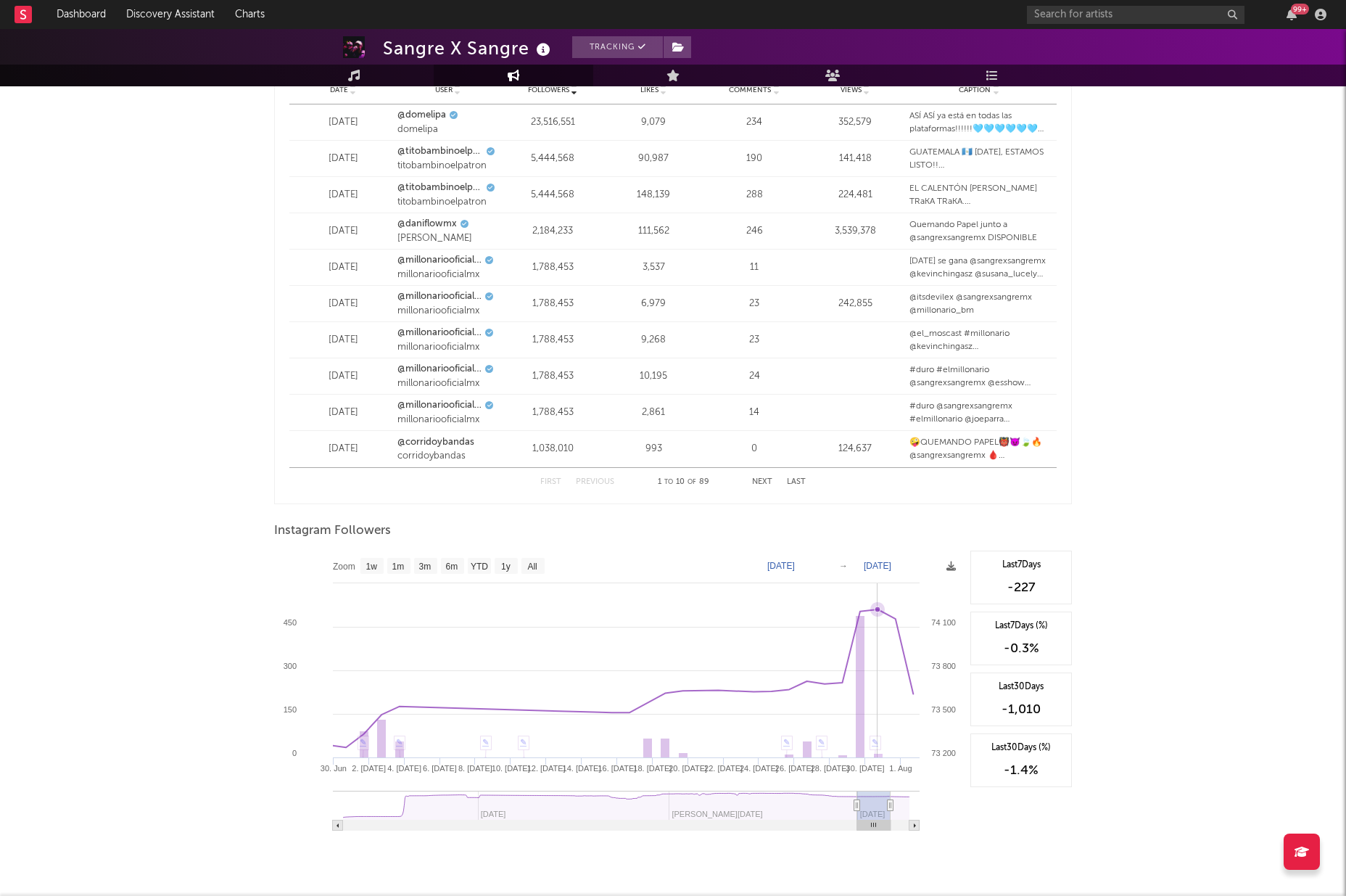
click at [879, 606] on icon at bounding box center [877, 608] width 6 height 6
click at [877, 606] on icon at bounding box center [877, 608] width 6 height 6
click at [879, 606] on icon at bounding box center [877, 608] width 6 height 6
click at [348, 744] on icon at bounding box center [345, 747] width 6 height 6
select select "1m"
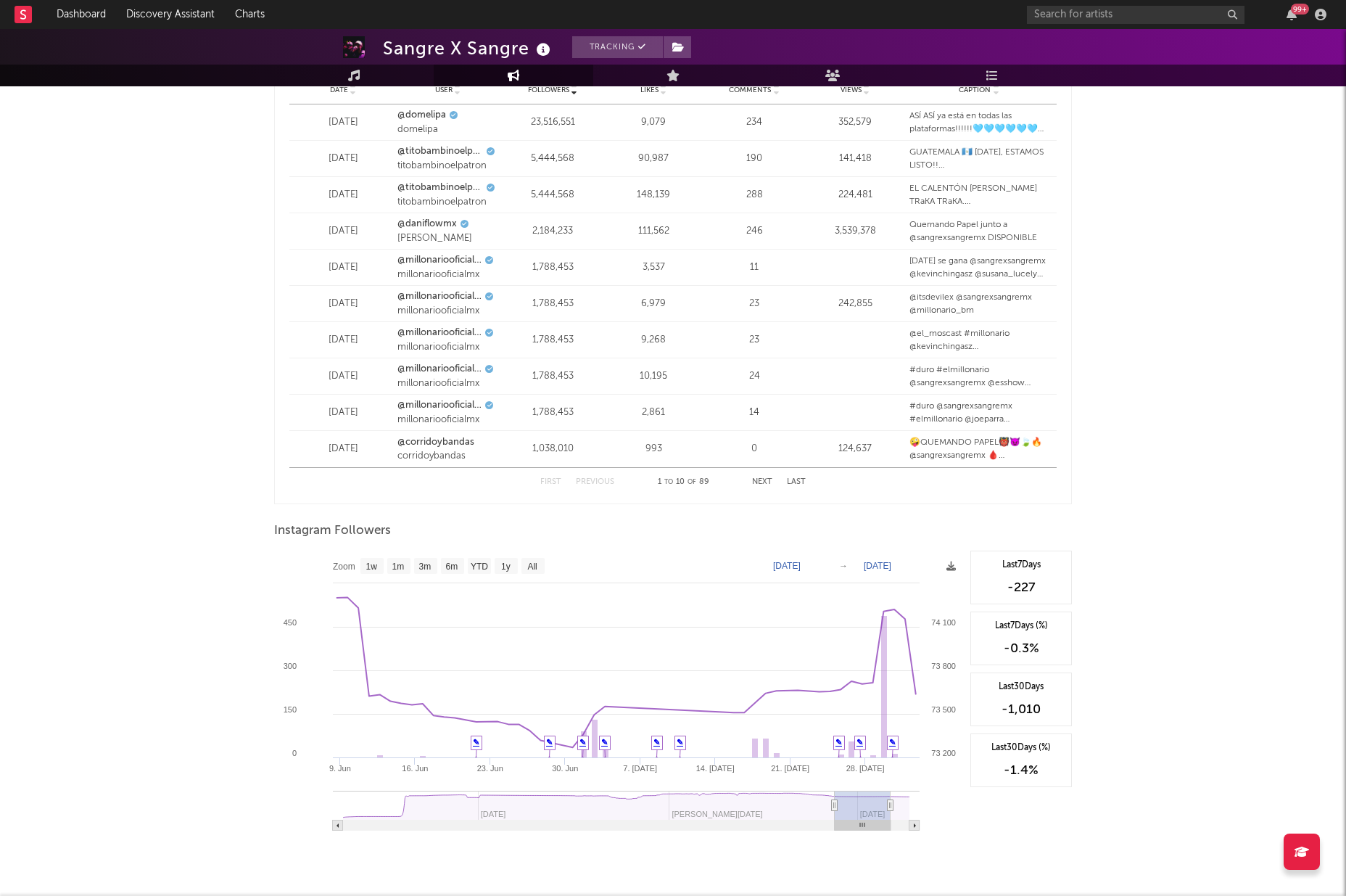
type input "[DATE]"
select select "3m"
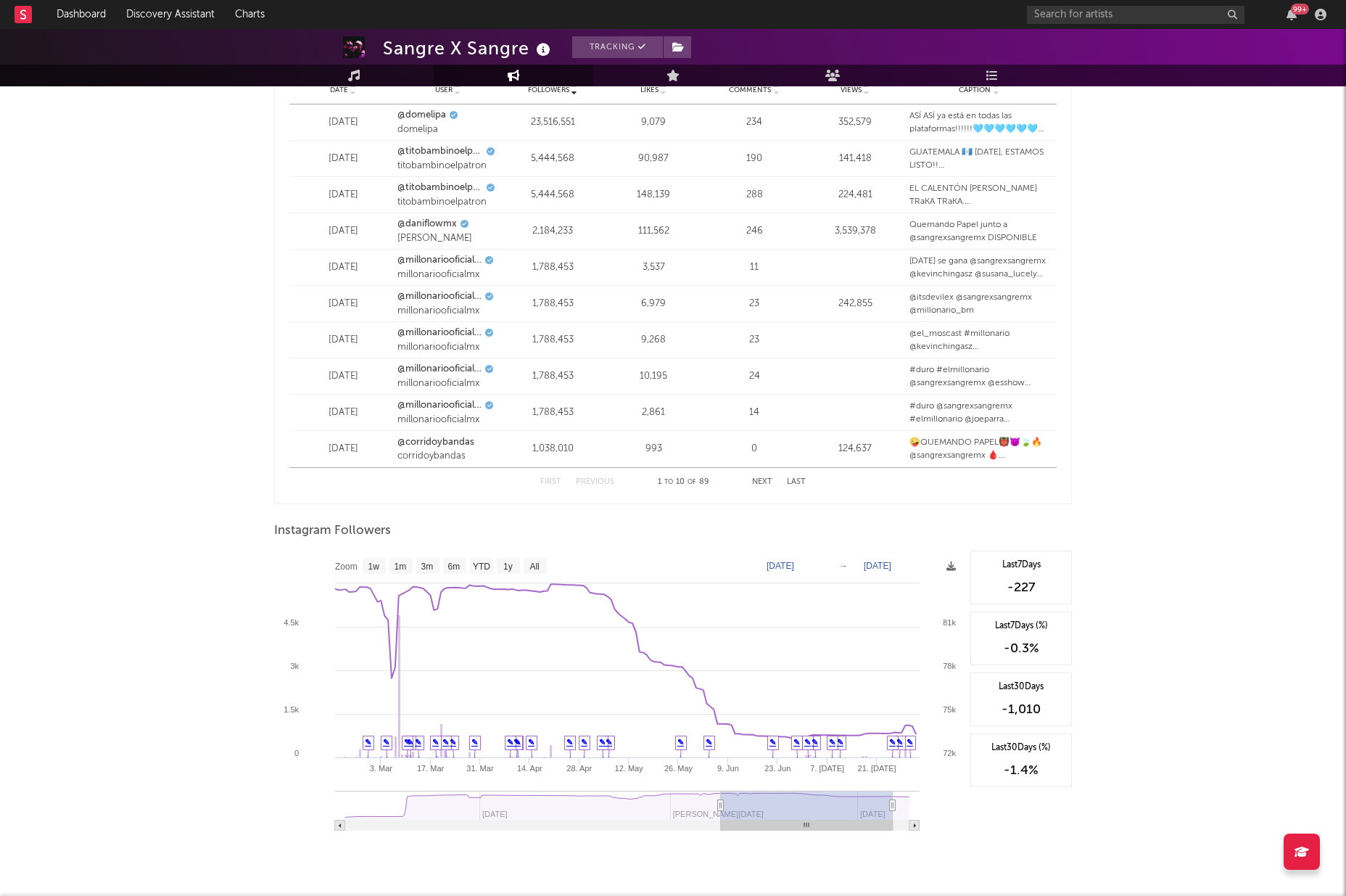
type input "2025-02-15"
select select "6m"
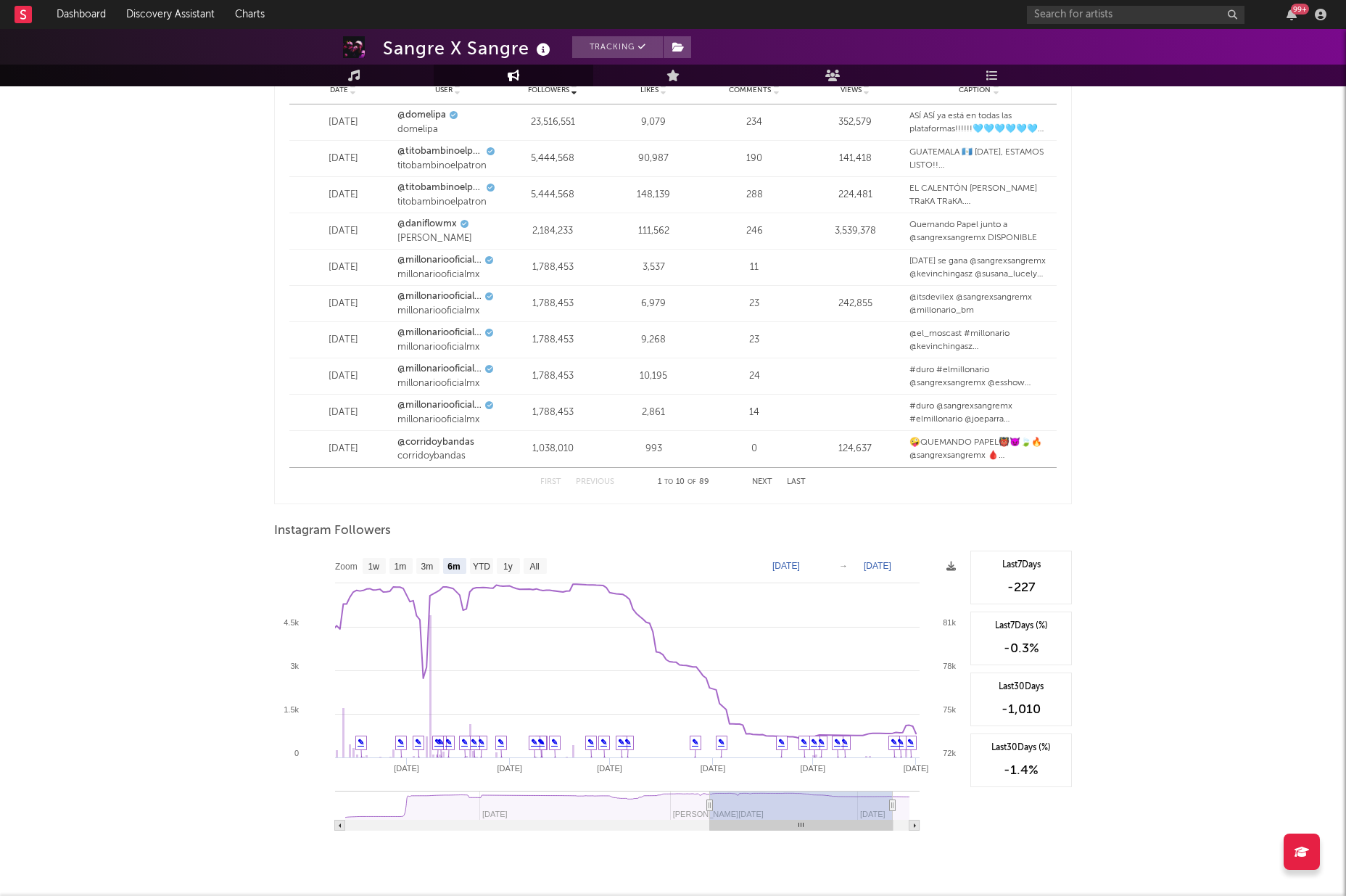
drag, startPoint x: 859, startPoint y: 784, endPoint x: 706, endPoint y: 809, distance: 155.0
click at [707, 809] on icon "Created with Highcharts 10.3.3 Mar '25 Apr '25 May '25 Jun '25 Jul '25 Aug '25 …" at bounding box center [619, 695] width 689 height 290
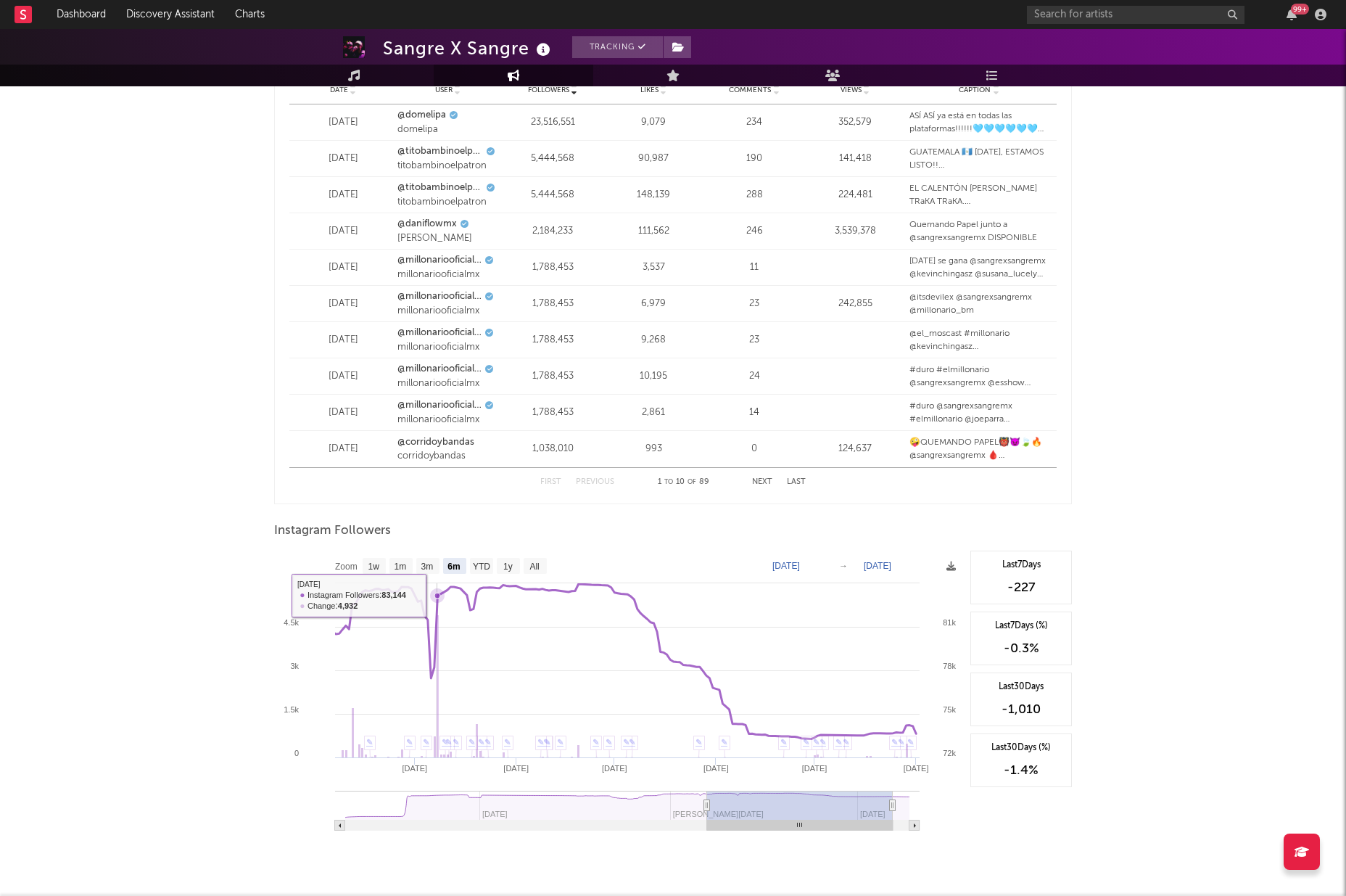
click at [438, 593] on icon at bounding box center [437, 595] width 6 height 6
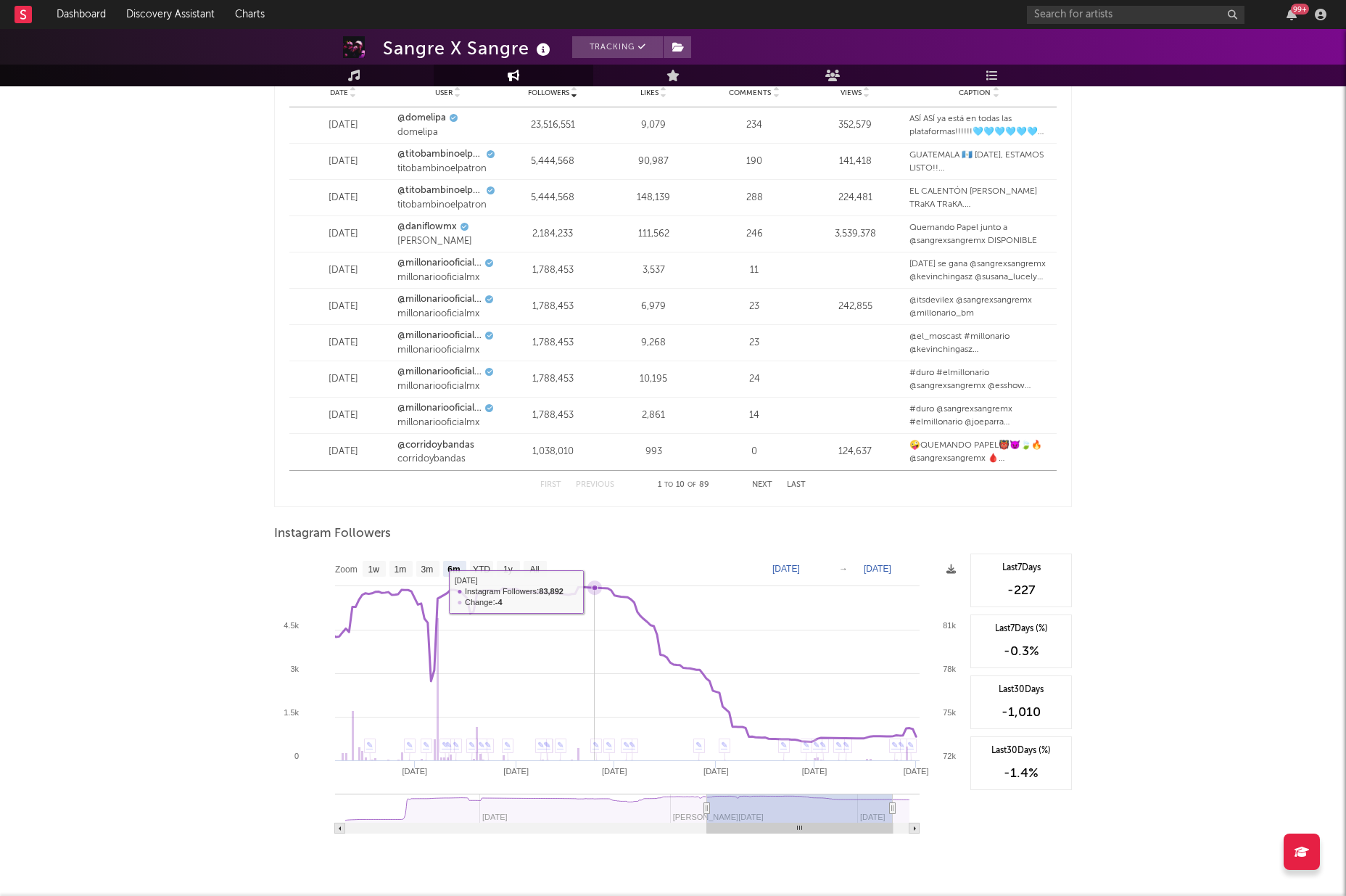
scroll to position [1824, 0]
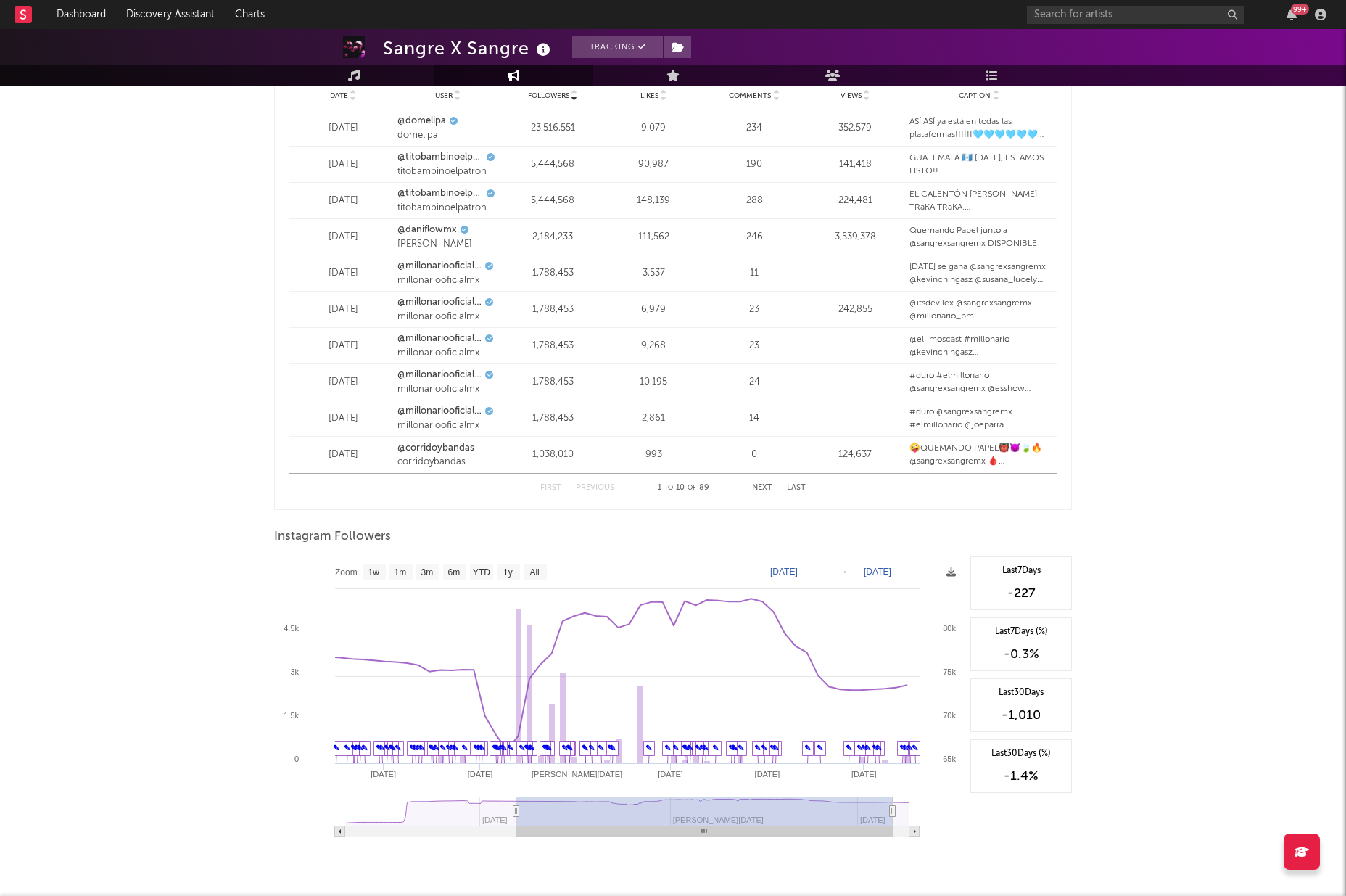
type input "2024-08-02"
select select "1y"
drag, startPoint x: 704, startPoint y: 793, endPoint x: 522, endPoint y: 820, distance: 184.0
click at [522, 820] on icon "Created with Highcharts 10.3.3 Mar '25 May '25 Jul '25 Jan '25 Nov '24 Sep '24 …" at bounding box center [619, 701] width 689 height 290
type input "2024-08-09"
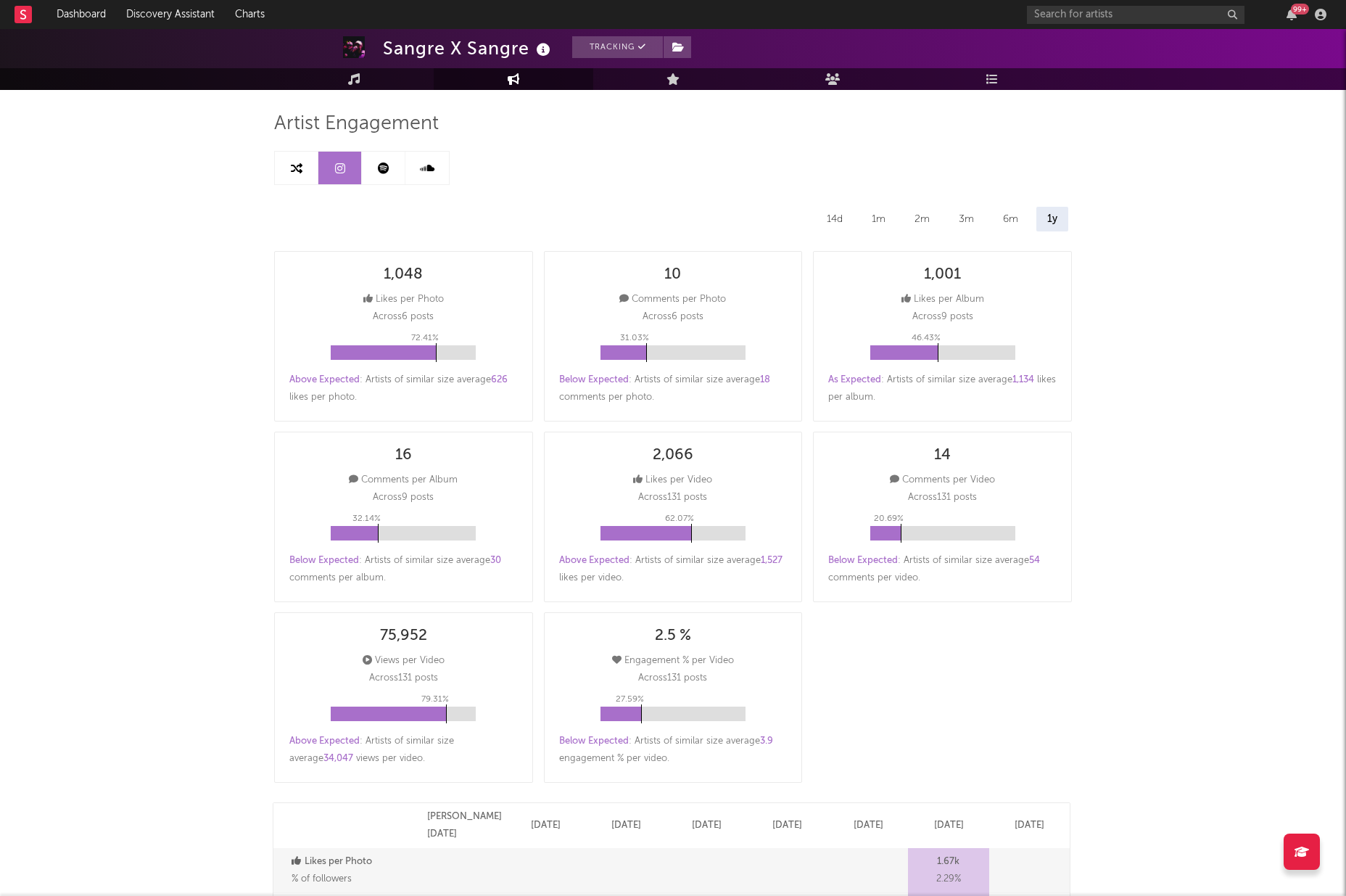
scroll to position [0, 0]
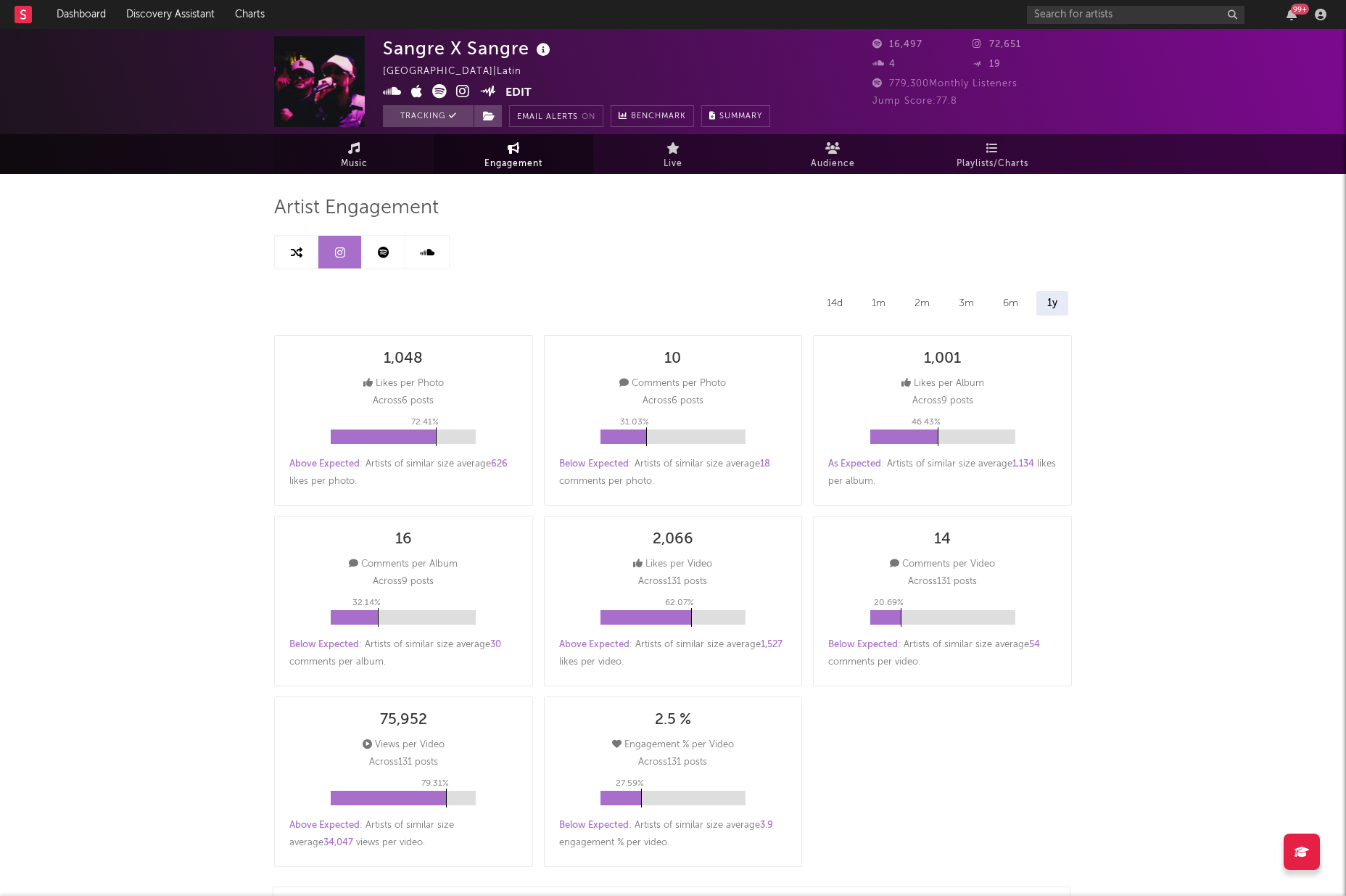
click at [370, 169] on link "Music" at bounding box center [354, 154] width 159 height 40
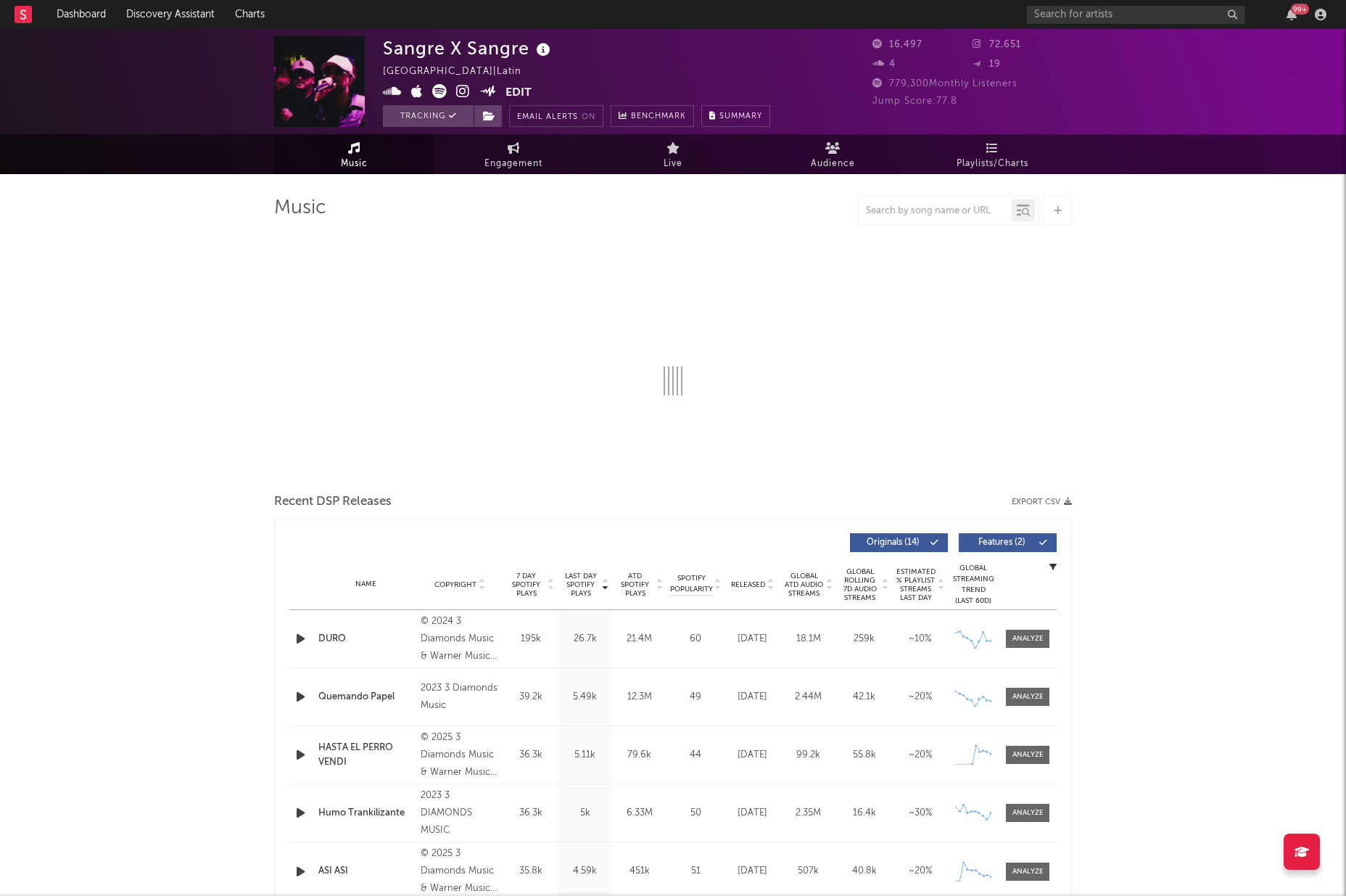
select select "6m"
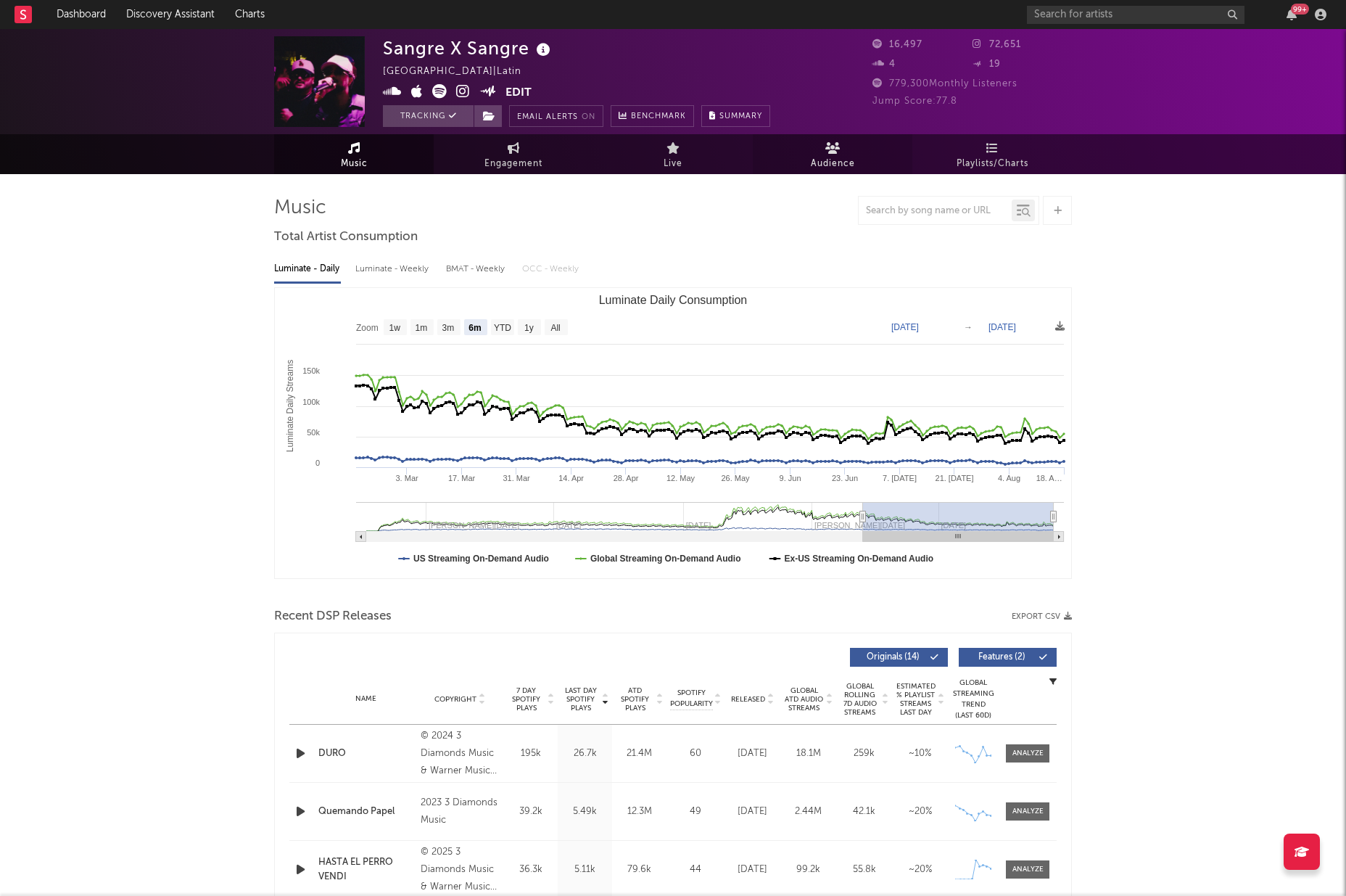
click at [836, 151] on icon at bounding box center [833, 148] width 16 height 11
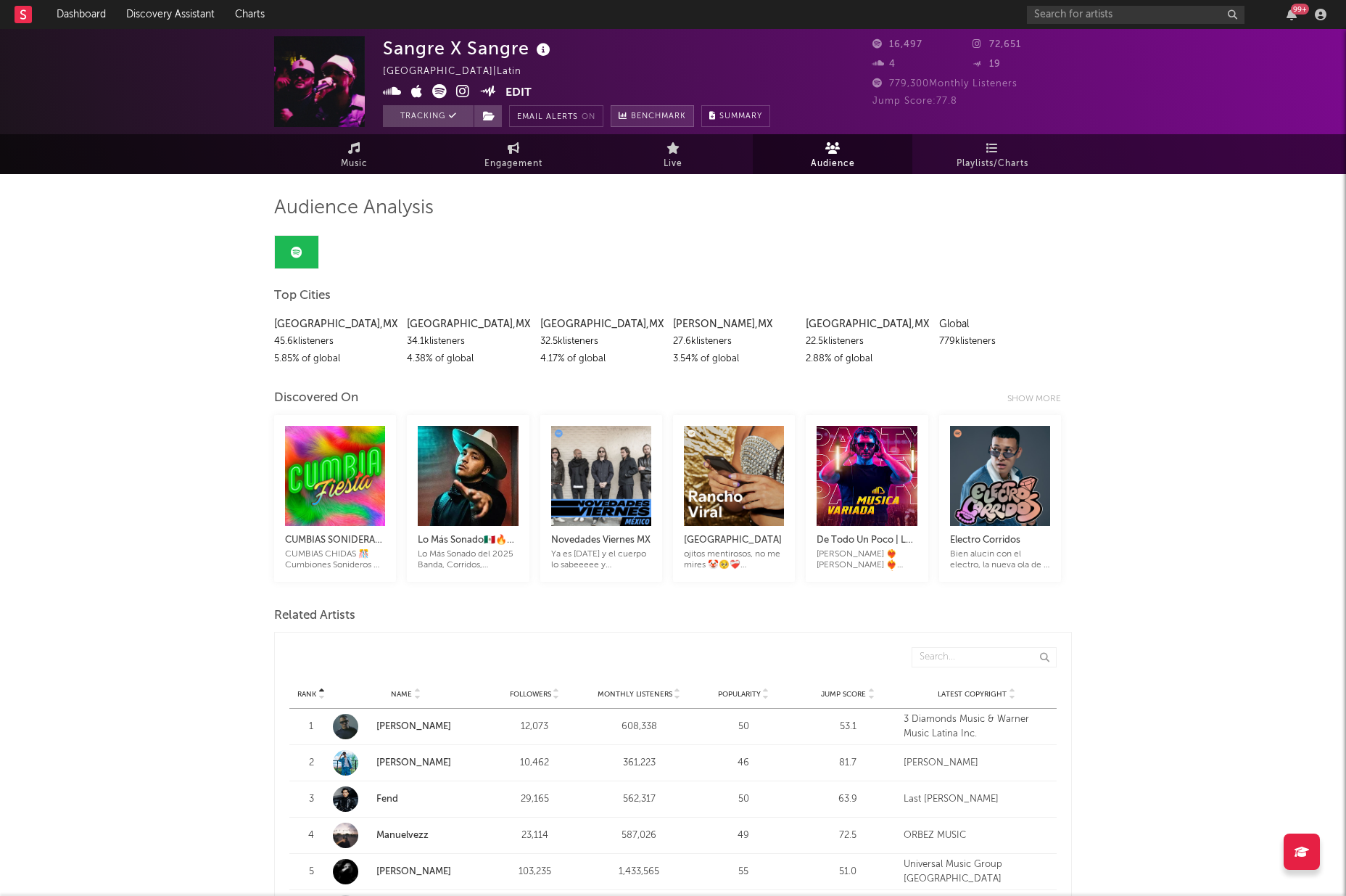
click at [647, 113] on span "Benchmark" at bounding box center [658, 116] width 55 height 17
click at [949, 100] on span "Jump Score: 77.8" at bounding box center [915, 101] width 85 height 10
click at [949, 67] on div "4" at bounding box center [922, 64] width 100 height 17
click at [902, 42] on span "16,497" at bounding box center [897, 45] width 50 height 10
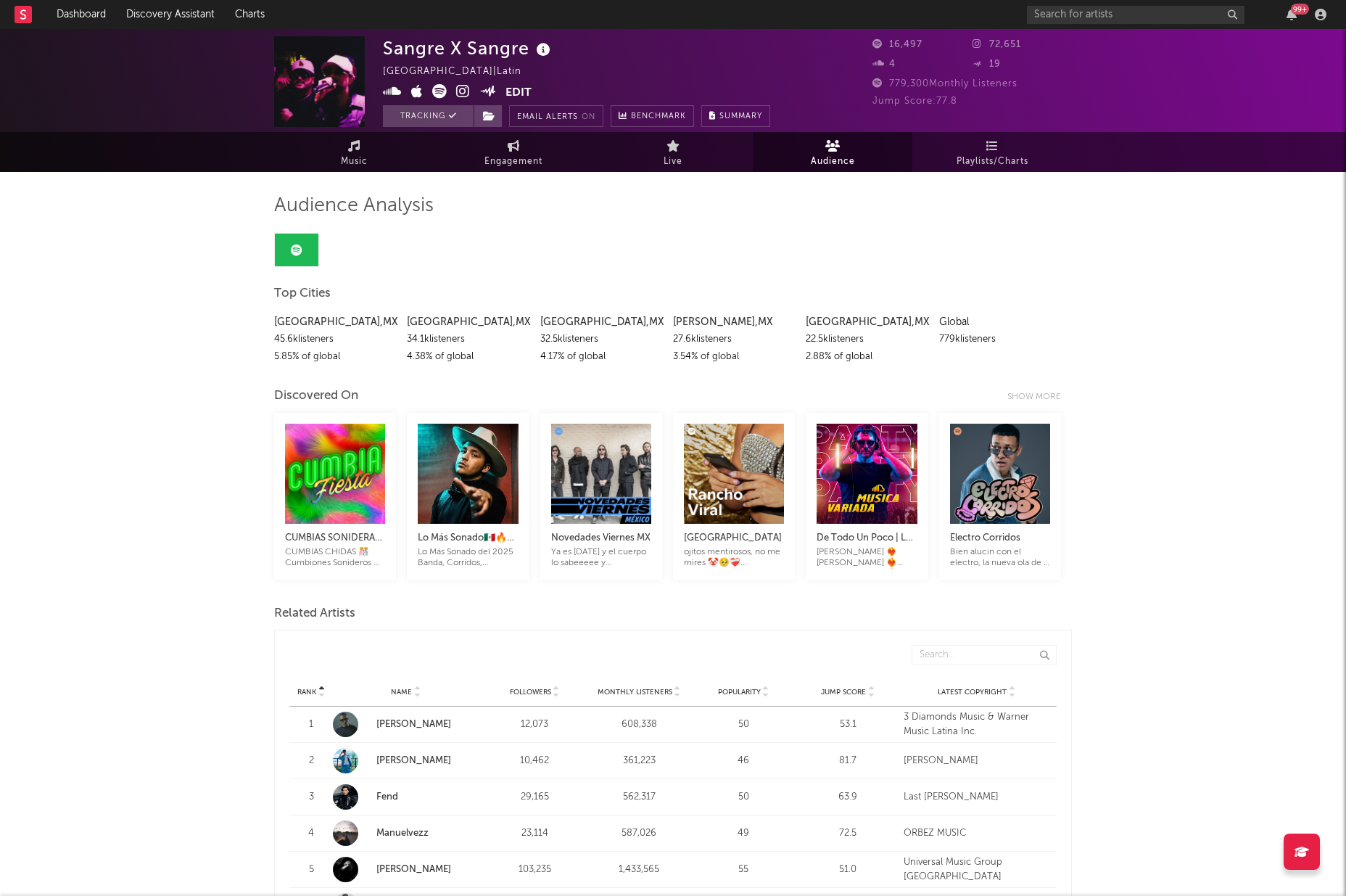
scroll to position [3, 0]
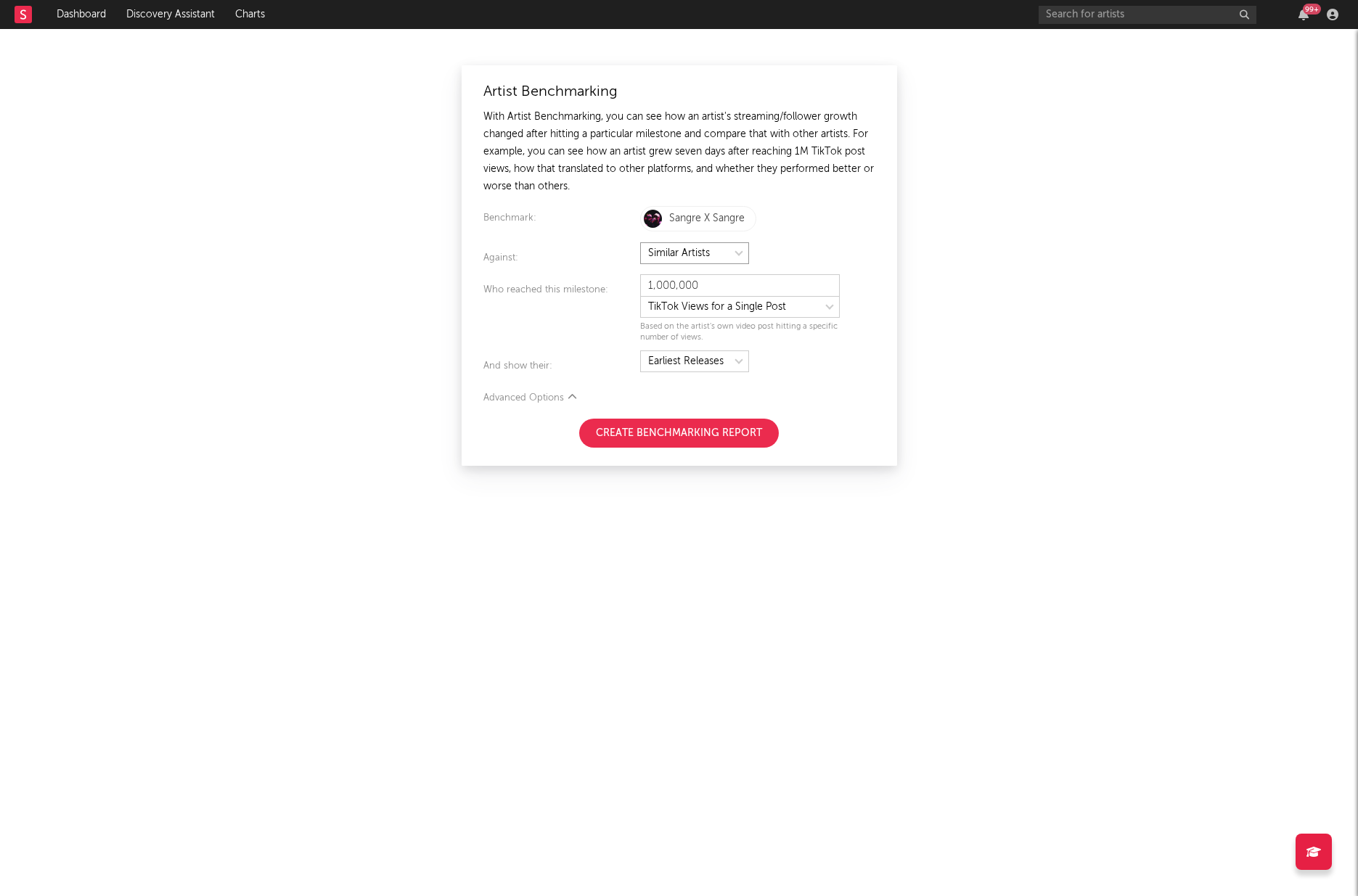
click at [739, 250] on select at bounding box center [694, 253] width 109 height 22
click at [810, 308] on select at bounding box center [739, 306] width 199 height 22
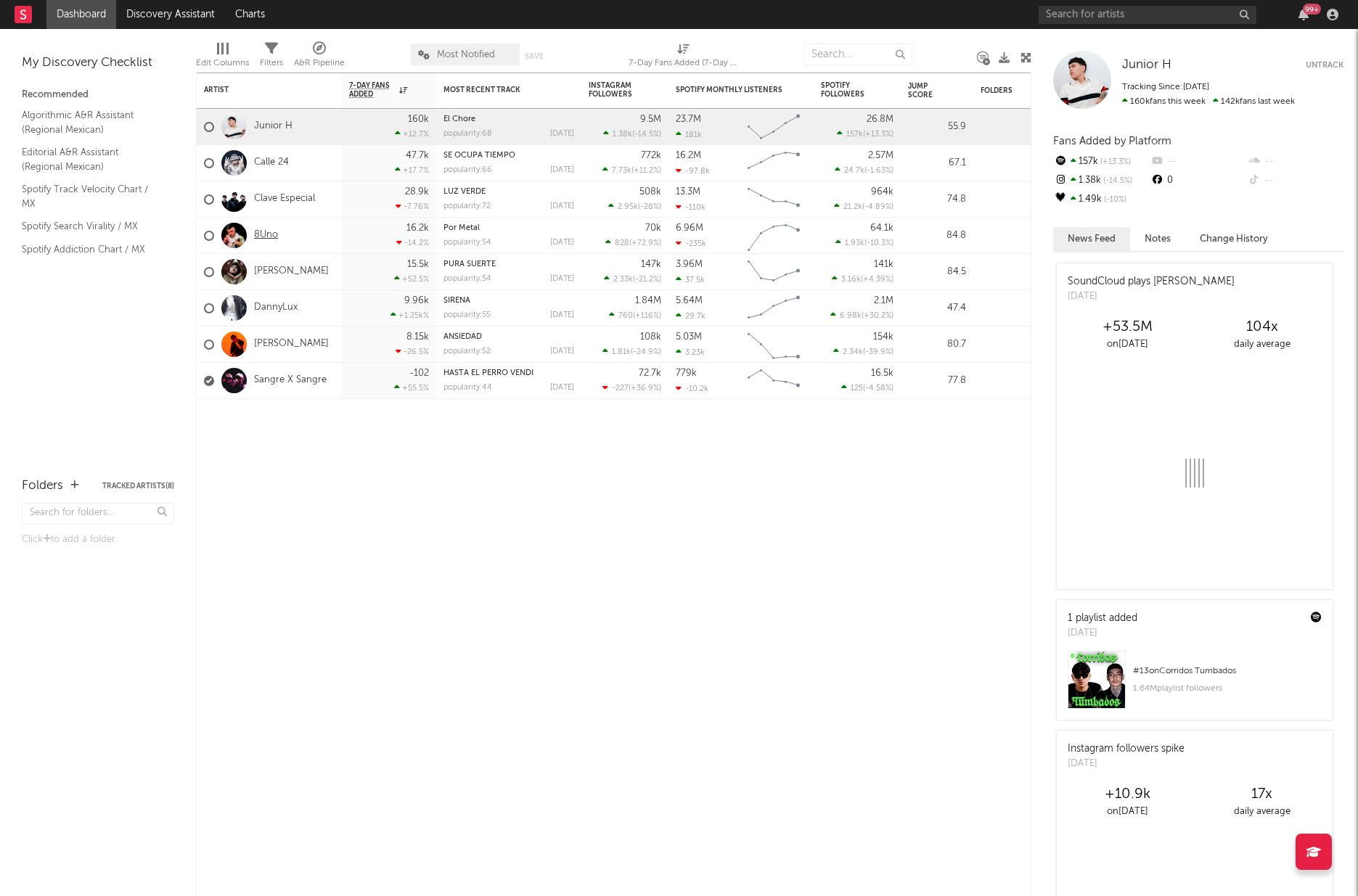
click at [266, 234] on link "8Uno" at bounding box center [266, 235] width 24 height 12
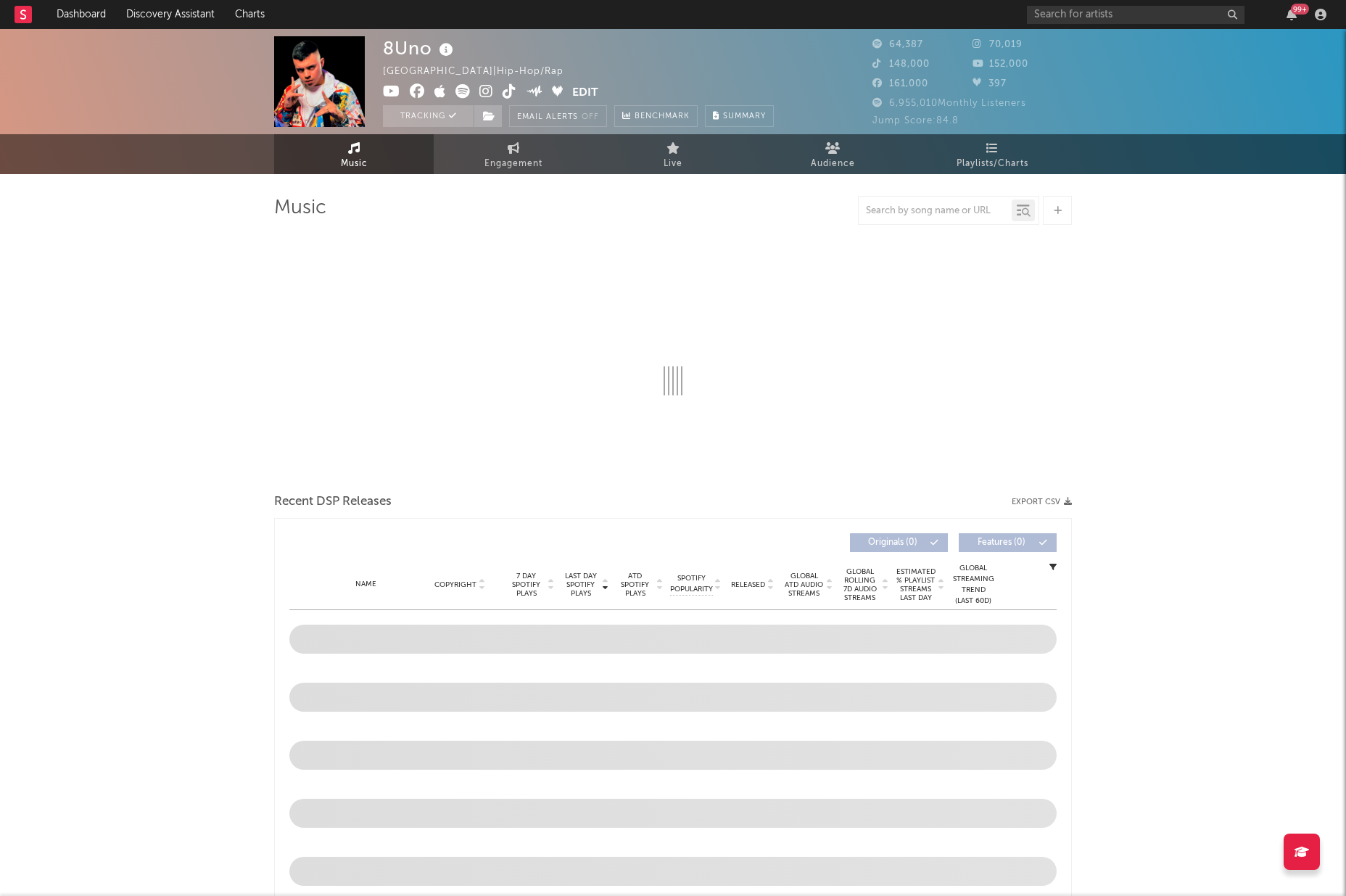
select select "6m"
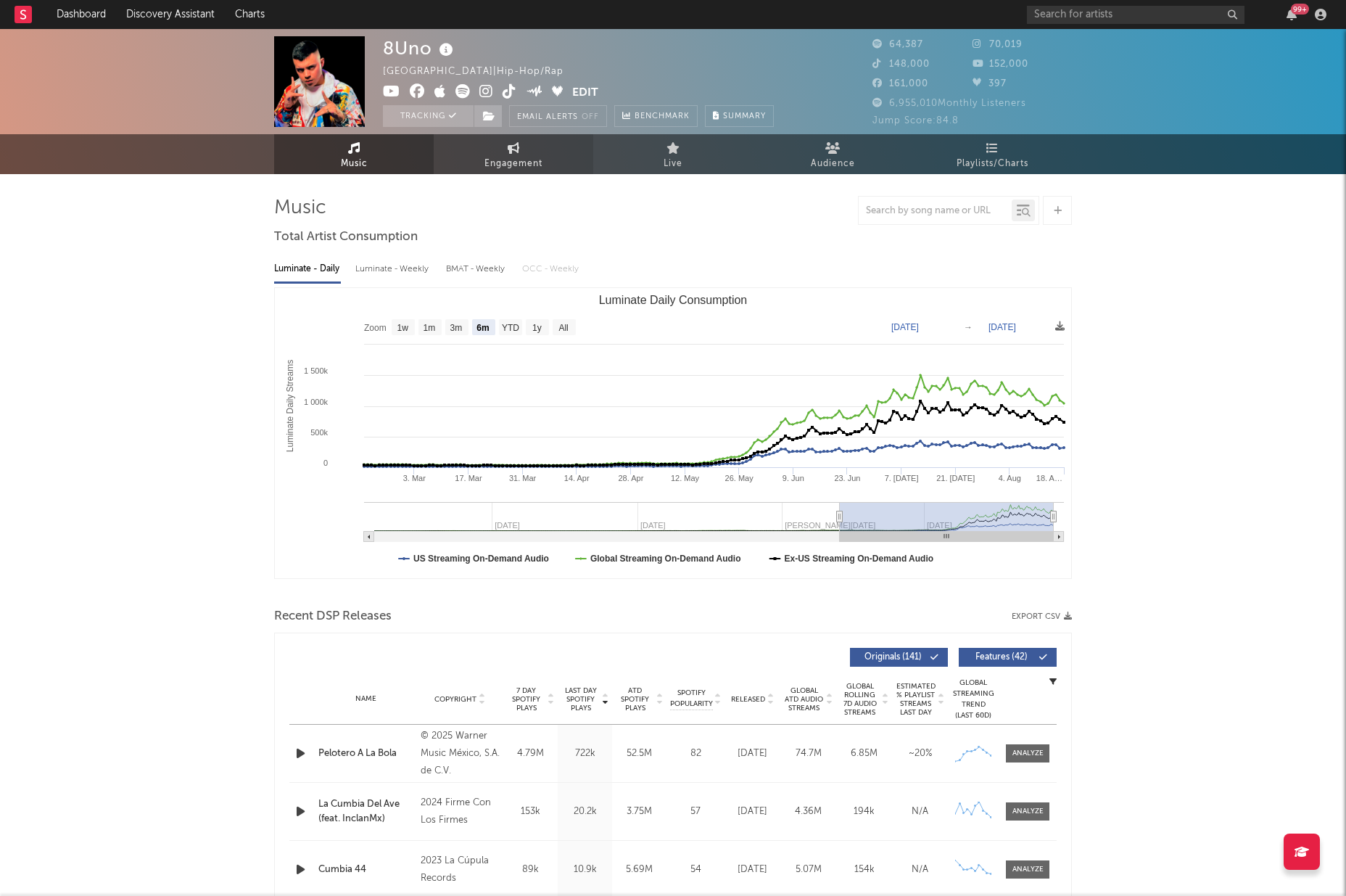
click at [502, 153] on link "Engagement" at bounding box center [513, 154] width 159 height 40
select select "1w"
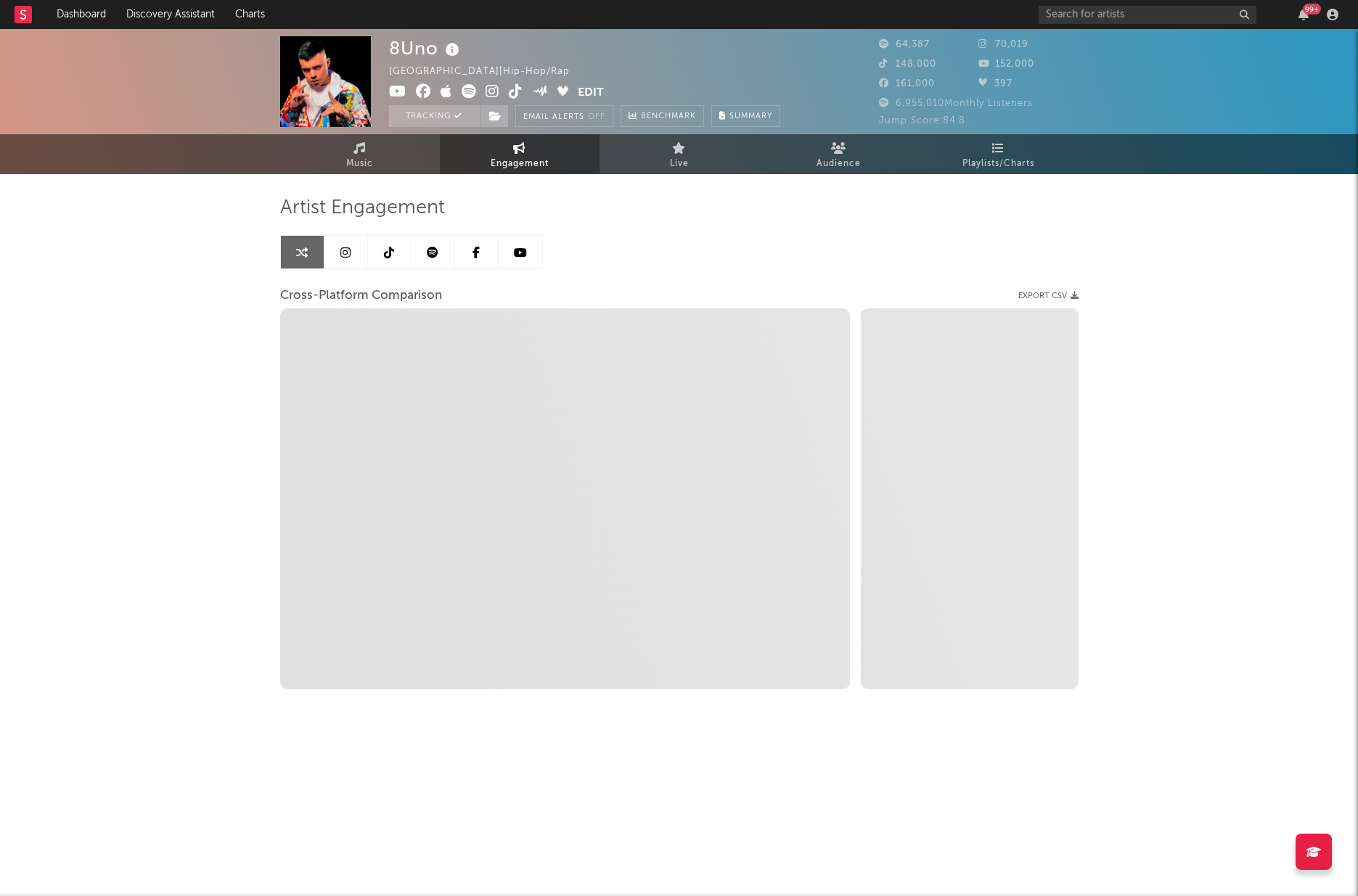
select select "1m"
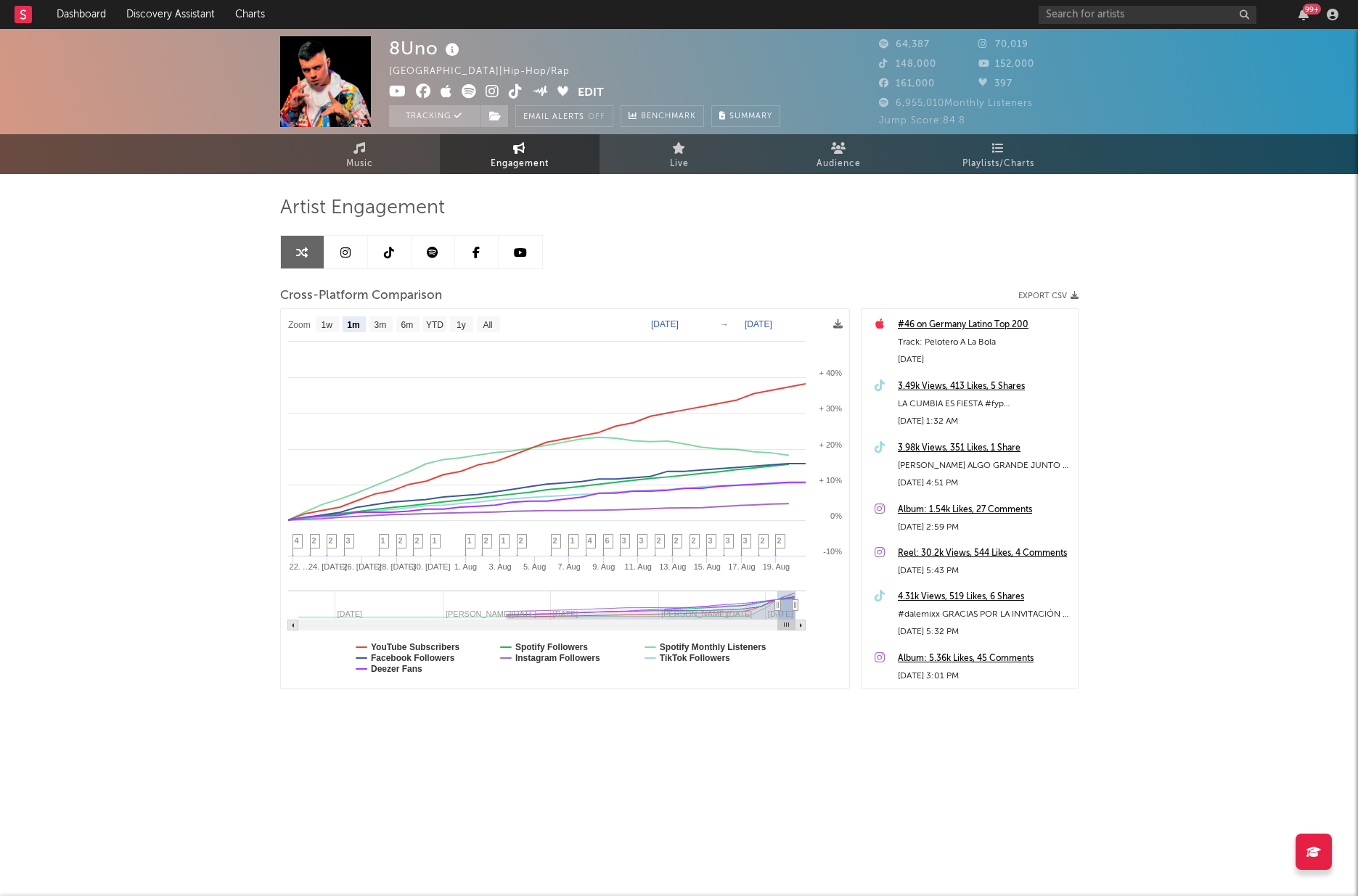
click at [345, 256] on icon at bounding box center [346, 252] width 10 height 11
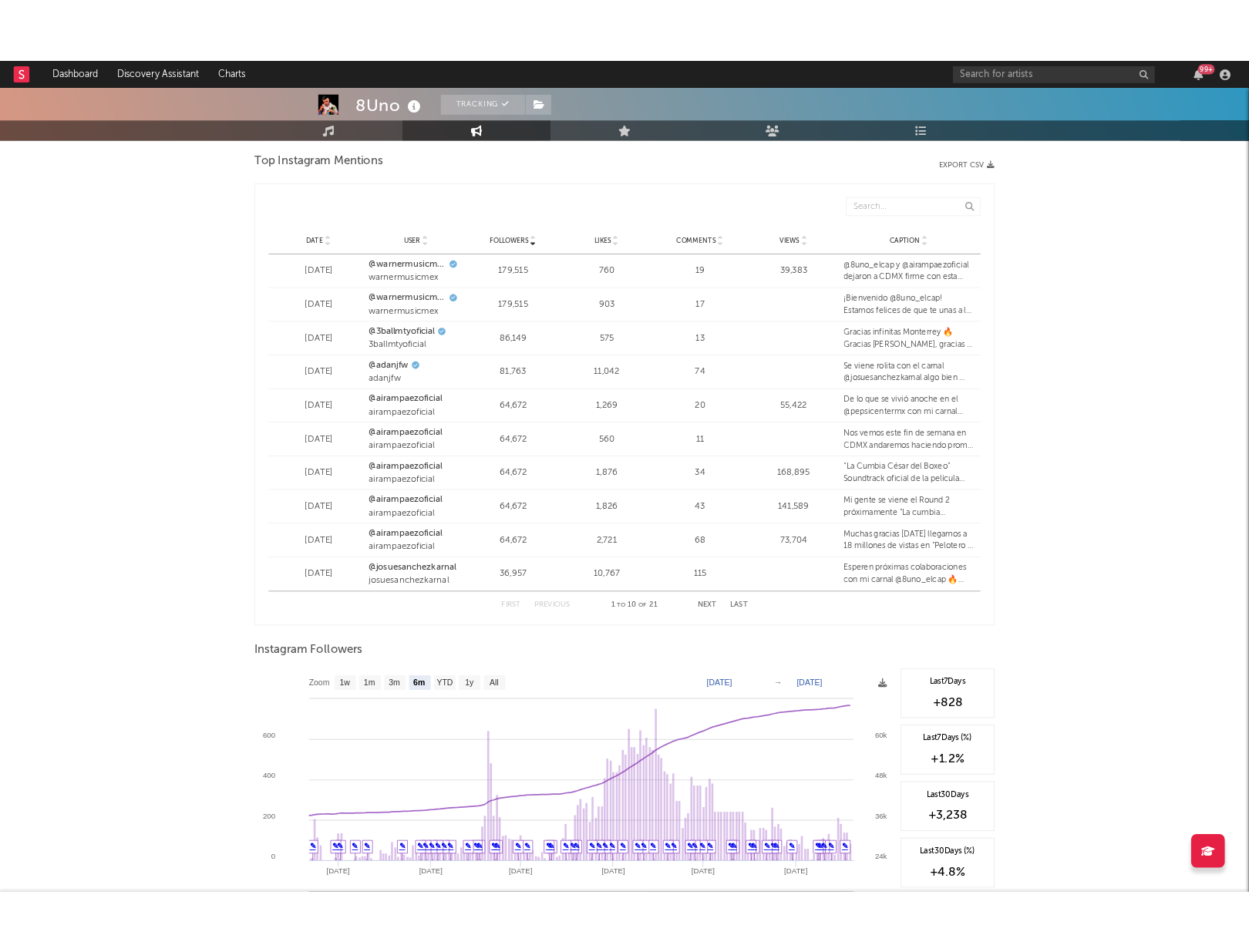
scroll to position [1974, 0]
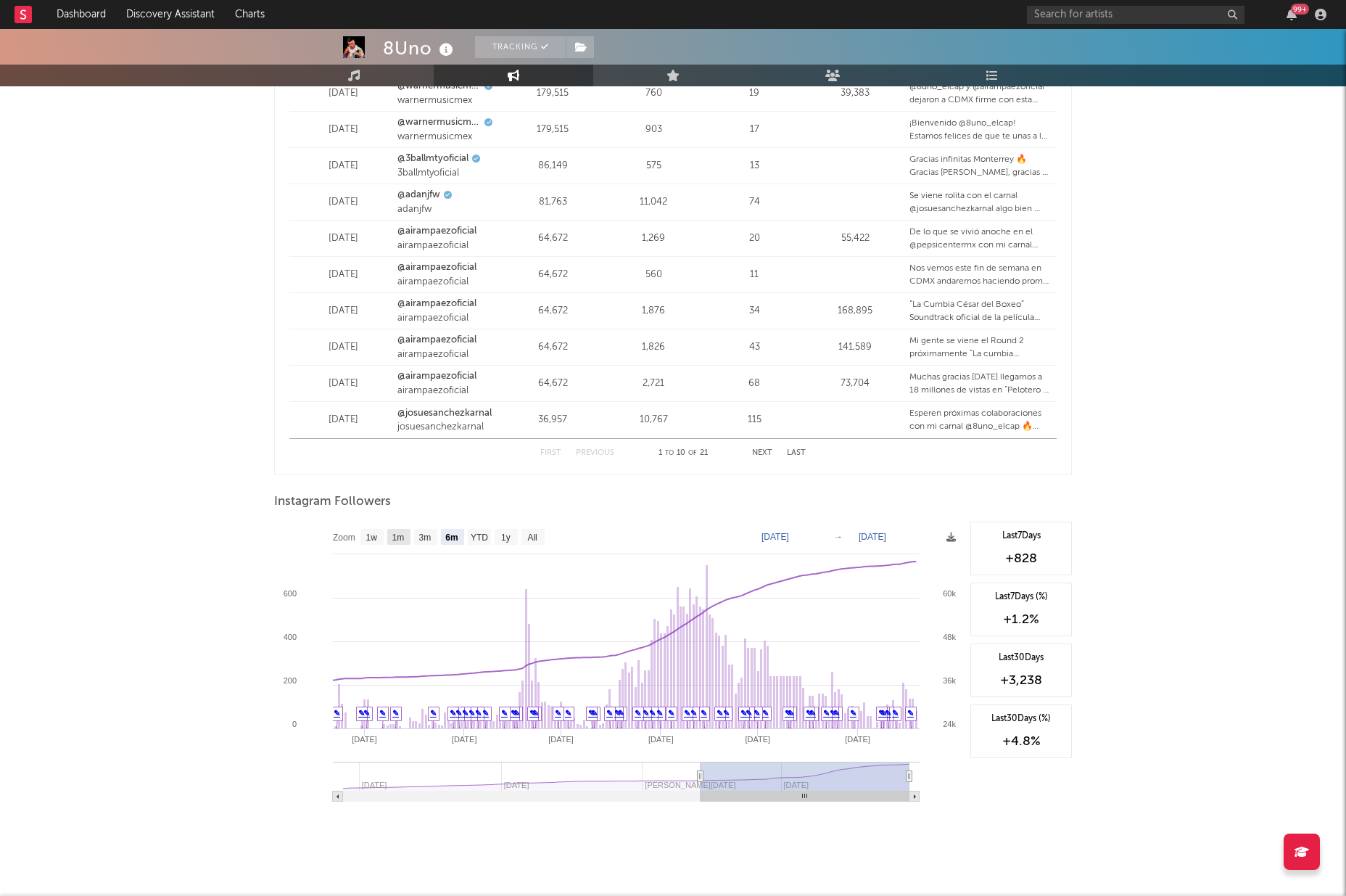
click at [400, 533] on text "1m" at bounding box center [398, 537] width 12 height 10
select select "1m"
type input "[DATE]"
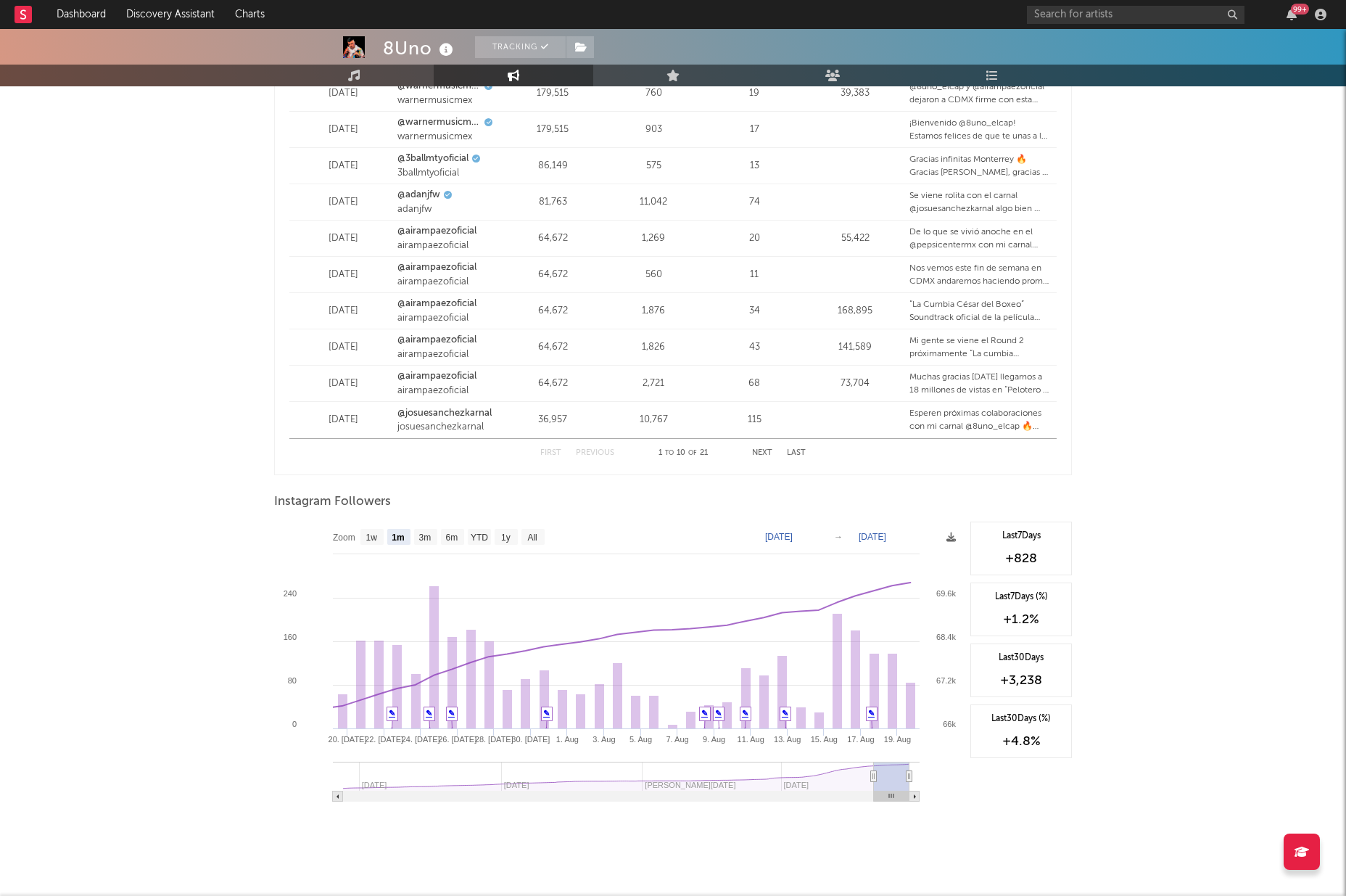
click at [1041, 671] on div "+3,238" at bounding box center [1021, 680] width 86 height 17
drag, startPoint x: 1042, startPoint y: 660, endPoint x: 1011, endPoint y: 664, distance: 31.3
click at [1011, 671] on div "+3,238" at bounding box center [1021, 680] width 86 height 17
copy div "3,238"
